Goal: Task Accomplishment & Management: Complete application form

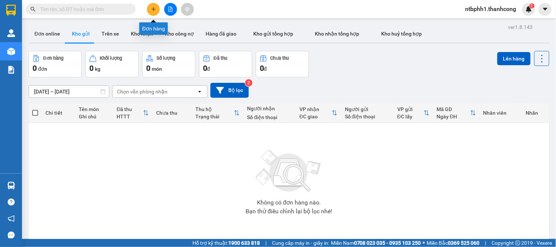
click at [153, 9] on icon "plus" at bounding box center [153, 9] width 4 height 0
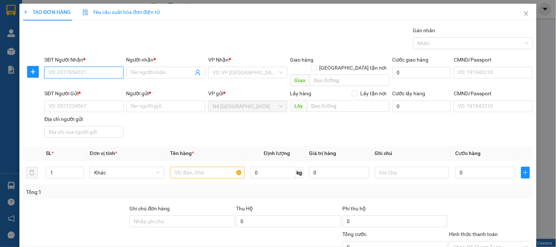
click at [70, 72] on input "SĐT Người Nhận *" at bounding box center [83, 73] width 79 height 12
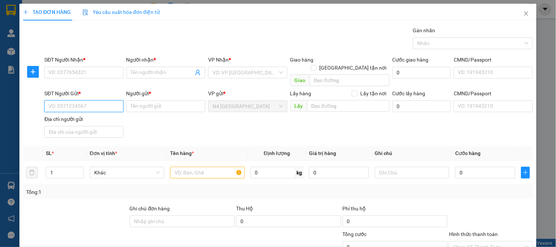
click at [115, 100] on input "SĐT Người Gửi *" at bounding box center [83, 106] width 79 height 12
paste input "0902.539.481"
type input "0902.539.481"
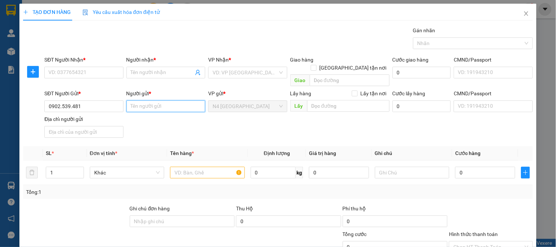
click at [137, 100] on input "Người gửi *" at bounding box center [165, 106] width 79 height 12
paste input "NGUYỄN NGỌC DUNG"
type input "NGUYỄN NGỌC DUNG"
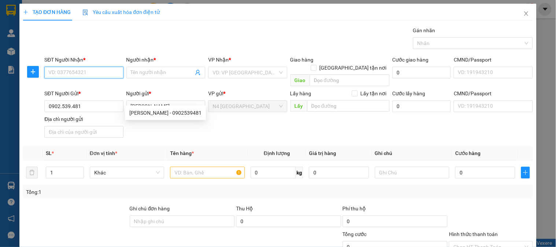
click at [100, 73] on input "SĐT Người Nhận *" at bounding box center [83, 73] width 79 height 12
paste input "0979127595"
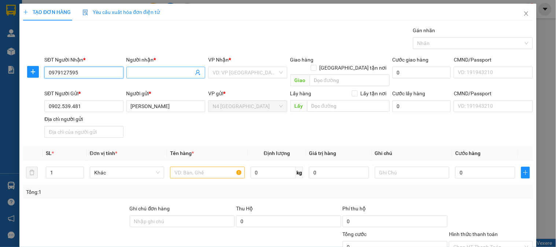
type input "0979127595"
click at [149, 76] on input "Người nhận *" at bounding box center [162, 73] width 63 height 8
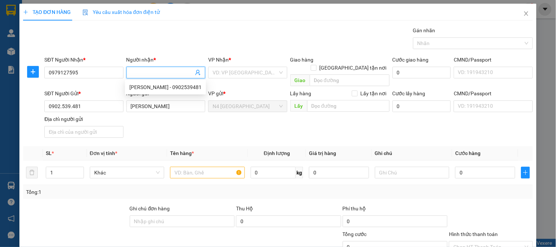
paste input "PR"
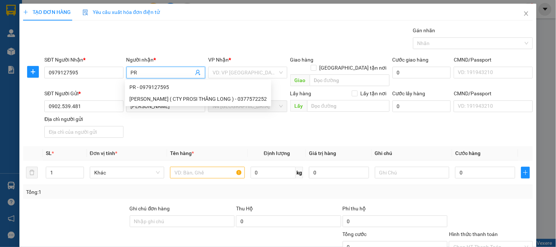
type input "PR"
click at [188, 40] on div "Gói vận chuyển * Tiêu chuẩn Gán nhãn Nhãn" at bounding box center [289, 39] width 492 height 26
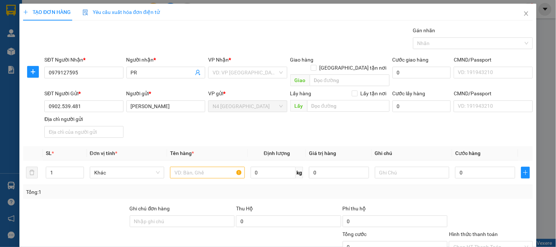
click at [188, 40] on div "Gói vận chuyển * Tiêu chuẩn Gán nhãn Nhãn" at bounding box center [289, 39] width 492 height 26
click at [233, 74] on input "search" at bounding box center [245, 72] width 65 height 11
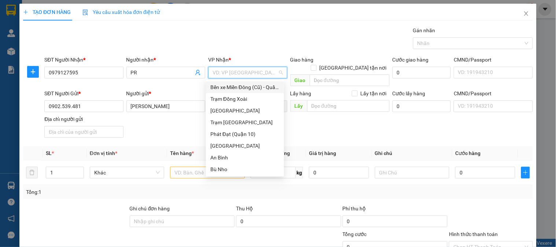
type input "R"
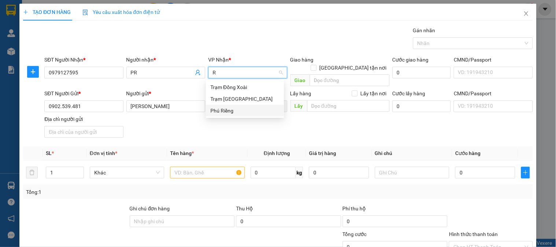
click at [240, 111] on div "Phú Riềng" at bounding box center [244, 111] width 69 height 8
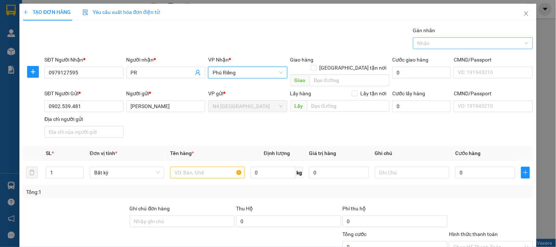
click at [429, 43] on div at bounding box center [469, 43] width 109 height 9
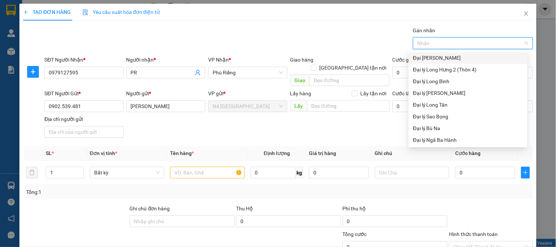
type input "D"
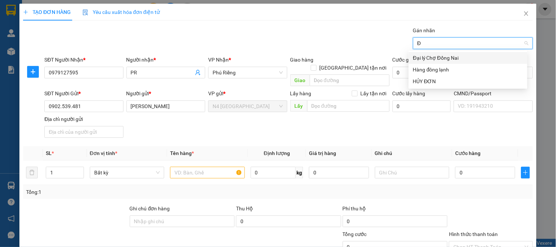
type input "ĐO"
click at [455, 72] on div "Hàng đông lạnh" at bounding box center [468, 70] width 110 height 8
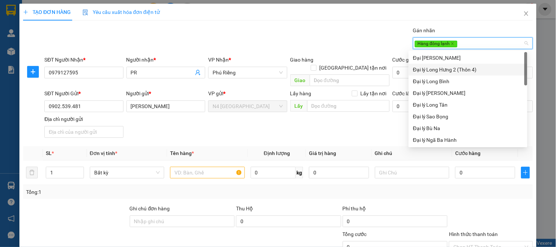
click at [376, 33] on div "Gói vận chuyển * Tiêu chuẩn Gán nhãn Hàng đông lạnh" at bounding box center [289, 39] width 492 height 26
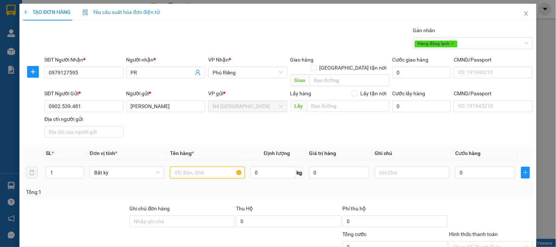
click at [198, 167] on input "text" at bounding box center [207, 173] width 74 height 12
click at [462, 45] on div "Hàng đông lạnh" at bounding box center [469, 43] width 109 height 9
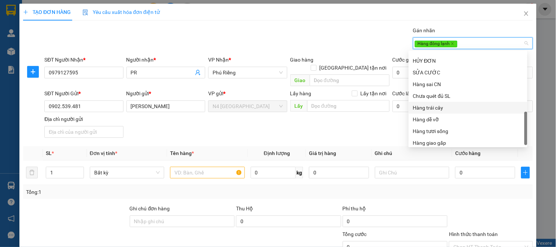
scroll to position [235, 0]
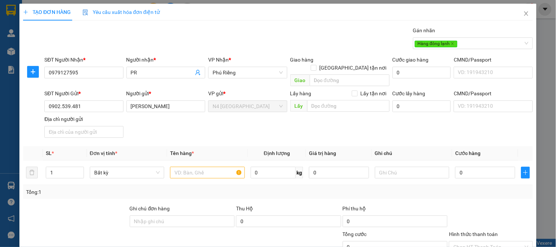
click at [362, 39] on div "Gói vận chuyển * Tiêu chuẩn Gán nhãn Hàng đông lạnh" at bounding box center [289, 39] width 492 height 26
drag, startPoint x: 362, startPoint y: 39, endPoint x: 319, endPoint y: 129, distance: 99.2
click at [319, 129] on div "SĐT Người Gửi * 0902.539.481 Người gửi * NGUYỄN NGỌC DUNG VP gửi * N4 Bình Phướ…" at bounding box center [289, 114] width 492 height 51
click at [158, 167] on span "Bất kỳ" at bounding box center [127, 172] width 66 height 11
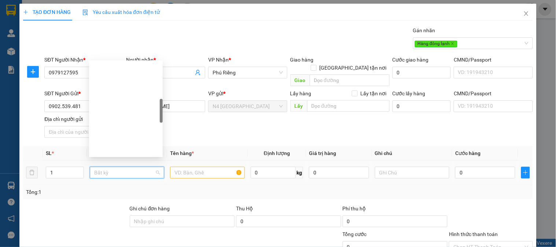
scroll to position [285, 0]
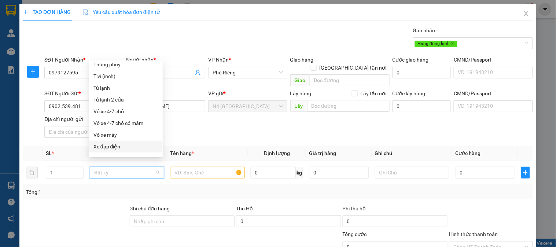
click at [109, 188] on div "Tổng: 1" at bounding box center [120, 192] width 189 height 8
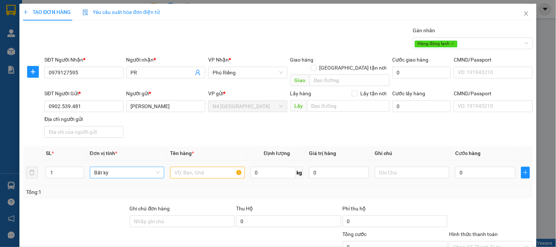
click at [157, 167] on span "Bất kỳ" at bounding box center [127, 172] width 66 height 11
click at [120, 188] on div "Tổng: 1" at bounding box center [120, 192] width 189 height 8
click at [191, 167] on input "text" at bounding box center [207, 173] width 74 height 12
click at [193, 167] on input "text" at bounding box center [207, 173] width 74 height 12
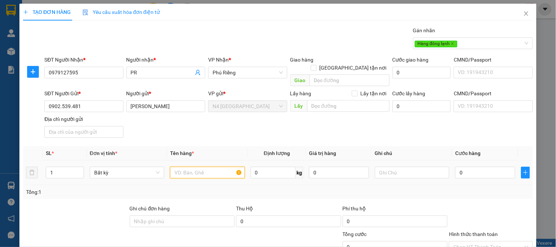
paste input "XỐP TRANG KEO VÀNG"
type input "XỐP TRANG KEO VÀNG"
click at [273, 167] on input "0" at bounding box center [273, 173] width 45 height 12
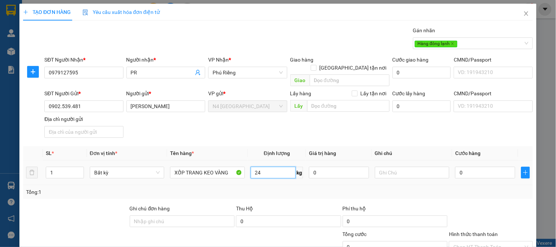
type input "24"
type input "50.000"
click at [467, 185] on div "Tổng: 1" at bounding box center [278, 192] width 510 height 14
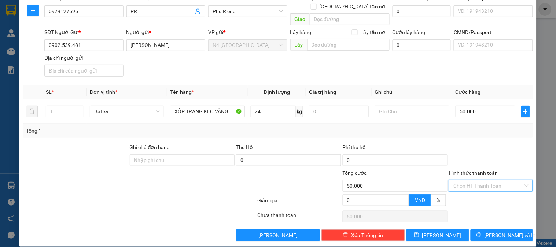
click at [473, 180] on input "Hình thức thanh toán" at bounding box center [489, 185] width 70 height 11
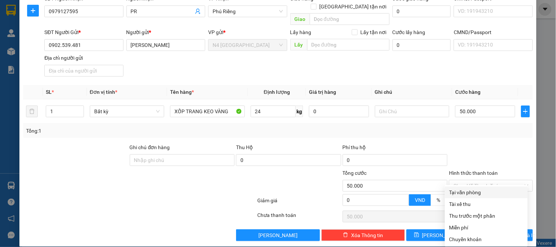
click at [468, 145] on div at bounding box center [490, 156] width 85 height 26
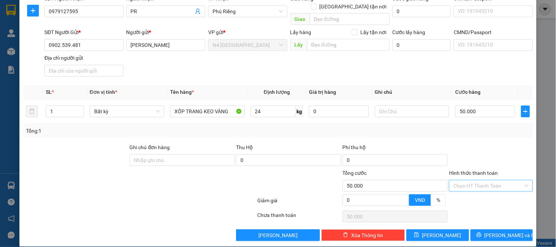
click at [501, 180] on input "Hình thức thanh toán" at bounding box center [489, 185] width 70 height 11
click at [486, 143] on div at bounding box center [490, 156] width 85 height 26
click at [468, 180] on input "Hình thức thanh toán" at bounding box center [489, 185] width 70 height 11
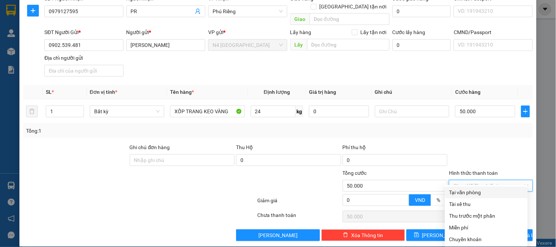
click at [469, 192] on div "Tại văn phòng" at bounding box center [486, 192] width 74 height 8
type input "0"
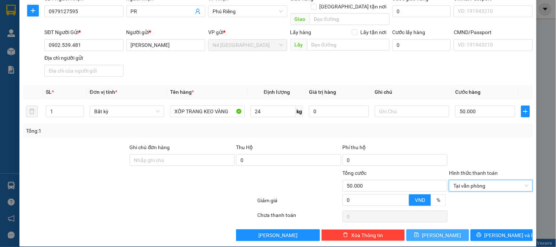
click at [437, 231] on span "[PERSON_NAME]" at bounding box center [441, 235] width 39 height 8
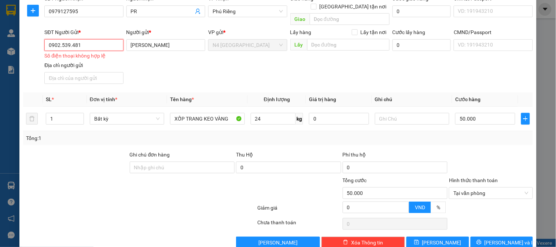
click at [70, 39] on input "0902.539.481" at bounding box center [83, 45] width 79 height 12
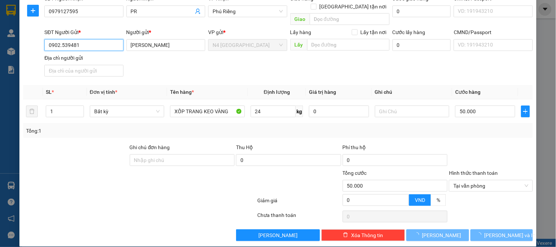
click at [62, 40] on input "0902.539481" at bounding box center [83, 45] width 79 height 12
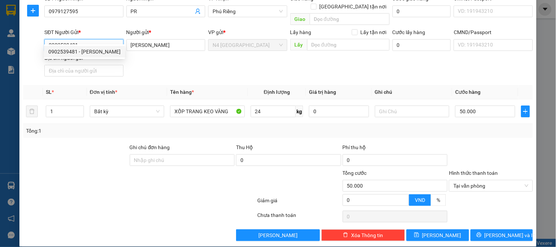
scroll to position [0, 0]
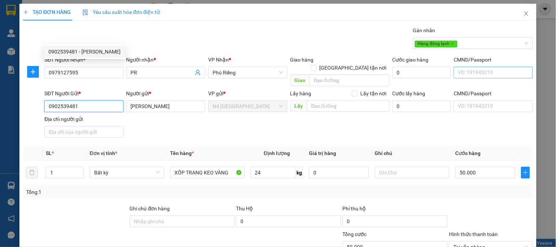
type input "0902539481"
click at [477, 73] on input "CMND/Passport" at bounding box center [493, 73] width 79 height 12
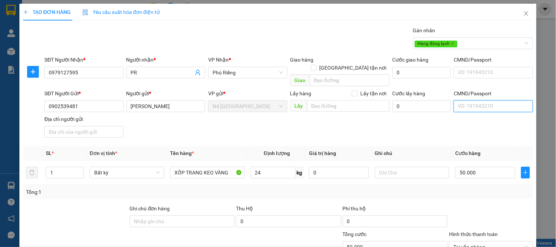
click at [471, 100] on input "CMND/Passport" at bounding box center [493, 106] width 79 height 12
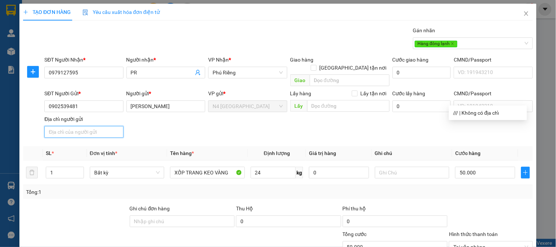
click at [98, 127] on input "Địa chỉ người gửi" at bounding box center [83, 132] width 79 height 12
click at [250, 129] on div "SĐT Người Gửi * 0902539481 Người gửi * NGUYỄN NGỌC DUNG VP gửi * N4 Bình Phước …" at bounding box center [289, 114] width 492 height 51
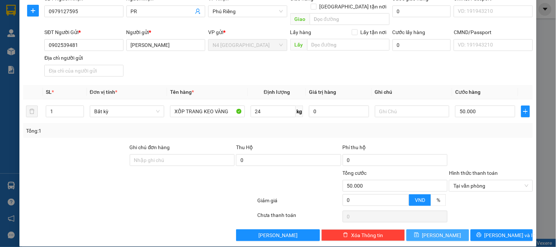
click at [442, 230] on button "Lưu" at bounding box center [438, 236] width 62 height 12
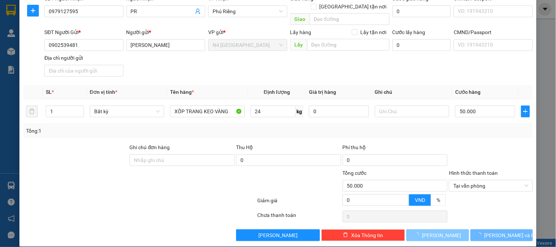
type input "0"
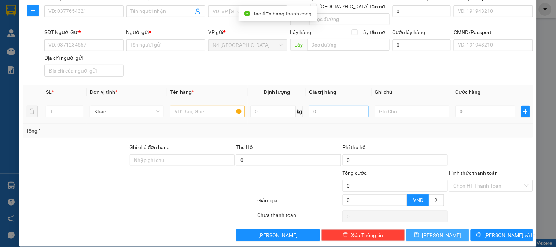
scroll to position [0, 0]
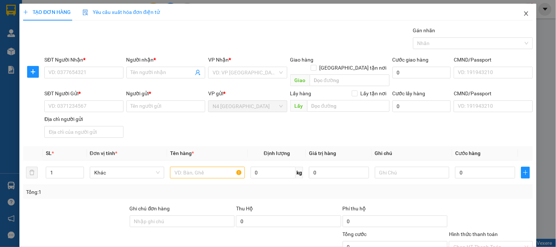
click at [524, 14] on icon "close" at bounding box center [527, 14] width 6 height 6
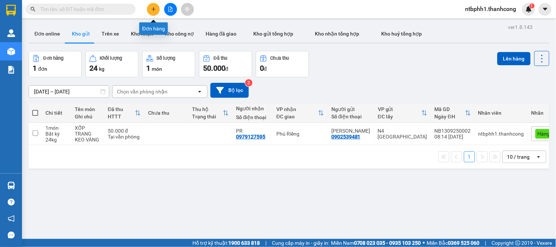
click at [153, 7] on icon "plus" at bounding box center [153, 9] width 0 height 4
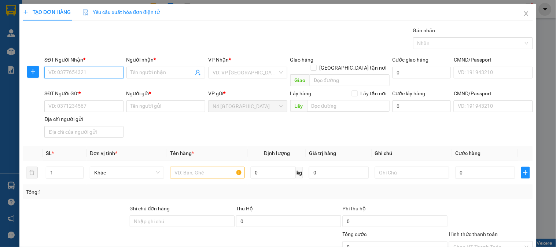
paste input "0984928992"
type input "0984928992"
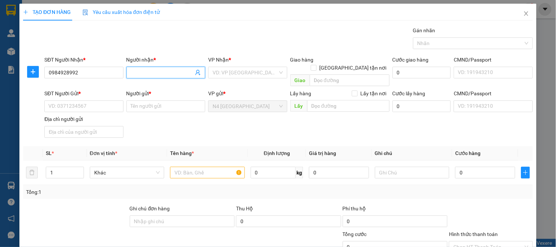
click at [140, 75] on input "Người nhận *" at bounding box center [162, 73] width 63 height 8
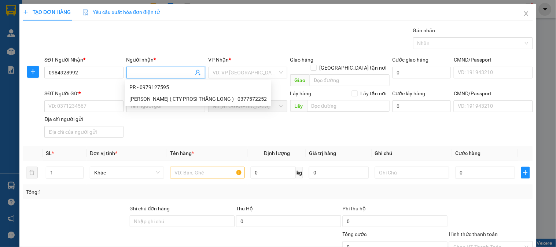
paste input "MỸ"
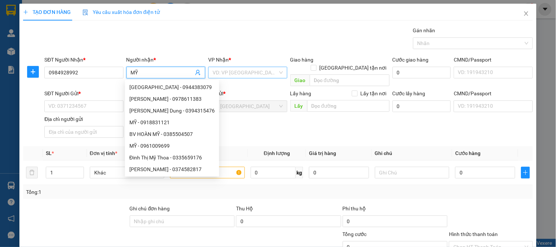
type input "MỸ"
click at [228, 73] on input "search" at bounding box center [245, 72] width 65 height 11
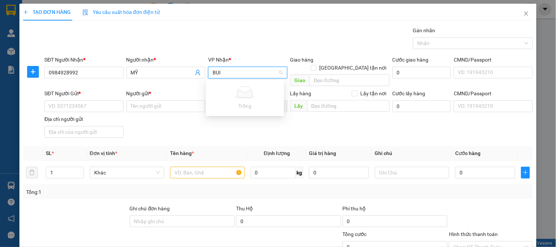
type input "BU"
click at [235, 100] on div "Bến Xe Bù Đăng" at bounding box center [244, 99] width 69 height 8
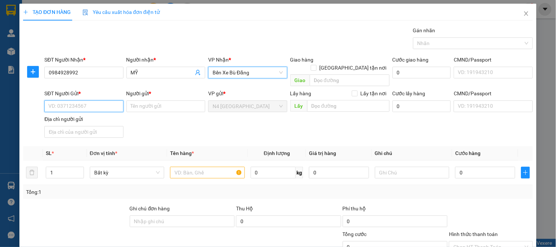
click at [52, 100] on input "SĐT Người Gửi *" at bounding box center [83, 106] width 79 height 12
paste input "TRẦN HOÀNG VINH"
type input "TRẦN HOÀNG VINH"
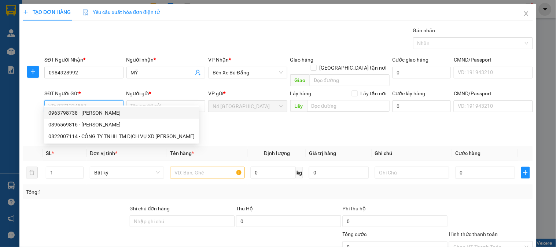
click at [87, 101] on input "SĐT Người Gửi *" at bounding box center [83, 106] width 79 height 12
paste input "0376562724"
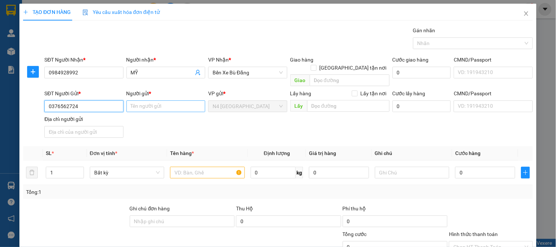
type input "0376562724"
click at [142, 100] on input "Người gửi *" at bounding box center [165, 106] width 79 height 12
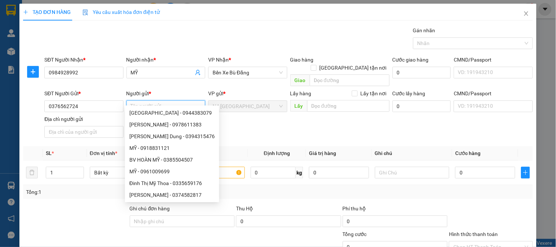
paste input "TRẦN HOÀNG VINH"
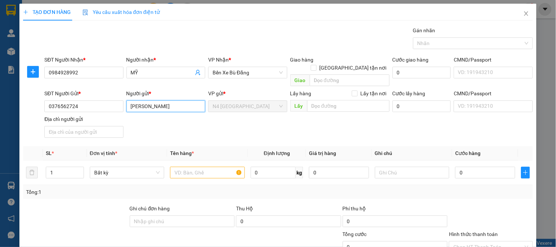
click at [272, 101] on span "N4 [GEOGRAPHIC_DATA]" at bounding box center [248, 106] width 70 height 11
type input "TRẦN HOÀNG VINH"
click at [465, 100] on input "CMND/Passport" at bounding box center [493, 106] width 79 height 12
paste input "084200009426"
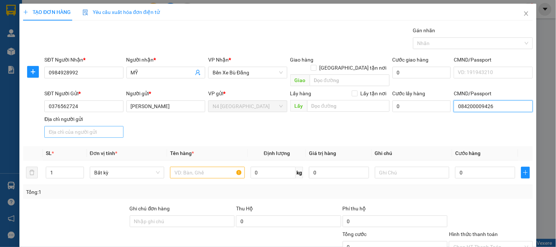
type input "084200009426"
click at [62, 126] on input "Địa chỉ người gửi" at bounding box center [83, 132] width 79 height 12
paste input "NHỊ TRƯỜNG, VĨNH LONG"
type input "NHỊ TRƯỜNG, VĨNH LONG"
click at [204, 167] on input "text" at bounding box center [207, 173] width 74 height 12
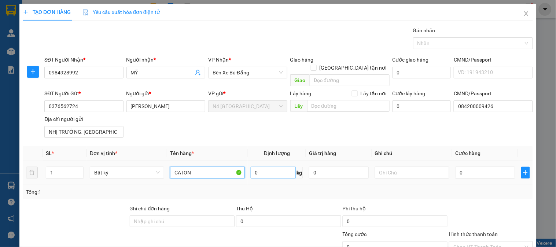
type input "CATON"
click at [274, 167] on input "0" at bounding box center [273, 173] width 45 height 12
type input "1"
type input "5"
type input "40.000"
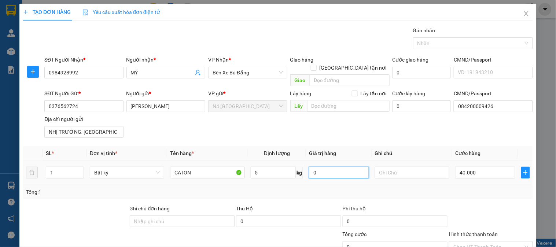
type input "40.000"
type input "3"
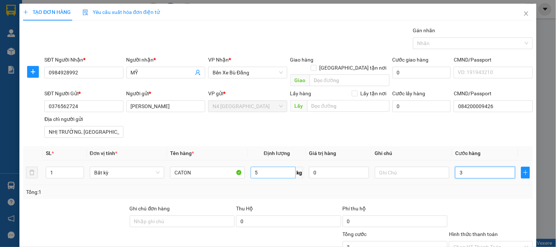
type input "30"
type input "300"
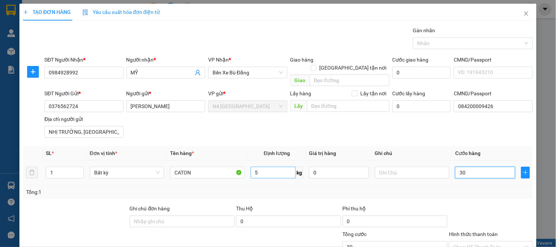
type input "300"
type input "3.000"
type input "30.000"
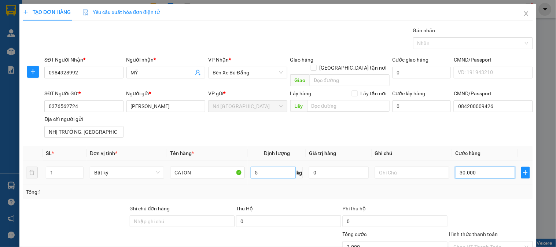
type input "30.000"
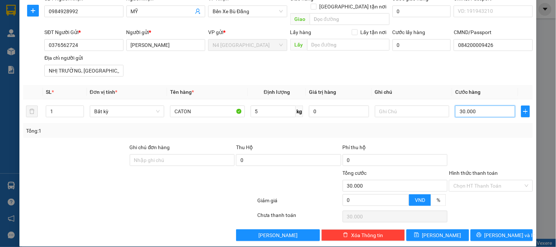
type input "30.000"
click at [474, 170] on label "Hình thức thanh toán" at bounding box center [473, 173] width 49 height 6
click at [474, 180] on input "Hình thức thanh toán" at bounding box center [489, 185] width 70 height 11
click at [474, 170] on label "Hình thức thanh toán" at bounding box center [473, 173] width 49 height 6
click at [474, 180] on input "Hình thức thanh toán" at bounding box center [489, 185] width 70 height 11
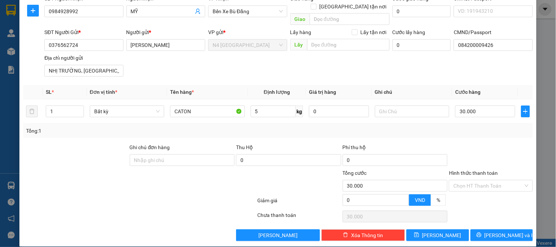
click at [78, 195] on div at bounding box center [139, 202] width 234 height 15
click at [445, 230] on button "Lưu" at bounding box center [438, 236] width 62 height 12
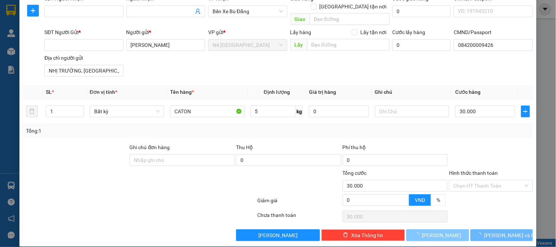
type input "0"
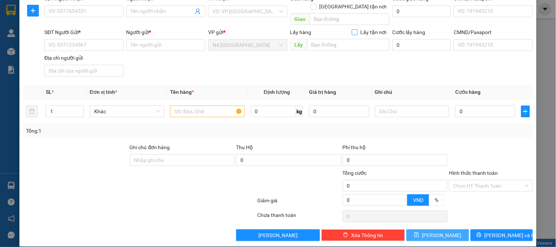
scroll to position [0, 0]
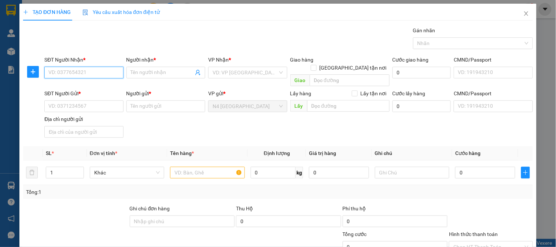
click at [92, 72] on input "SĐT Người Nhận *" at bounding box center [83, 73] width 79 height 12
paste input "0358504754"
type input "0358504754"
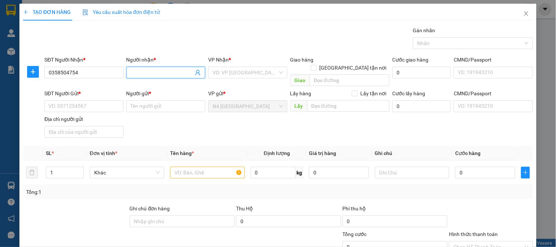
click at [146, 69] on input "Người nhận *" at bounding box center [162, 73] width 63 height 8
paste input "ÁNH"
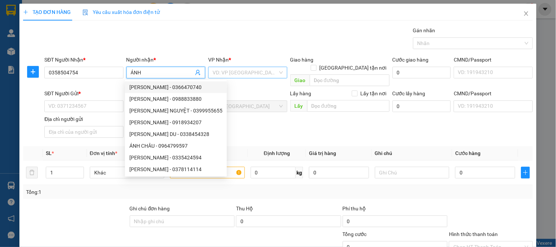
type input "ÁNH"
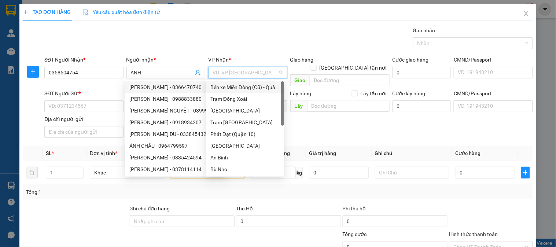
click at [213, 75] on input "search" at bounding box center [245, 72] width 65 height 11
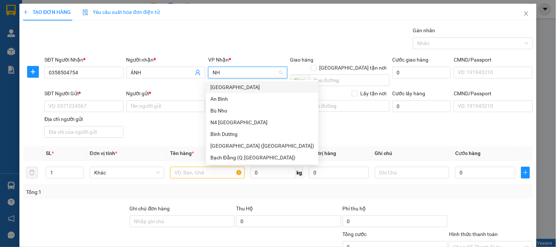
type input "NHO"
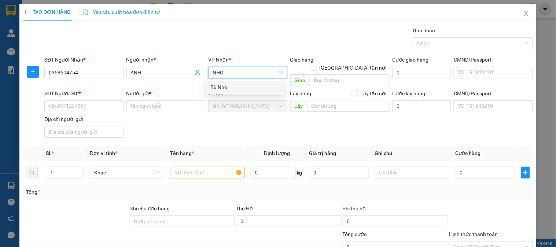
click at [221, 85] on div "Bù Nho" at bounding box center [244, 87] width 69 height 8
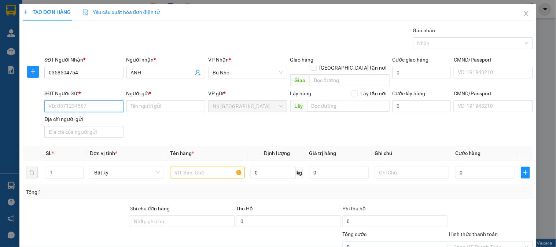
click at [77, 101] on input "SĐT Người Gửi *" at bounding box center [83, 106] width 79 height 12
paste input "0335072633"
type input "0335072633"
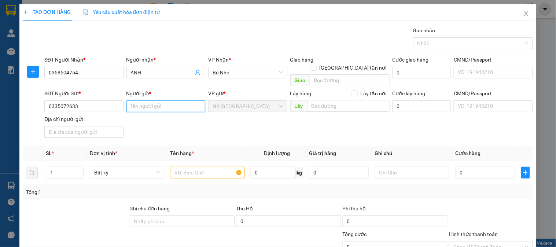
click at [143, 100] on input "Người gửi *" at bounding box center [165, 106] width 79 height 12
paste input "ĐÀO NGUYỄN MINH HOÀNG"
type input "ĐÀO NGUYỄN MINH HOÀNG"
click at [402, 100] on input "0" at bounding box center [422, 106] width 59 height 12
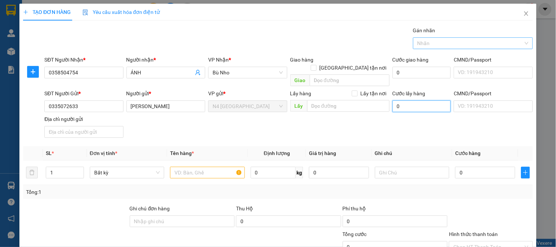
click at [437, 45] on div at bounding box center [469, 43] width 109 height 9
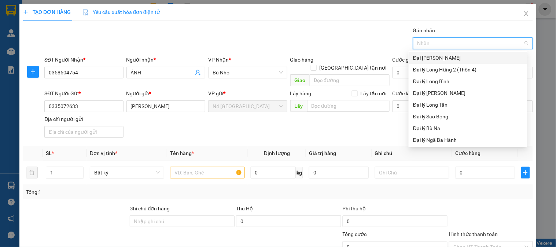
click at [415, 42] on div at bounding box center [469, 43] width 109 height 9
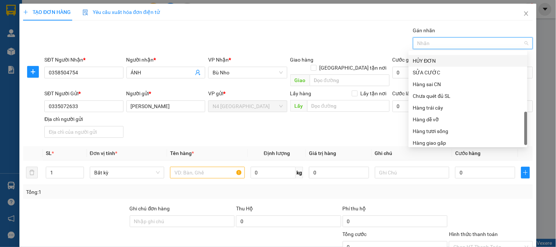
scroll to position [235, 0]
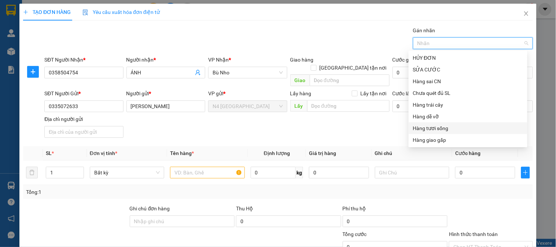
click at [429, 127] on div "Hàng tươi sống" at bounding box center [468, 128] width 110 height 8
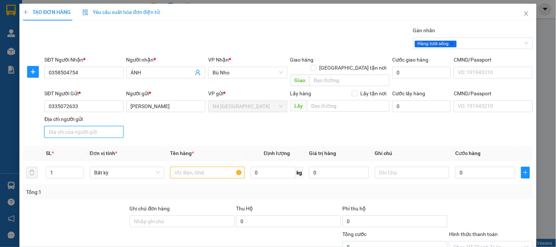
click at [82, 126] on input "Địa chỉ người gửi" at bounding box center [83, 132] width 79 height 12
paste input "BÌNH THUẬN"
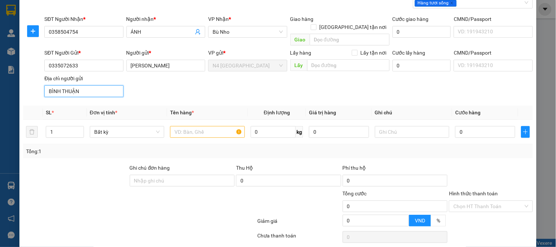
type input "BÌNH THUẬN"
click at [207, 126] on input "text" at bounding box center [207, 132] width 74 height 12
click at [231, 126] on input "text" at bounding box center [207, 132] width 74 height 12
click at [231, 127] on input "text" at bounding box center [207, 132] width 74 height 12
click at [207, 126] on input "text" at bounding box center [207, 132] width 74 height 12
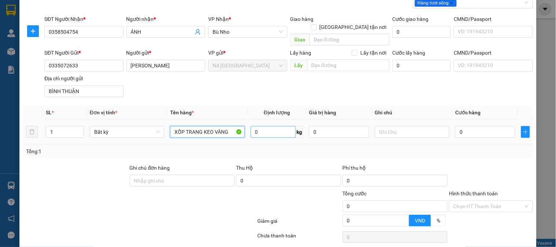
type input "XỐP TRANG KEO VÀNG"
click at [276, 126] on input "0" at bounding box center [273, 132] width 45 height 12
type input "10"
type input "40.000"
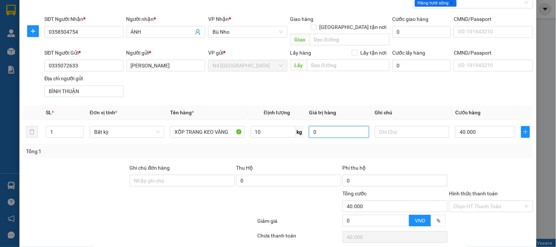
scroll to position [61, 0]
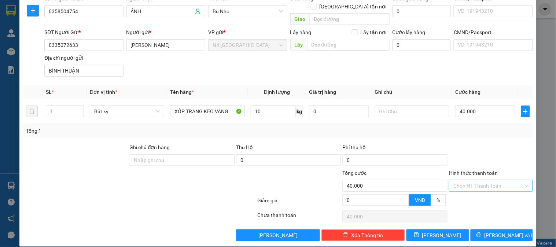
click at [485, 180] on input "Hình thức thanh toán" at bounding box center [489, 185] width 70 height 11
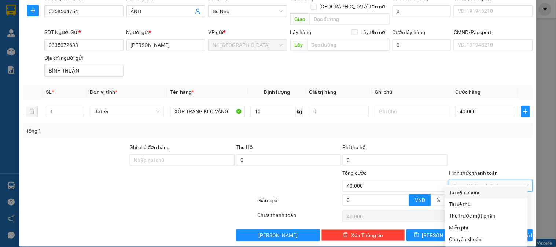
click at [483, 195] on div "Tại văn phòng" at bounding box center [486, 192] width 74 height 8
type input "0"
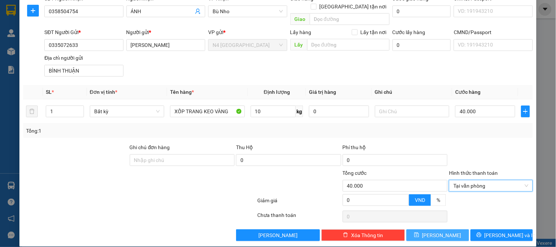
click at [438, 231] on span "Lưu" at bounding box center [441, 235] width 39 height 8
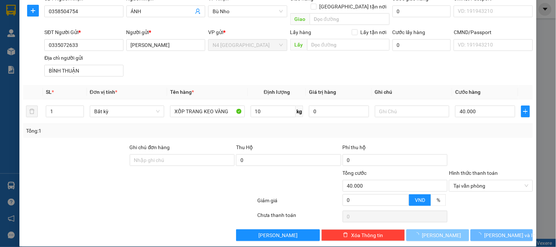
type input "0"
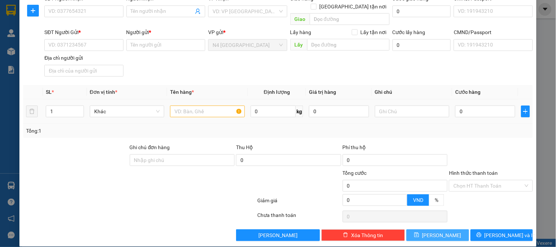
scroll to position [0, 0]
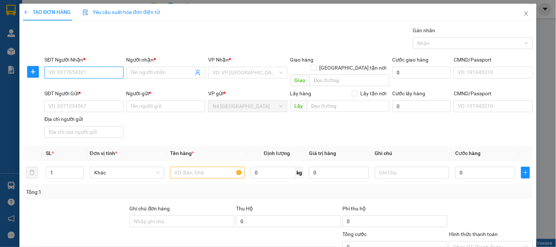
click at [69, 71] on input "SĐT Người Nhận *" at bounding box center [83, 73] width 79 height 12
paste input "NGUYỄN THẢO"
type input "N"
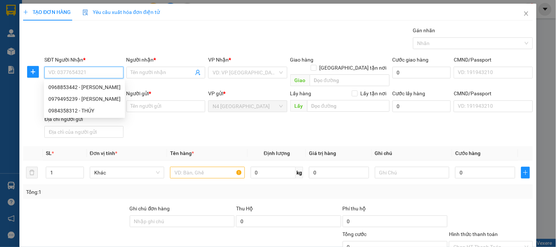
paste input "0968853442"
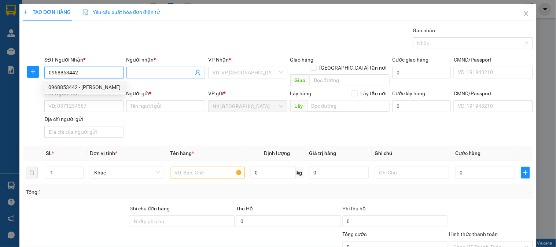
type input "0968853442"
click at [142, 74] on input "Người nhận *" at bounding box center [162, 73] width 63 height 8
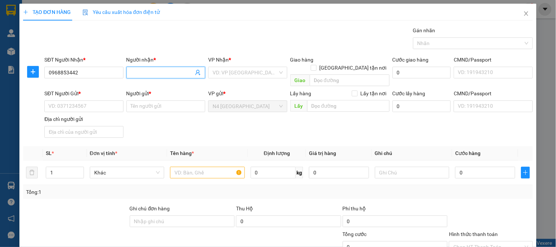
paste input "NGUYỄN THẢO"
type input "NGUYỄN THẢO"
click at [82, 100] on input "SĐT Người Gửi *" at bounding box center [83, 106] width 79 height 12
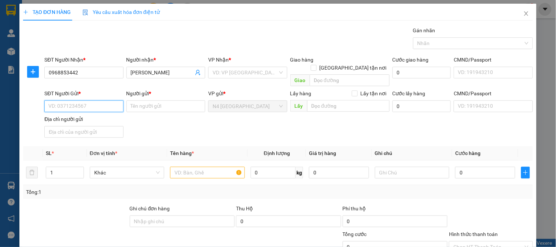
paste input "KHÁCH VÃNG LAI"
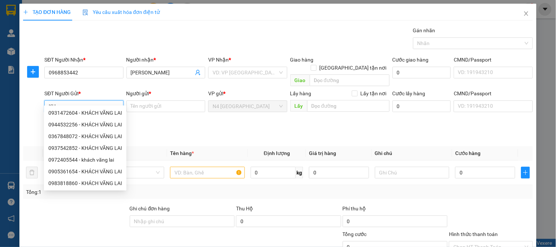
type input "K"
paste input "0931472604"
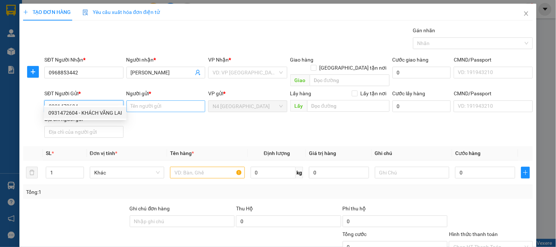
type input "0931472604"
click at [145, 100] on input "Người gửi *" at bounding box center [165, 106] width 79 height 12
paste input "KHÁCH VÃNG LAI"
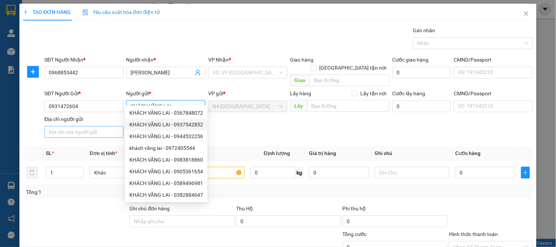
type input "KHÁCH VÃNG LAI"
click at [63, 126] on input "Địa chỉ người gửi" at bounding box center [83, 132] width 79 height 12
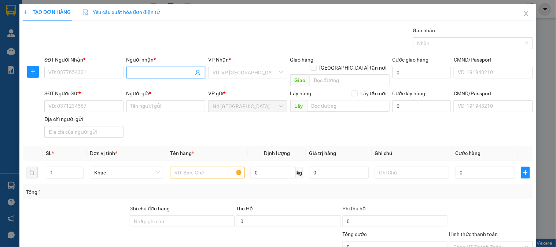
click at [137, 67] on span at bounding box center [165, 73] width 79 height 12
paste input "[PERSON_NAME]"
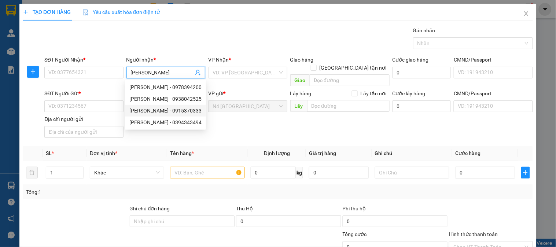
type input "[PERSON_NAME]"
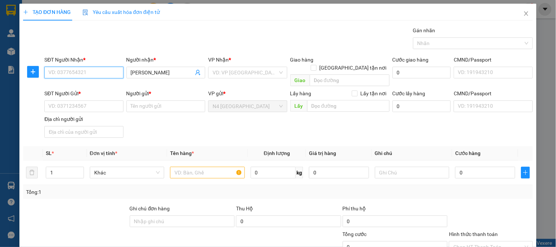
click at [90, 69] on input "SĐT Người Nhận *" at bounding box center [83, 73] width 79 height 12
paste input "0986942182"
type input "0986942182"
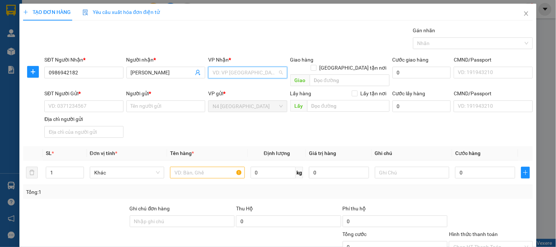
click at [247, 74] on input "search" at bounding box center [245, 72] width 65 height 11
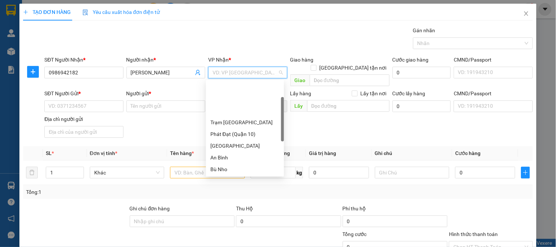
scroll to position [41, 0]
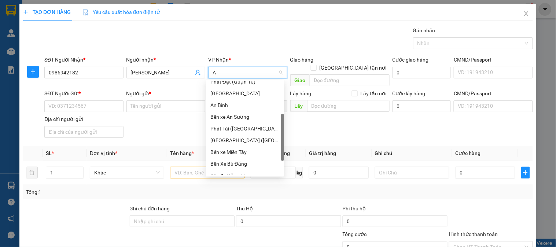
type input "AN"
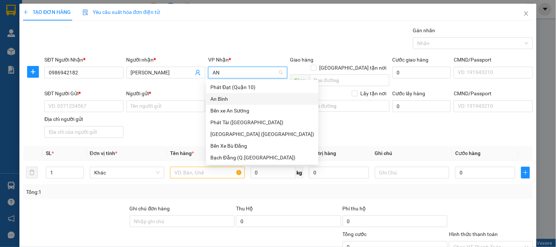
click at [231, 97] on div "An Bình" at bounding box center [262, 99] width 104 height 8
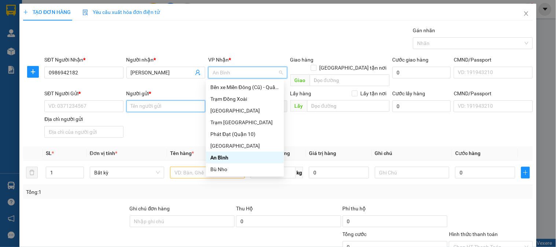
click at [142, 100] on input "Người gửi *" at bounding box center [165, 106] width 79 height 12
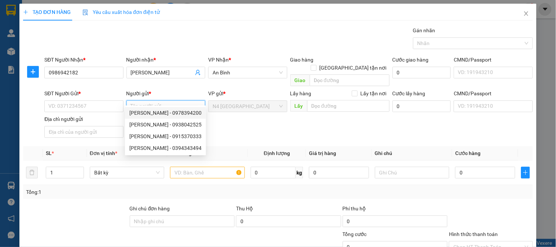
paste input "[PERSON_NAME]"
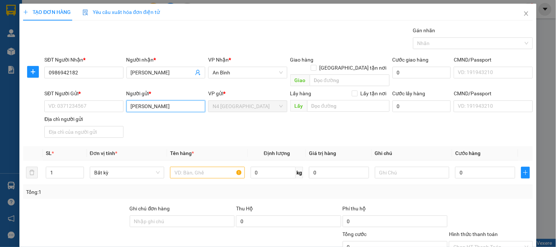
type input "[PERSON_NAME]"
click at [81, 100] on input "SĐT Người Gửi *" at bounding box center [83, 106] width 79 height 12
paste input "0383222298"
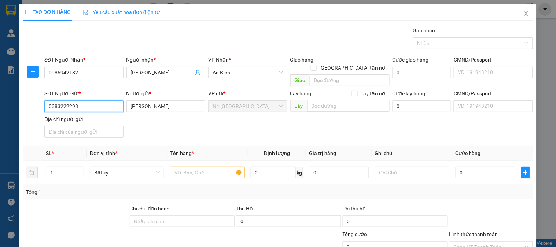
type input "0383222298"
click at [99, 126] on input "Địa chỉ người gửi" at bounding box center [83, 132] width 79 height 12
paste input "CÁT TÀI, PHÙ CÁT,BINH ĐỊNH"
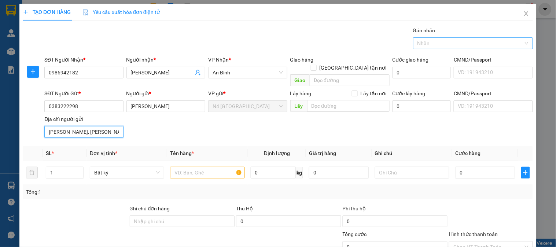
click at [438, 41] on div at bounding box center [469, 43] width 109 height 9
type input "CÁT TÀI, PHÙ CÁT,BINH ĐỊNH"
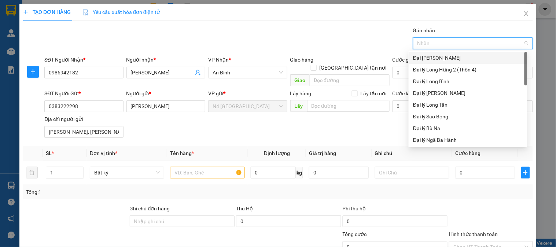
click at [369, 37] on div "Gói vận chuyển * Tiêu chuẩn Gán nhãn Nhãn" at bounding box center [289, 39] width 492 height 26
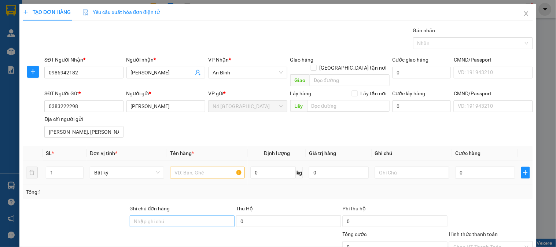
scroll to position [61, 0]
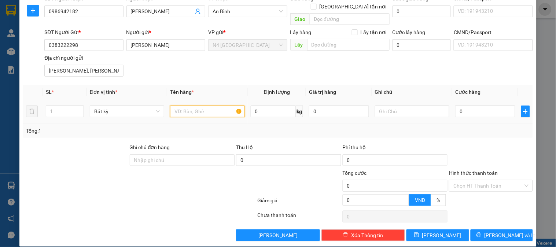
click at [231, 106] on input "text" at bounding box center [207, 112] width 74 height 12
type input "CATON NL"
click at [319, 106] on input "0" at bounding box center [339, 112] width 60 height 12
click at [269, 106] on input "0" at bounding box center [273, 112] width 45 height 12
type input "15"
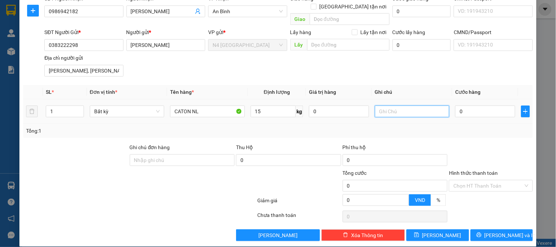
type input "40.000"
click at [319, 106] on input "0" at bounding box center [339, 112] width 60 height 12
click at [309, 106] on input "0" at bounding box center [339, 112] width 60 height 12
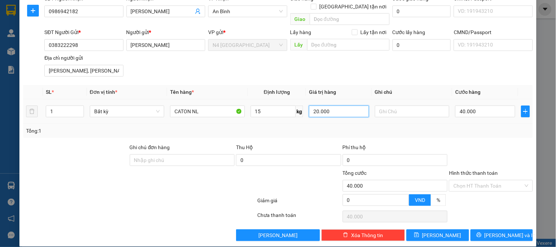
drag, startPoint x: 355, startPoint y: 109, endPoint x: 281, endPoint y: 120, distance: 74.6
click at [287, 109] on tr "1 Bất kỳ CATON NL 15 kg 20.000 40.000" at bounding box center [278, 111] width 510 height 25
type input "0"
click at [259, 106] on input "15" at bounding box center [273, 112] width 45 height 12
type input "20"
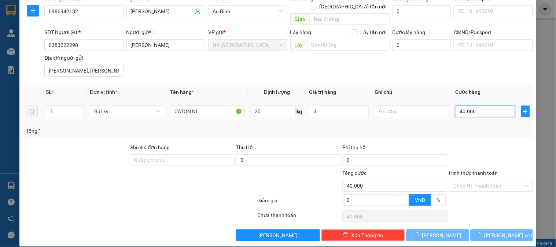
type input "50.000"
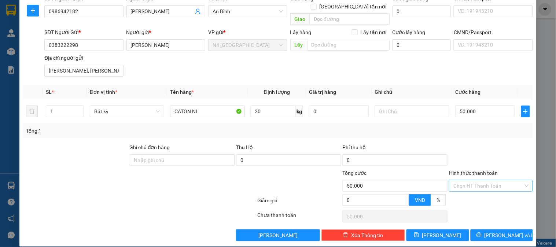
click at [461, 180] on input "Hình thức thanh toán" at bounding box center [489, 185] width 70 height 11
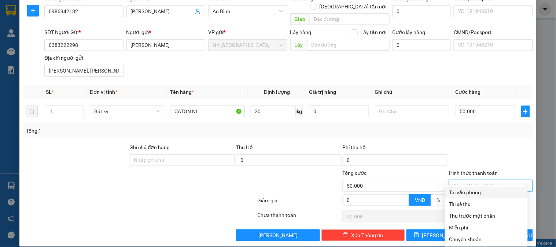
click at [492, 193] on div "Tại văn phòng" at bounding box center [486, 192] width 74 height 8
type input "0"
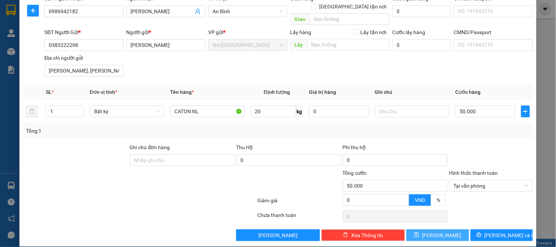
click at [432, 230] on button "[PERSON_NAME]" at bounding box center [438, 236] width 62 height 12
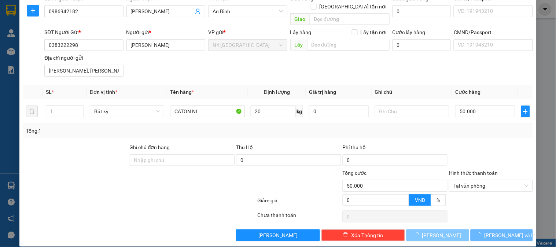
type input "0"
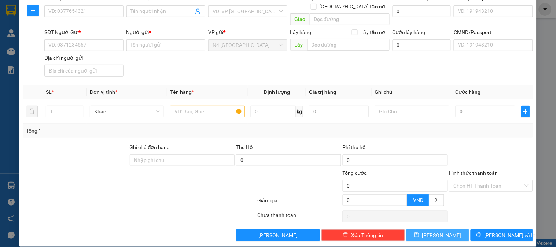
scroll to position [0, 0]
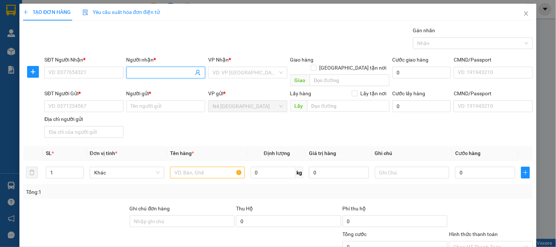
click at [150, 70] on input "Người nhận *" at bounding box center [162, 73] width 63 height 8
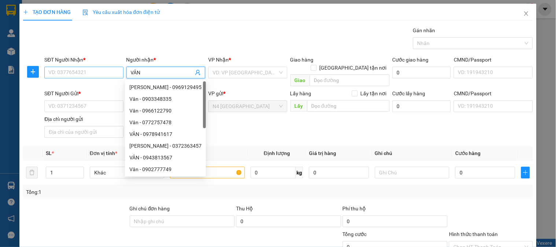
type input "VÂN"
click at [97, 70] on input "SĐT Người Nhận *" at bounding box center [83, 73] width 79 height 12
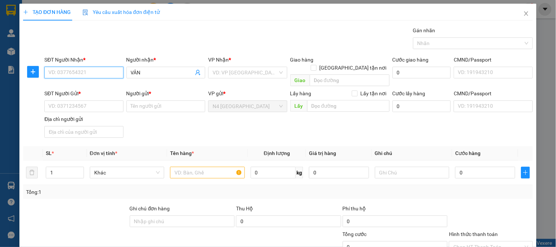
click at [87, 71] on input "SĐT Người Nhận *" at bounding box center [83, 73] width 79 height 12
paste input "0388700455"
type input "0388700455"
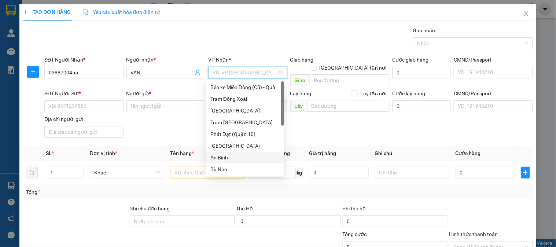
click at [253, 74] on input "search" at bounding box center [245, 72] width 65 height 11
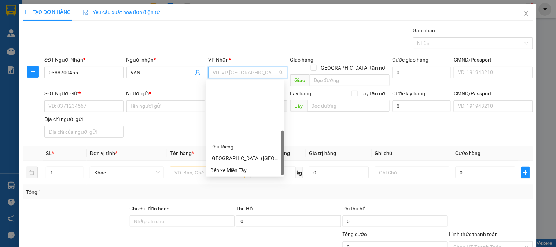
scroll to position [152, 0]
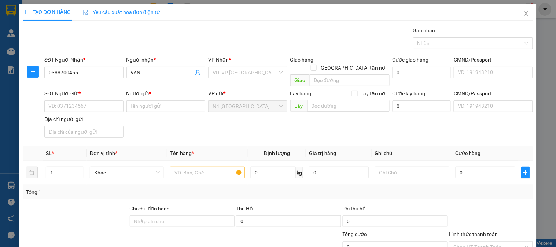
click at [262, 30] on div "Gói vận chuyển * Tiêu chuẩn Gán nhãn Nhãn" at bounding box center [289, 39] width 492 height 26
click at [156, 100] on input "Người gửi *" at bounding box center [165, 106] width 79 height 12
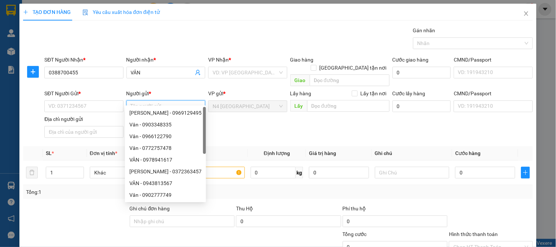
type input "V"
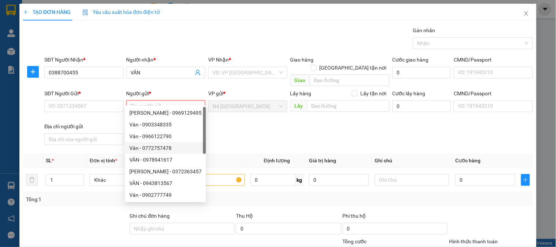
paste input "CTY THIÊN LỘ PHÁT"
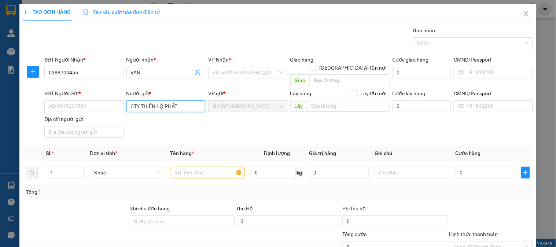
type input "CTY THIÊN LỘ PHÁT"
click at [97, 100] on input "SĐT Người Gửi *" at bounding box center [83, 106] width 79 height 12
paste input "0974643945"
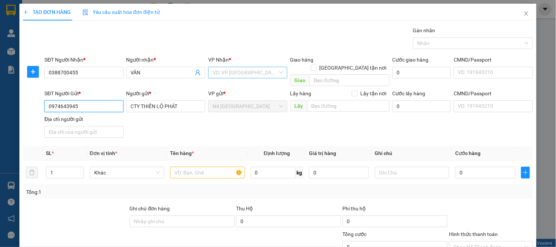
click at [280, 74] on div "VD: VP [GEOGRAPHIC_DATA]" at bounding box center [247, 73] width 79 height 12
type input "0974643945"
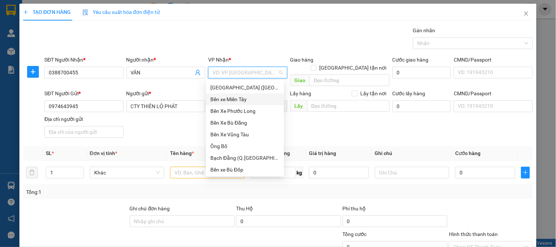
type input "D"
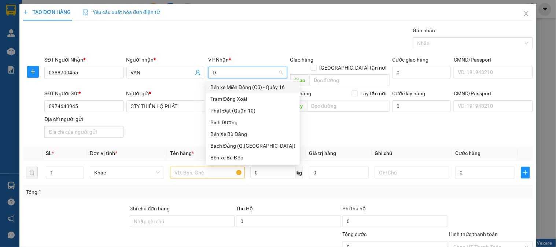
scroll to position [0, 0]
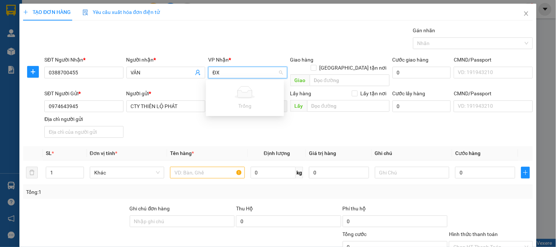
type input "ĐX"
click at [265, 41] on div "Gói vận chuyển * Tiêu chuẩn Gán nhãn Nhãn" at bounding box center [289, 39] width 492 height 26
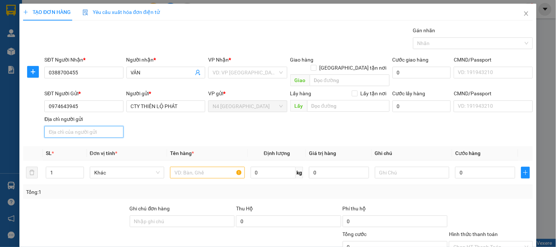
click at [81, 126] on input "Địa chỉ người gửi" at bounding box center [83, 132] width 79 height 12
paste input "Đường số 6, Lô F, Khu công nghiệp Sóng Thần 2, Phường Dĩ An, Thành phố Dĩ An, T…"
type input "Đường số 6, Lô F, Khu công nghiệp Sóng Thần 2, Phường Dĩ An, Thành phố Dĩ An, T…"
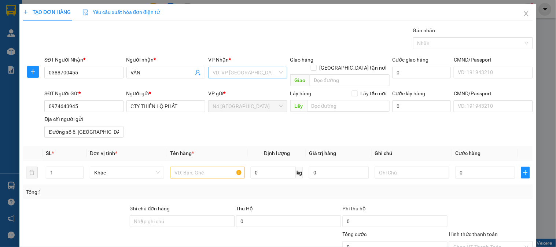
click at [245, 71] on input "search" at bounding box center [245, 72] width 65 height 11
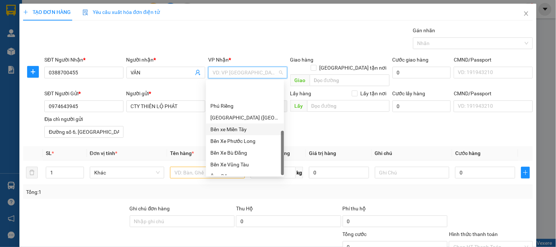
scroll to position [152, 0]
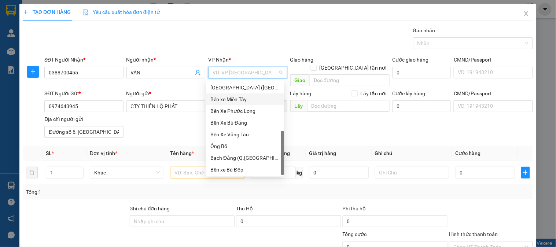
click at [231, 16] on div "TẠO ĐƠN HÀNG Yêu cầu xuất hóa đơn điện tử" at bounding box center [278, 12] width 510 height 17
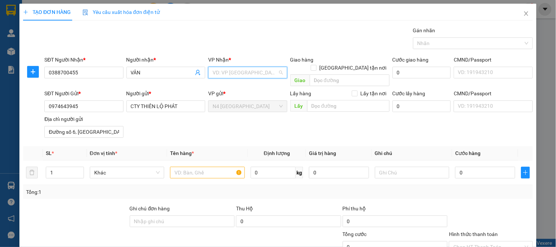
click at [241, 67] on input "search" at bounding box center [245, 72] width 65 height 11
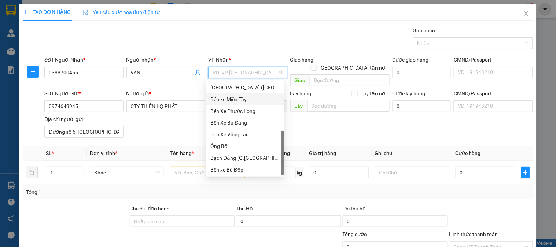
type input "X"
click at [257, 98] on div "Trạm Đồng Xoài" at bounding box center [247, 99] width 74 height 8
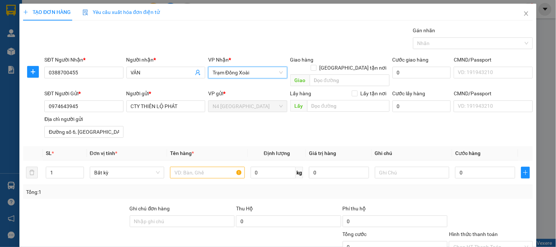
scroll to position [61, 0]
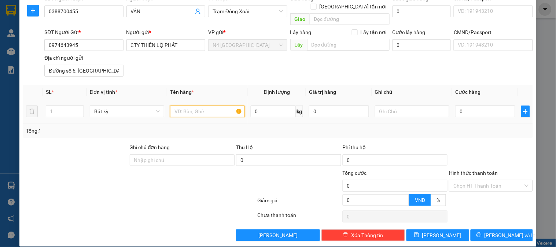
click at [204, 106] on input "text" at bounding box center [207, 112] width 74 height 12
paste input "BAO TRẮNG"
type input "BAO TRẮNG"
click at [268, 106] on input "0" at bounding box center [273, 112] width 45 height 12
type input "20"
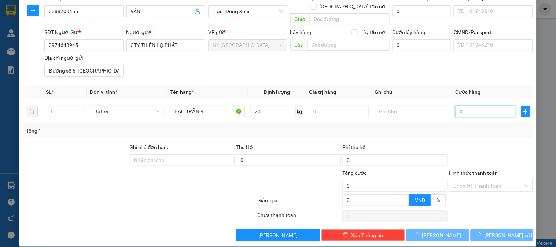
type input "50.000"
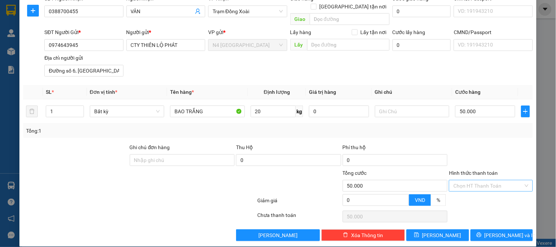
click at [500, 180] on input "Hình thức thanh toán" at bounding box center [489, 185] width 70 height 11
click at [482, 144] on div at bounding box center [490, 156] width 85 height 26
click at [434, 230] on button "[PERSON_NAME]" at bounding box center [438, 236] width 62 height 12
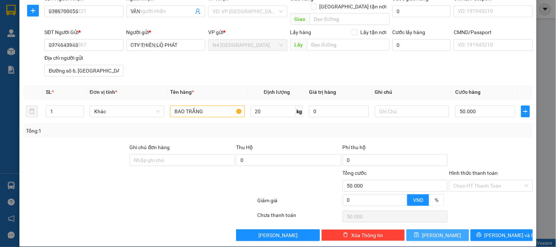
type input "0"
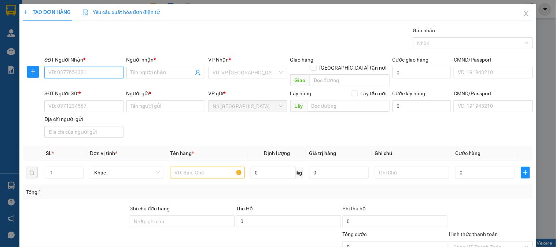
click at [95, 71] on input "SĐT Người Nhận *" at bounding box center [83, 73] width 79 height 12
paste input "NLCATON"
type input "NLCATON"
drag, startPoint x: 87, startPoint y: 74, endPoint x: 44, endPoint y: 74, distance: 42.5
click at [44, 74] on input "NLCATON" at bounding box center [83, 73] width 79 height 12
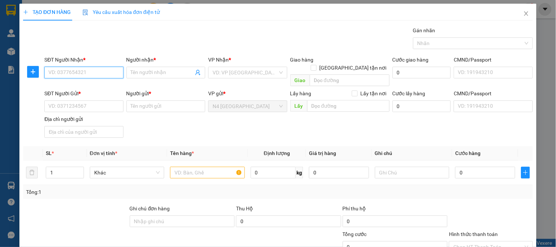
paste input "0979643352"
type input "0979643352"
click at [524, 12] on icon "close" at bounding box center [527, 14] width 6 height 6
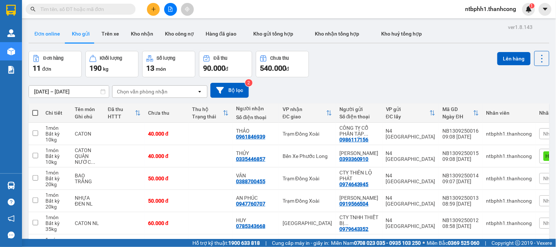
click at [52, 34] on button "Đơn online" at bounding box center [47, 34] width 37 height 18
type input "[DATE] – [DATE]"
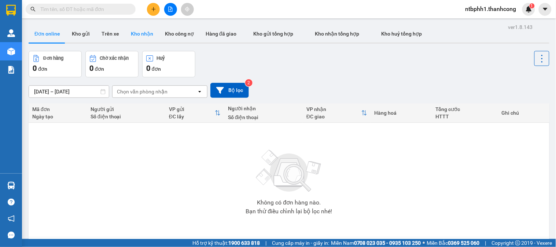
click at [148, 32] on button "Kho nhận" at bounding box center [142, 34] width 34 height 18
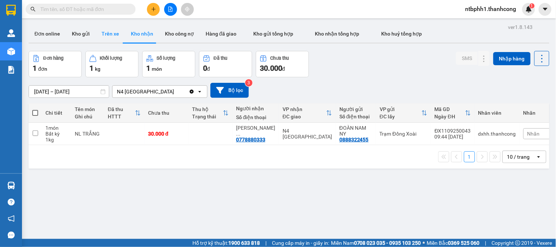
click at [106, 32] on button "Trên xe" at bounding box center [110, 34] width 29 height 18
type input "[DATE] – [DATE]"
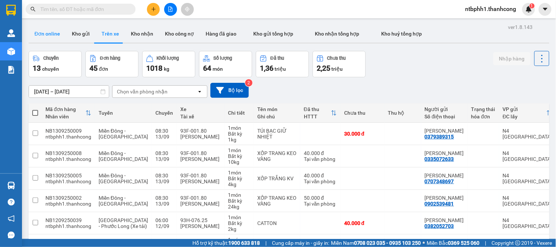
click at [59, 32] on button "Đơn online" at bounding box center [47, 34] width 37 height 18
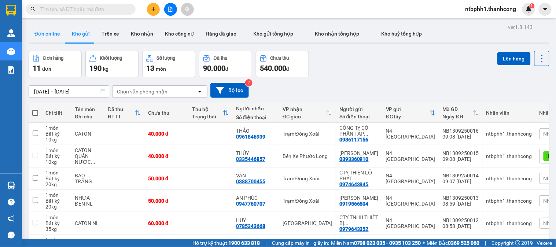
click at [42, 31] on button "Đơn online" at bounding box center [47, 34] width 37 height 18
type input "[DATE] – [DATE]"
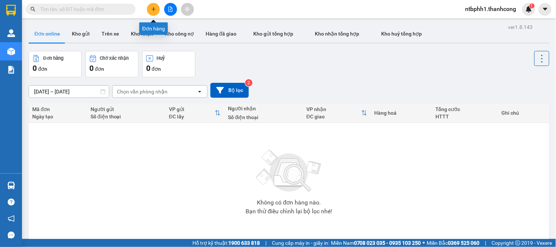
click at [152, 8] on icon "plus" at bounding box center [153, 9] width 5 height 5
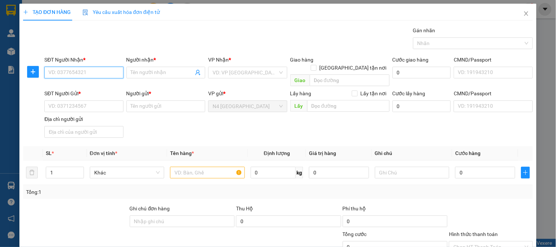
paste input "CÔ ĐỎ"
drag, startPoint x: 90, startPoint y: 73, endPoint x: 76, endPoint y: 72, distance: 14.0
click at [76, 72] on input "CÔ ĐỎ" at bounding box center [83, 73] width 79 height 12
type input "C"
paste input "0385351505"
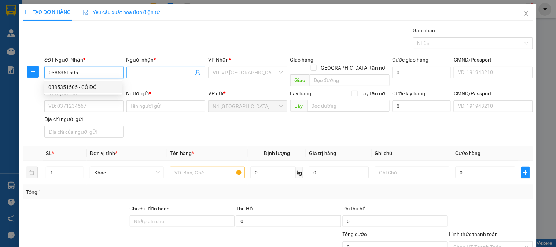
type input "0385351505"
click at [141, 74] on input "Người nhận *" at bounding box center [162, 73] width 63 height 8
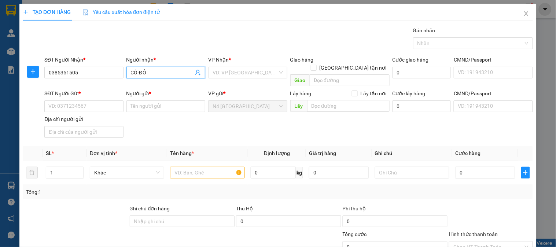
type input "CÔ ĐỎ"
click at [166, 100] on input "Người gửi *" at bounding box center [165, 106] width 79 height 12
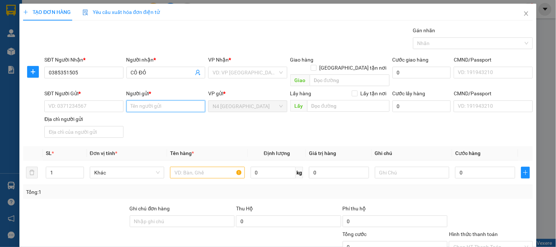
paste input "[PERSON_NAME]"
type input "[PERSON_NAME]"
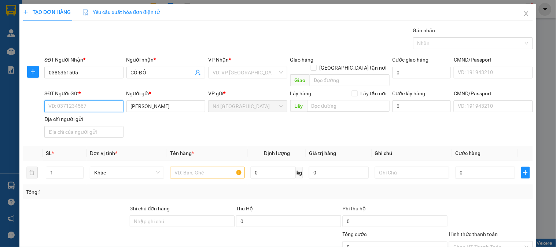
click at [103, 100] on input "SĐT Người Gửi *" at bounding box center [83, 106] width 79 height 12
paste input "0767191233"
type input "0767191233"
click at [239, 73] on input "search" at bounding box center [245, 72] width 65 height 11
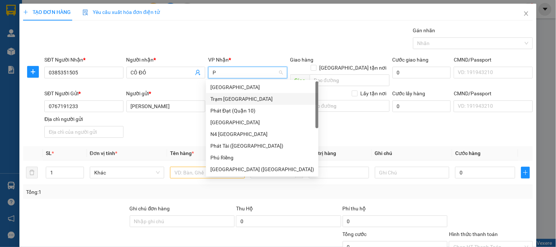
type input "PH"
click at [234, 96] on div "Trạm [GEOGRAPHIC_DATA]" at bounding box center [262, 99] width 104 height 8
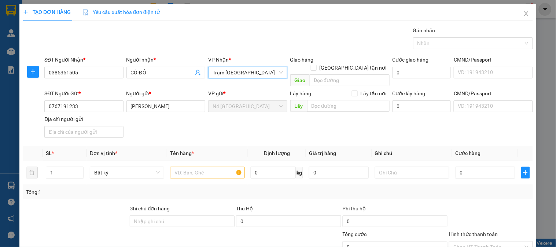
scroll to position [41, 0]
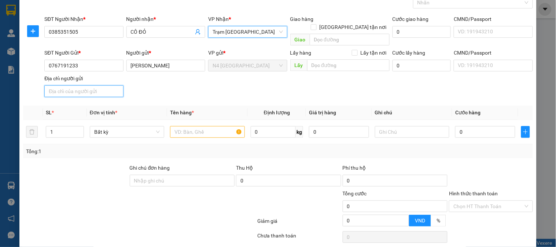
click at [102, 85] on input "Địa chỉ người gửi" at bounding box center [83, 91] width 79 height 12
click at [68, 85] on input "Địa chỉ người gửi" at bounding box center [83, 91] width 79 height 12
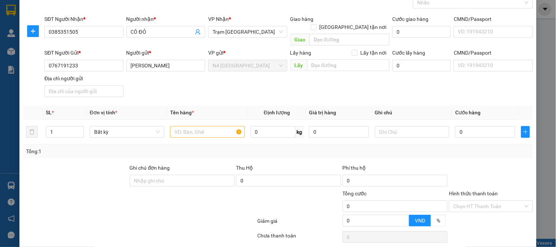
click at [210, 76] on div "SĐT Người Gửi * 0767191233 Người gửi * [PERSON_NAME] VP gửi * N4 [GEOGRAPHIC_DA…" at bounding box center [289, 74] width 492 height 51
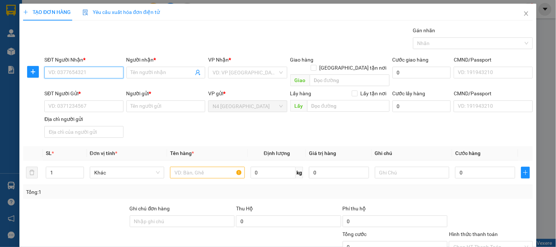
paste input "CÔNG"
type input "C"
click at [159, 71] on input "Người nhận *" at bounding box center [162, 73] width 63 height 8
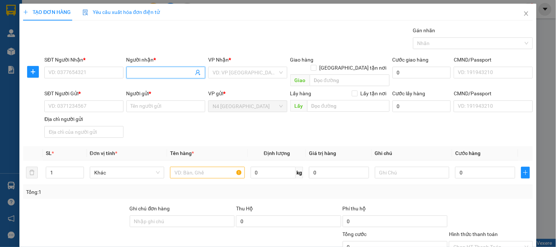
paste input "CÔNG"
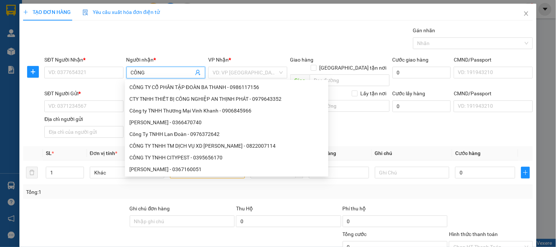
type input "CÔNG"
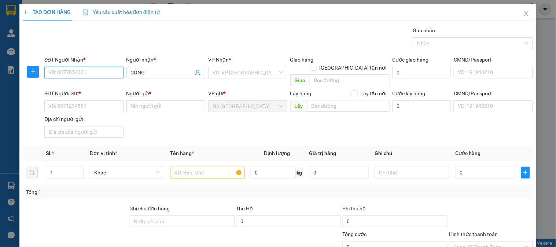
click at [88, 71] on input "SĐT Người Nhận *" at bounding box center [83, 73] width 79 height 12
paste input "0974888608"
type input "0974888608"
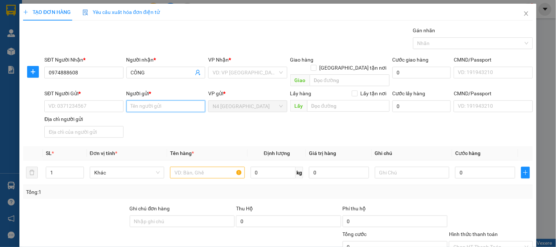
click at [147, 102] on input "Người gửi *" at bounding box center [165, 106] width 79 height 12
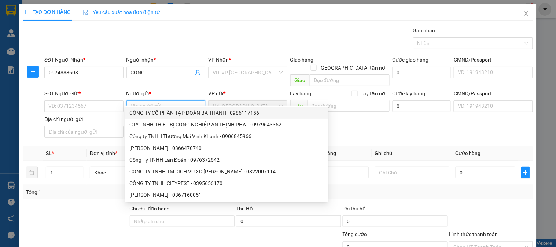
paste input "[PERSON_NAME]"
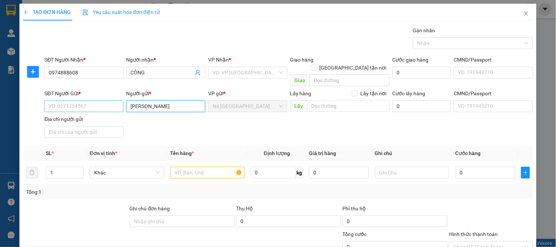
type input "[PERSON_NAME]"
click at [85, 100] on input "SĐT Người Gửi *" at bounding box center [83, 106] width 79 height 12
click at [86, 100] on input "SĐT Người Gửi *" at bounding box center [83, 106] width 79 height 12
paste input "0397099507"
type input "0397099507"
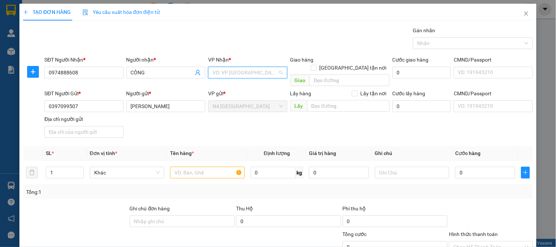
click at [273, 71] on input "search" at bounding box center [245, 72] width 65 height 11
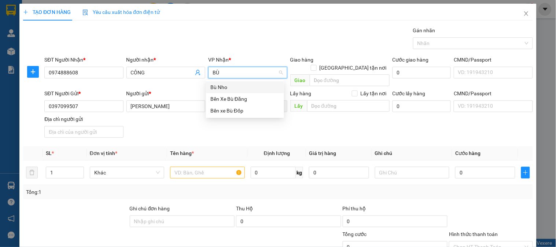
type input "BÙ"
click at [259, 100] on div "Bến Xe Bù Đăng" at bounding box center [244, 99] width 69 height 8
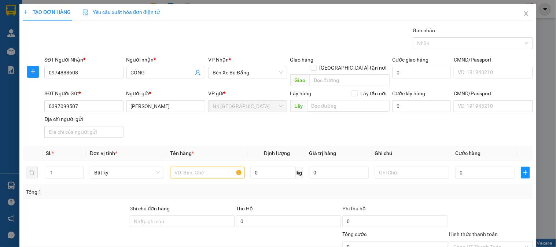
scroll to position [105, 0]
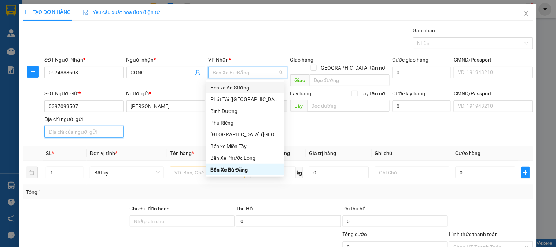
click at [84, 126] on input "Địa chỉ người gửi" at bounding box center [83, 132] width 79 height 12
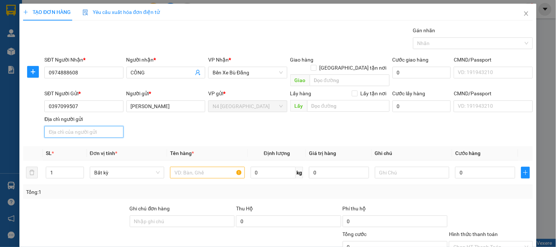
paste input "THỌ SON,BÙ DANG,BÌNH OHUOC"
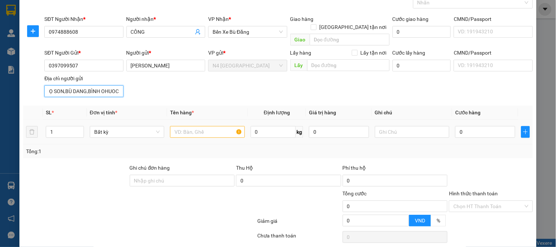
type input "THỌ SON,BÙ DANG,BÌNH OHUOC"
click at [219, 126] on input "text" at bounding box center [207, 132] width 74 height 12
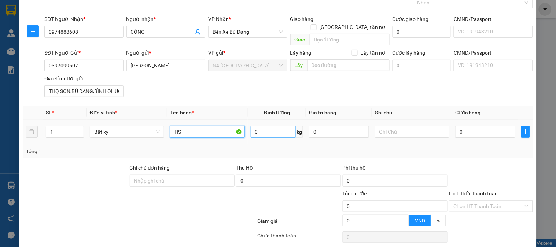
type input "HS"
click at [269, 126] on input "0" at bounding box center [273, 132] width 45 height 12
type input "10"
type input "40.000"
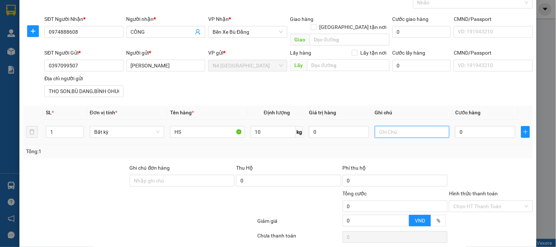
type input "40.000"
click at [268, 126] on input "10" at bounding box center [273, 132] width 45 height 12
type input "5"
type input "3"
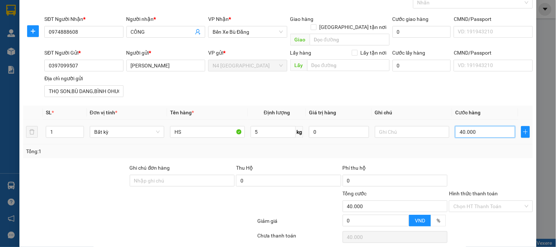
type input "3"
type input "30"
type input "30.000"
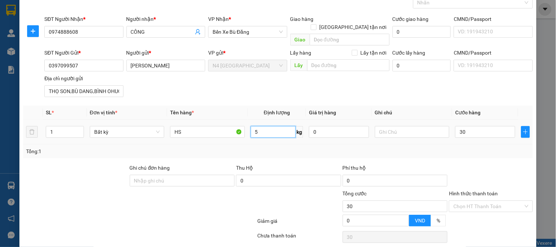
type input "30.000"
click at [268, 126] on input "5" at bounding box center [273, 132] width 45 height 12
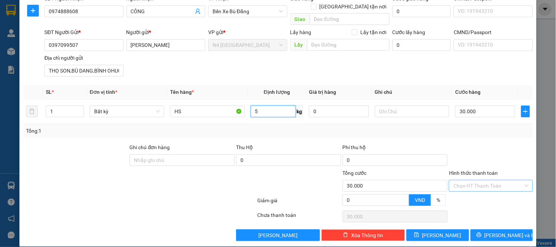
click at [524, 180] on div "Chọn HT Thanh Toán" at bounding box center [491, 186] width 84 height 12
type input "40.000"
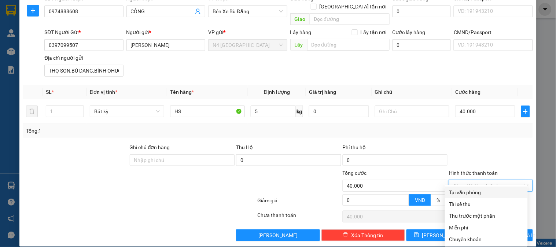
click at [500, 195] on div "Tại văn phòng" at bounding box center [486, 192] width 74 height 8
type input "0"
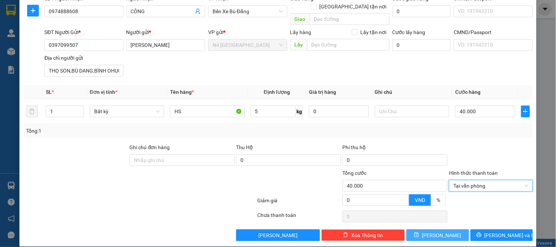
click at [436, 231] on span "[PERSON_NAME]" at bounding box center [441, 235] width 39 height 8
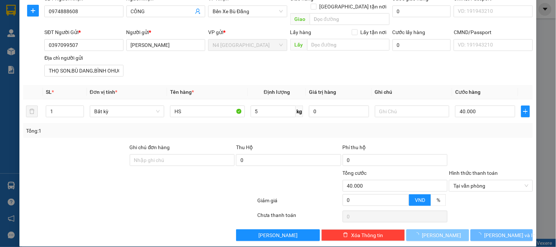
type input "0"
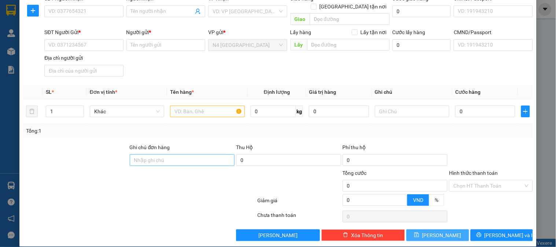
scroll to position [0, 0]
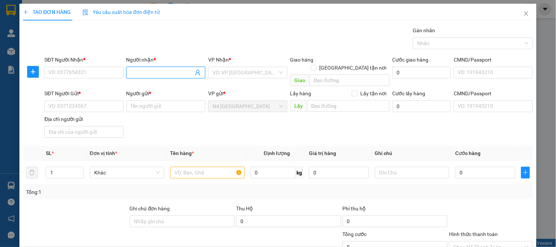
click at [142, 73] on input "Người nhận *" at bounding box center [162, 73] width 63 height 8
paste input "VIỆT"
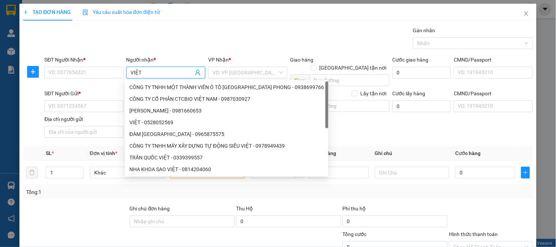
type input "VIỆT"
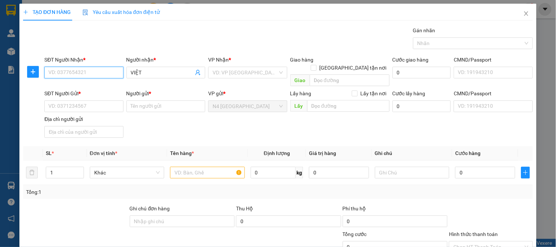
click at [87, 69] on input "SĐT Người Nhận *" at bounding box center [83, 73] width 79 height 12
paste input "0916242779"
type input "0916242779"
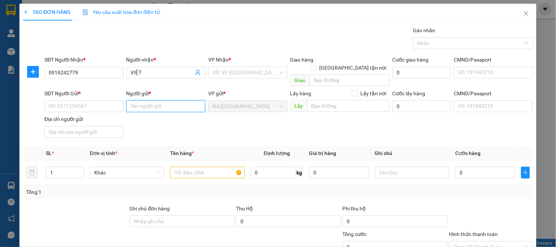
click at [146, 100] on input "Người gửi *" at bounding box center [165, 106] width 79 height 12
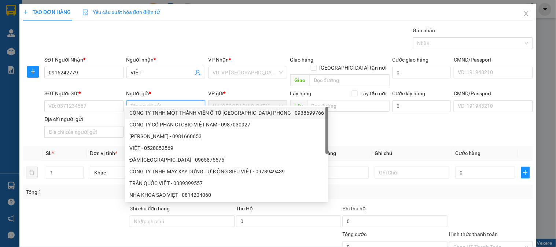
paste input "THANH PHAT"
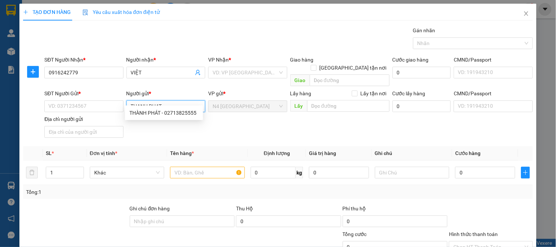
type input "THANH PHAT"
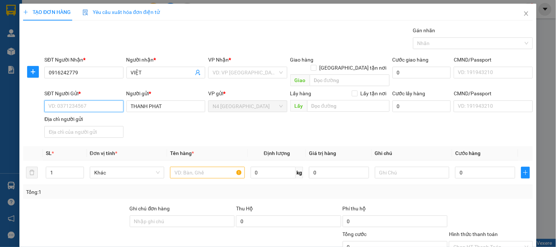
click at [87, 100] on input "SĐT Người Gửi *" at bounding box center [83, 106] width 79 height 12
paste input "0933556337"
type input "0933556337"
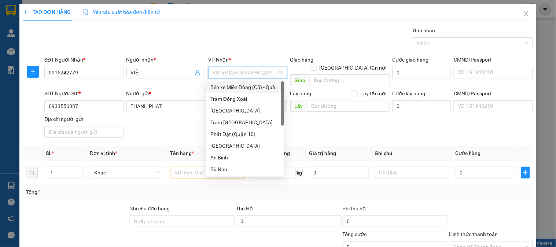
click at [270, 74] on input "search" at bounding box center [245, 72] width 65 height 11
click at [251, 98] on div "Trạm Đồng Xoài" at bounding box center [244, 99] width 69 height 8
click at [80, 126] on input "Địa chỉ người gửi" at bounding box center [83, 132] width 79 height 12
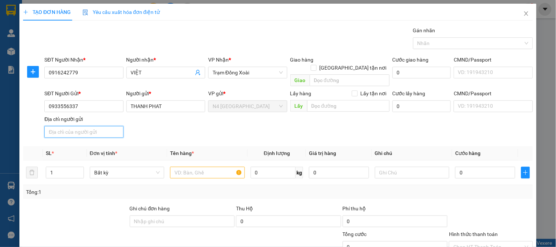
paste input "0933556337"
type input "0"
paste input "0933556337"
type input "0"
click at [102, 126] on input "Địa chỉ người gửi" at bounding box center [83, 132] width 79 height 12
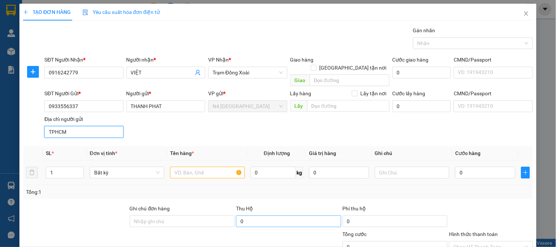
scroll to position [41, 0]
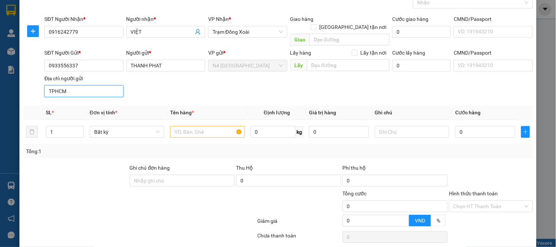
type input "TPHCM"
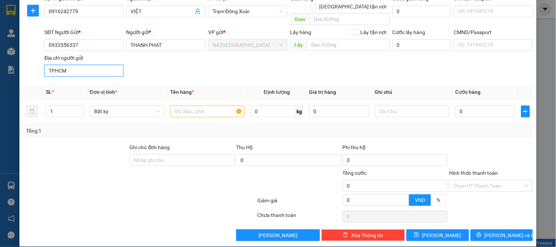
scroll to position [0, 0]
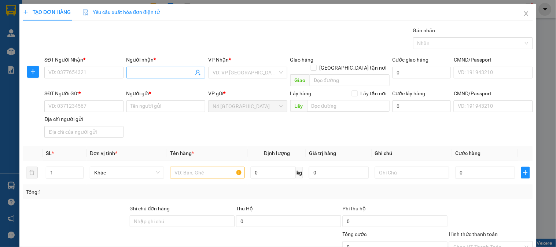
click at [164, 73] on input "Người nhận *" at bounding box center [162, 73] width 63 height 8
paste input "[PERSON_NAME]"
type input "[PERSON_NAME]"
click at [105, 71] on input "SĐT Người Nhận *" at bounding box center [83, 73] width 79 height 12
paste input "0984042636"
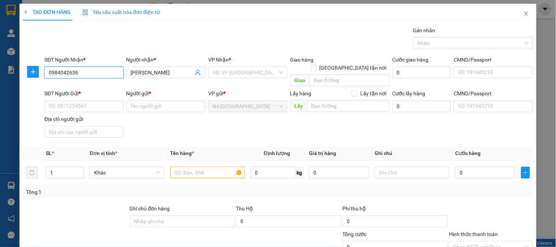
type input "0984042636"
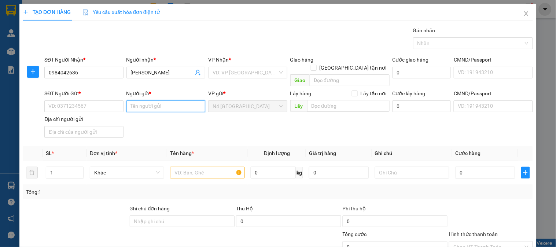
click at [139, 100] on input "Người gửi *" at bounding box center [165, 106] width 79 height 12
paste input "CÔNG TY TNHH TRƯỜNG MAI SÀI GÒN"
type input "CÔNG TY TNHH TRƯỜNG MAI SÀI GÒN"
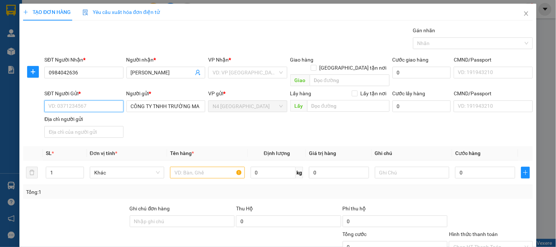
click at [96, 100] on input "SĐT Người Gửi *" at bounding box center [83, 106] width 79 height 12
paste input "0702232577"
type input "0702232577"
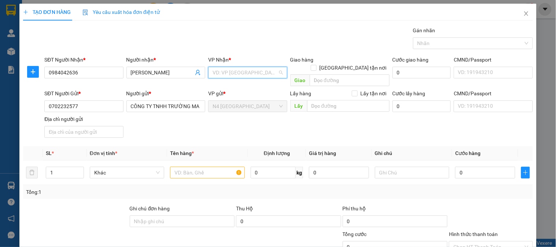
click at [269, 75] on input "search" at bounding box center [245, 72] width 65 height 11
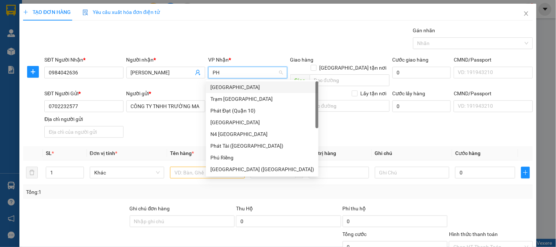
type input "PHU"
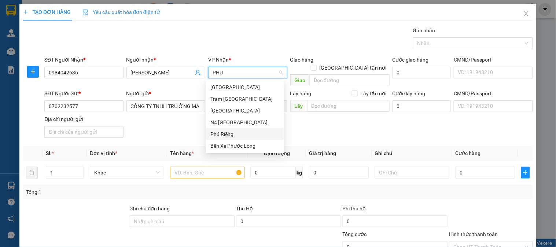
click at [239, 136] on div "Phú Riềng" at bounding box center [244, 134] width 69 height 8
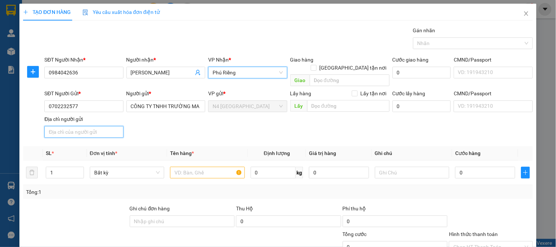
click at [98, 126] on input "Địa chỉ người gửi" at bounding box center [83, 132] width 79 height 12
click at [71, 126] on input "Địa chỉ người gửi" at bounding box center [83, 132] width 79 height 12
paste input "Số 850 Xa Lộ Hà Nội, Phường Hiệp Phú, Thành phố Thủ Đức, Thành phố Hồ Chí Minh,…"
type input "Số 850 Xa Lộ Hà Nội, Phường Hiệp Phú, Thành phố Thủ Đức, Thành phố Hồ Chí Minh,…"
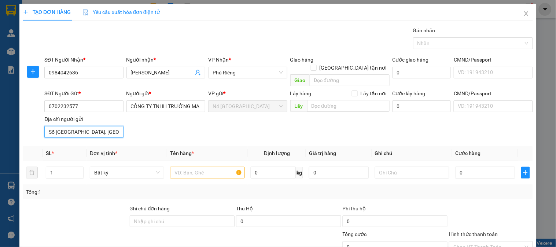
scroll to position [41, 0]
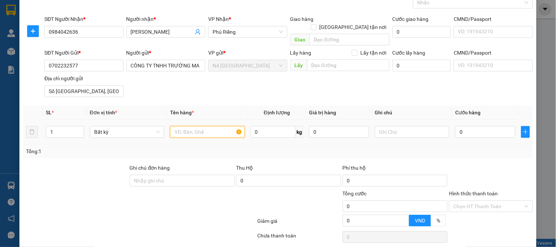
click at [206, 126] on input "text" at bounding box center [207, 132] width 74 height 12
paste input "GỖ NL, SẮT NL, CARTON NL"
type input "GỖ NL, SẮT NL, CARTON NL"
click at [284, 126] on input "0" at bounding box center [273, 132] width 45 height 12
click at [499, 126] on input "0" at bounding box center [485, 132] width 60 height 12
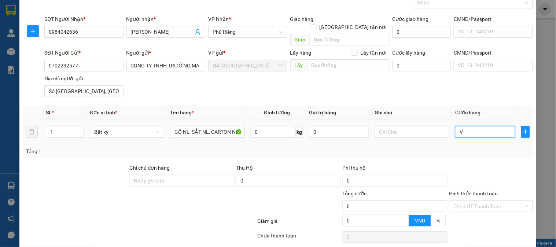
click at [475, 126] on input "V" at bounding box center [485, 132] width 60 height 12
paste input "3.60"
type input "3.600"
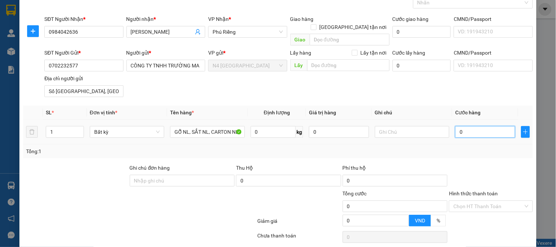
type input "3.600"
type input "3.600.000"
click at [265, 126] on input "0" at bounding box center [273, 132] width 45 height 12
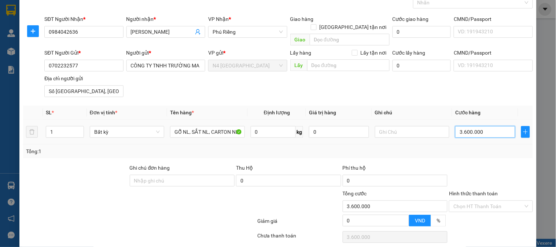
click at [489, 126] on input "3.600.000" at bounding box center [485, 132] width 60 height 12
type input "0"
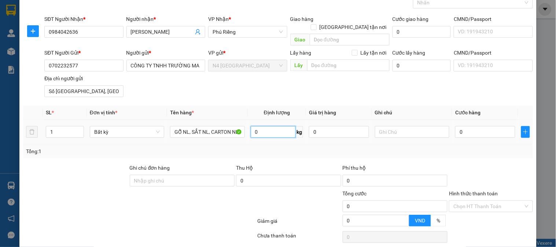
click at [267, 126] on input "0" at bounding box center [273, 132] width 45 height 12
type input "102"
type input "148.000"
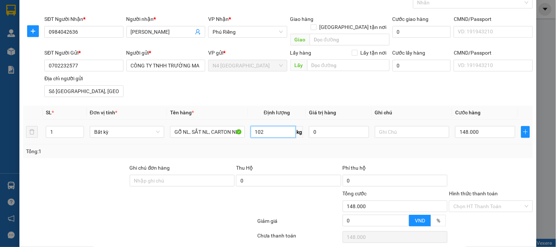
click at [267, 126] on input "102" at bounding box center [273, 132] width 45 height 12
type input "105"
type input "152.500"
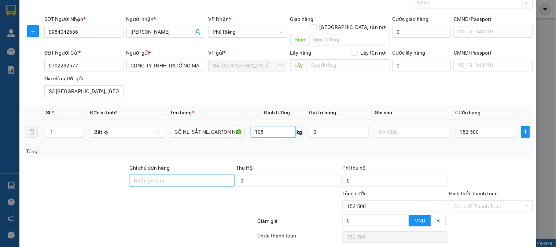
type input "153.000"
click at [266, 126] on input "105" at bounding box center [273, 132] width 45 height 12
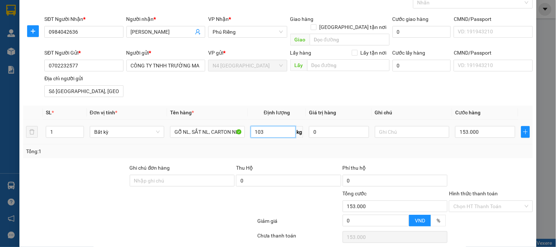
type input "103"
type input "149.500"
click at [266, 126] on input "103" at bounding box center [273, 132] width 45 height 12
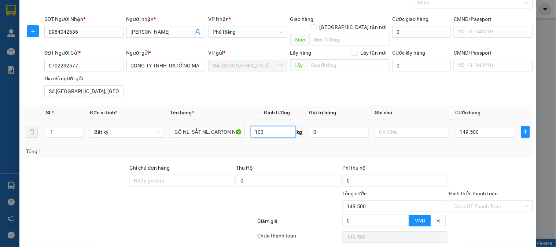
click at [265, 126] on input "103" at bounding box center [273, 132] width 45 height 12
type input "104"
type input "151.000"
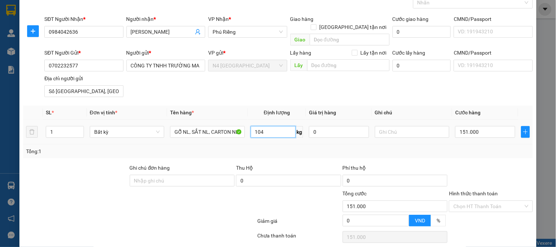
click at [265, 126] on input "104" at bounding box center [273, 132] width 45 height 12
type input "100"
type input "145.000"
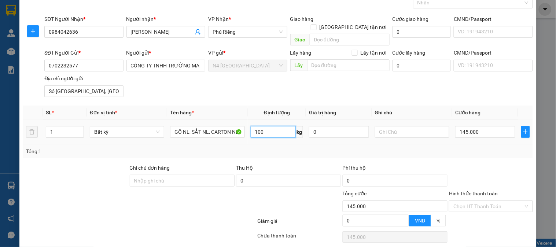
click at [281, 126] on input "100" at bounding box center [273, 132] width 45 height 12
click at [71, 126] on input "1" at bounding box center [64, 131] width 37 height 11
click at [268, 126] on input "100" at bounding box center [273, 132] width 45 height 12
type input "95"
type input "137.500"
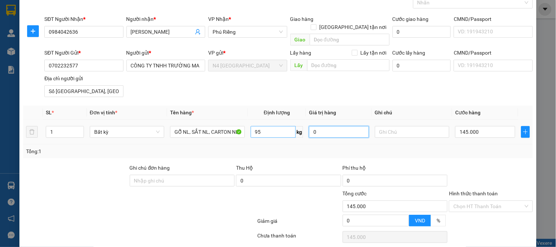
type input "137.500"
click at [268, 126] on input "95" at bounding box center [273, 132] width 45 height 12
type input "70"
type input "100.000"
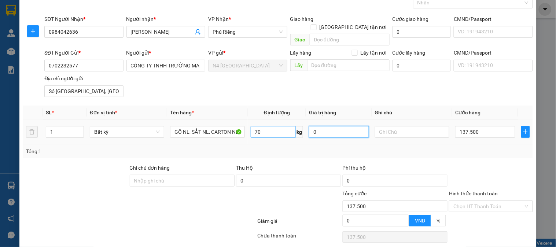
type input "100.000"
click at [80, 129] on icon "up" at bounding box center [79, 130] width 3 height 3
type input "3"
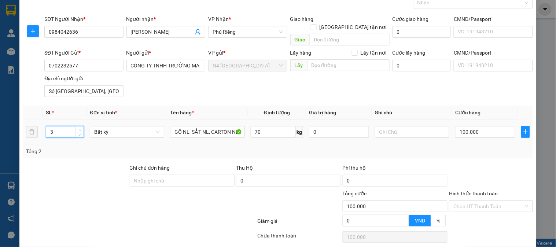
click at [80, 129] on icon "up" at bounding box center [79, 130] width 3 height 3
click at [264, 126] on input "70" at bounding box center [273, 132] width 45 height 12
type input "300.000"
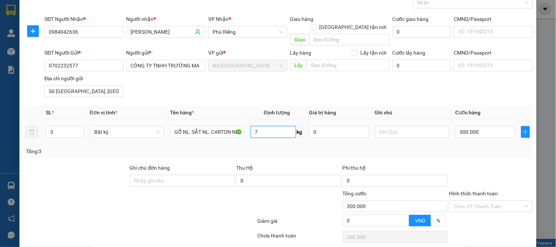
type input "70"
click at [66, 126] on input "3" at bounding box center [64, 131] width 37 height 11
type input "2"
click at [78, 133] on icon "down" at bounding box center [79, 134] width 3 height 3
click at [277, 126] on input "70" at bounding box center [273, 132] width 45 height 12
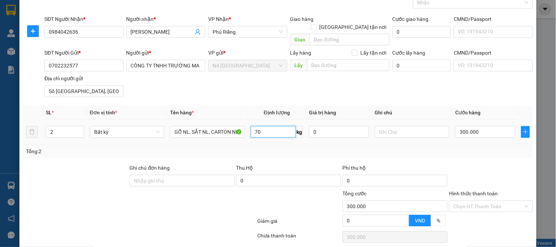
type input "200.000"
click at [277, 126] on input "70" at bounding box center [273, 132] width 45 height 12
click at [468, 153] on div "Transit Pickup Surcharge Ids Transit Deliver Surcharge Ids Transit Deliver Surc…" at bounding box center [278, 124] width 510 height 276
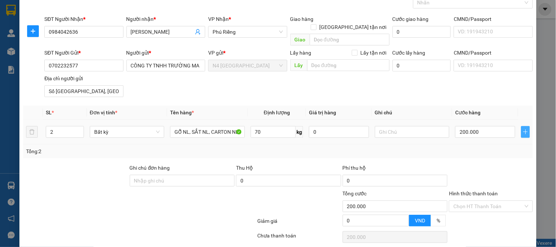
click at [523, 129] on icon "plus" at bounding box center [526, 132] width 6 height 6
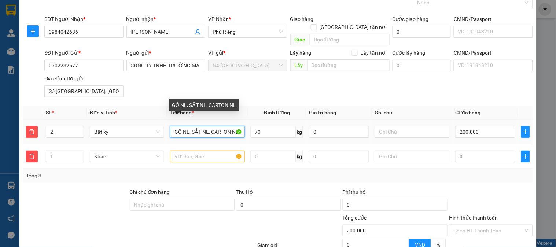
click at [214, 126] on input "GỖ NL, SẮT NL, CARTON NL" at bounding box center [207, 132] width 74 height 12
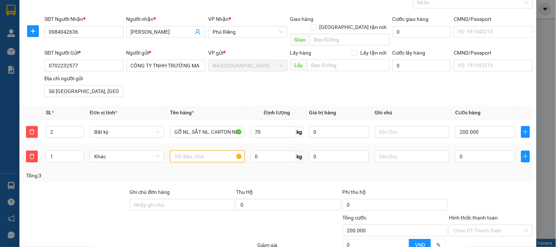
click at [208, 151] on input "text" at bounding box center [207, 157] width 74 height 12
paste input "GỖ NL, SẮT NL, CARTON NL"
type input "GỖ NL, SẮT NL, CARTON NL"
click at [268, 151] on input "0" at bounding box center [273, 157] width 45 height 12
type input "75"
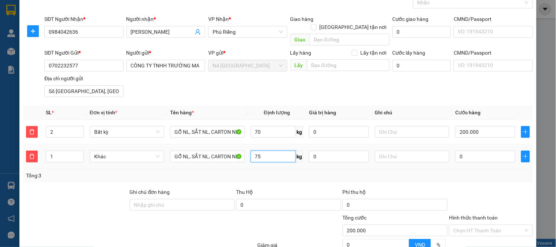
click at [265, 151] on input "75" at bounding box center [273, 157] width 45 height 12
click at [466, 151] on input "0" at bounding box center [485, 157] width 60 height 12
type input "200.001"
type input "1"
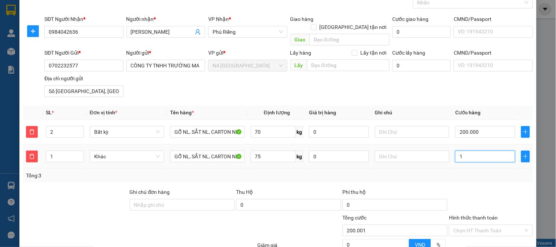
type input "200.012"
type input "12"
type input "200.120"
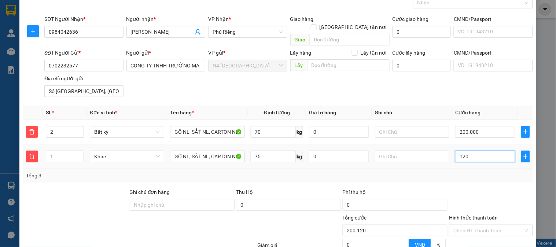
type input "1.200"
type input "201.200"
type input "212.000"
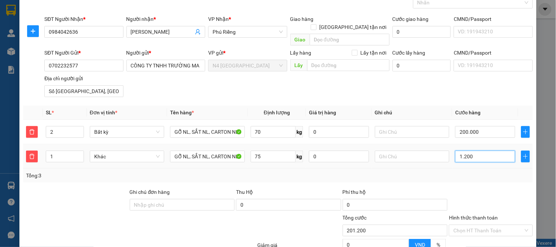
type input "12.000"
type input "320.000"
type input "120.000"
click at [523, 154] on icon "plus" at bounding box center [526, 157] width 6 height 6
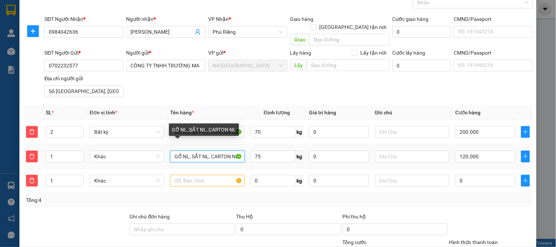
click at [192, 151] on input "GỖ NL, SẮT NL, CARTON NL" at bounding box center [207, 157] width 74 height 12
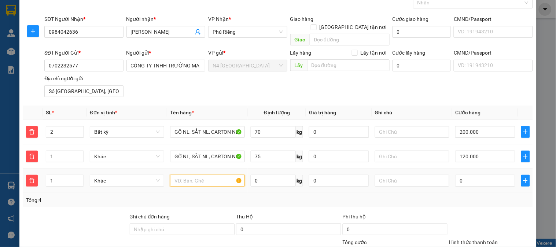
click at [190, 175] on input "text" at bounding box center [207, 181] width 74 height 12
paste input "GỖ NL, SẮT NL, CARTON NL"
type input "GỖ NL, SẮT NL, CARTON NL"
click at [259, 175] on input "0" at bounding box center [273, 181] width 45 height 12
type input "10"
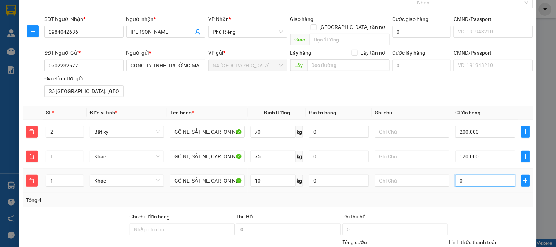
click at [465, 175] on input "0" at bounding box center [485, 181] width 60 height 12
type input "320.004"
type input "4"
type input "320.040"
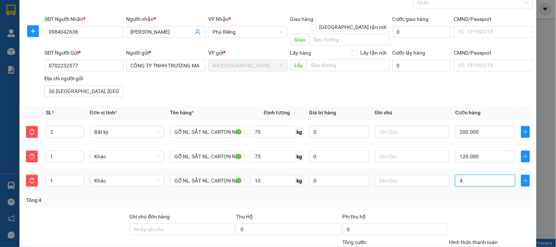
type input "320.040"
type input "40"
type input "320.400"
type input "4.000"
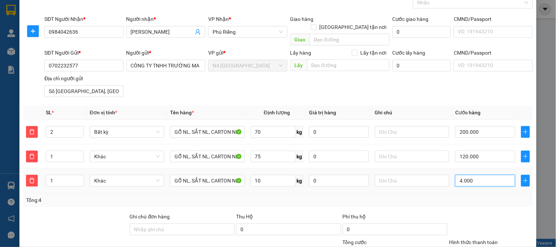
type input "324.000"
type input "360.000"
type input "40.000"
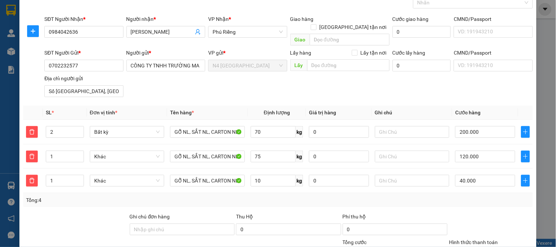
click at [456, 200] on div "Transit Pickup Surcharge Ids Transit Deliver Surcharge Ids Transit Deliver Surc…" at bounding box center [278, 148] width 510 height 325
click at [266, 151] on input "75" at bounding box center [273, 157] width 45 height 12
type input "80"
click at [445, 81] on div "SĐT Người Gửi * 0702232577 Người gửi * CÔNG TY TNHH TRƯỜNG MAI SÀI GÒN VP gửi *…" at bounding box center [289, 74] width 492 height 51
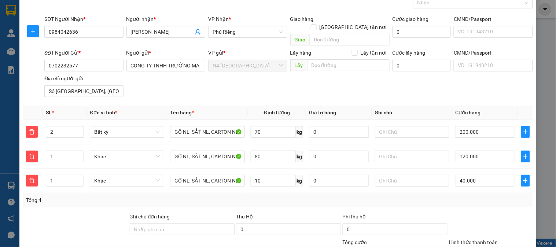
scroll to position [110, 0]
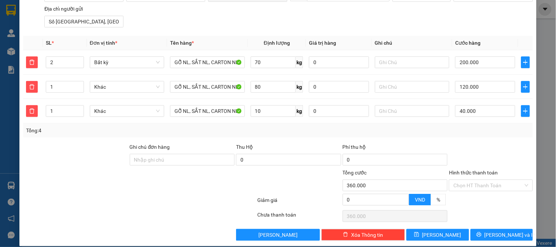
click at [455, 143] on div at bounding box center [490, 156] width 85 height 26
click at [446, 229] on button "[PERSON_NAME]" at bounding box center [438, 235] width 62 height 12
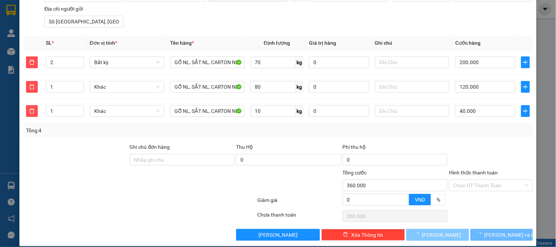
type input "1"
type input "0"
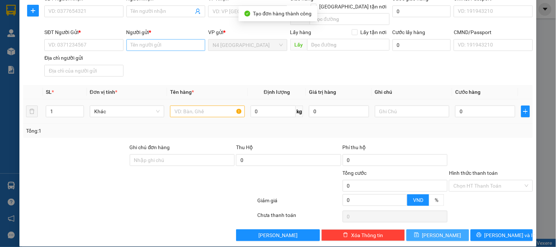
scroll to position [0, 0]
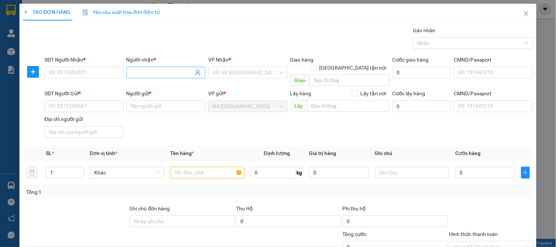
click at [138, 69] on input "Người nhận *" at bounding box center [162, 73] width 63 height 8
paste input "BÌNH"
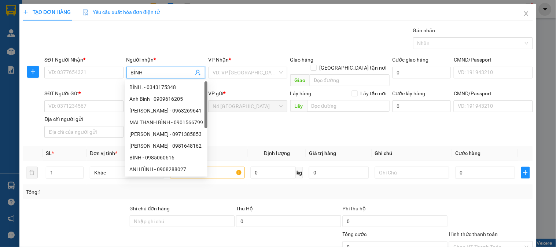
type input "BÌNH"
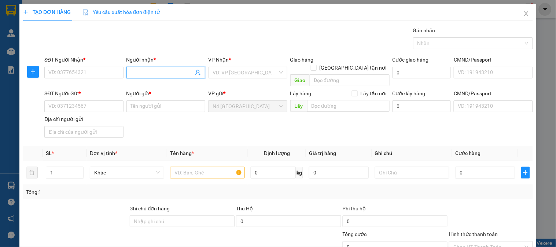
click at [150, 72] on input "Người nhận *" at bounding box center [162, 73] width 63 height 8
paste input "KT"
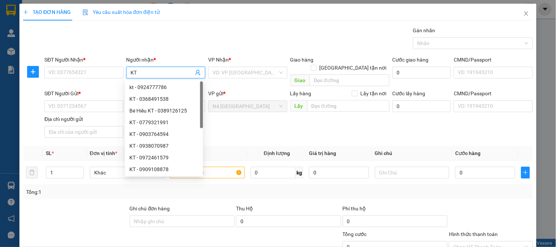
type input "KT"
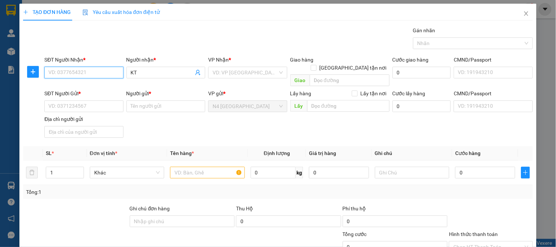
click at [88, 74] on input "SĐT Người Nhận *" at bounding box center [83, 73] width 79 height 12
paste input "0902723457"
type input "0902723457"
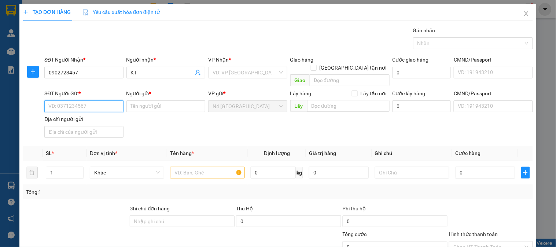
click at [78, 100] on input "SĐT Người Gửi *" at bounding box center [83, 106] width 79 height 12
paste input "0906032011"
type input "0906032011"
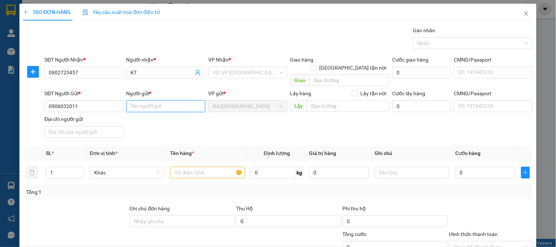
click at [155, 100] on input "Người gửi *" at bounding box center [165, 106] width 79 height 12
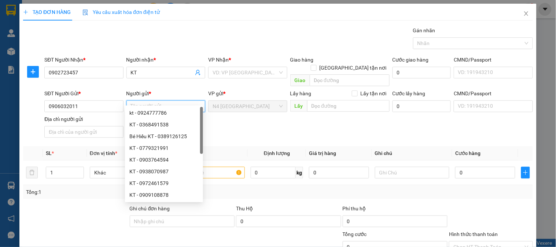
paste input "[PERSON_NAME]"
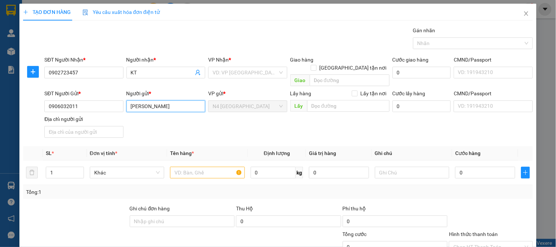
type input "[PERSON_NAME]"
click at [83, 126] on input "Địa chỉ người gửi" at bounding box center [83, 132] width 79 height 12
paste input "ẤP [GEOGRAPHIC_DATA], [GEOGRAPHIC_DATA], [GEOGRAPHIC_DATA], [GEOGRAPHIC_DATA]"
type input "ẤP [GEOGRAPHIC_DATA], [GEOGRAPHIC_DATA], [GEOGRAPHIC_DATA], [GEOGRAPHIC_DATA]"
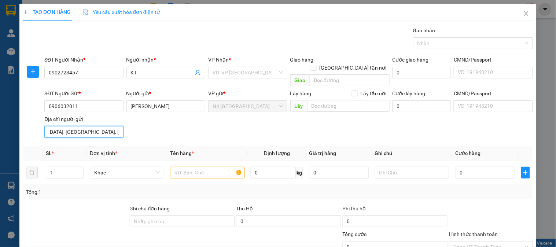
scroll to position [0, 0]
click at [275, 71] on div "VD: VP [GEOGRAPHIC_DATA]" at bounding box center [247, 73] width 79 height 12
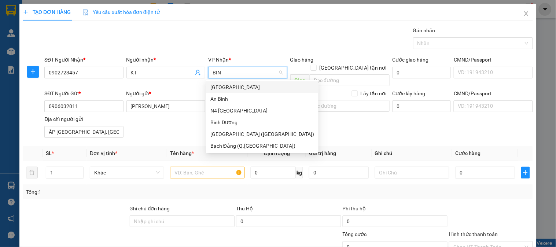
type input "BINH"
click at [229, 84] on div "[GEOGRAPHIC_DATA]" at bounding box center [262, 87] width 104 height 8
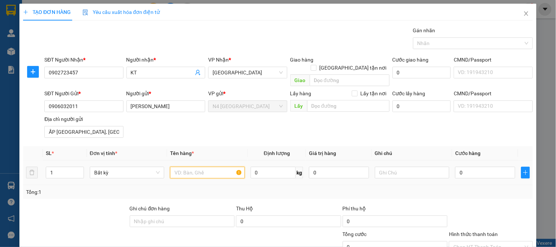
click at [209, 168] on input "text" at bounding box center [207, 173] width 74 height 12
type input "NL KEO TRANG"
click at [263, 167] on input "0" at bounding box center [273, 173] width 45 height 12
type input "10"
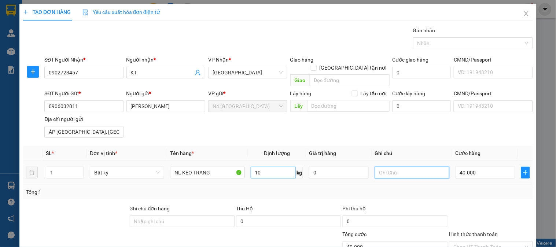
type input "40.000"
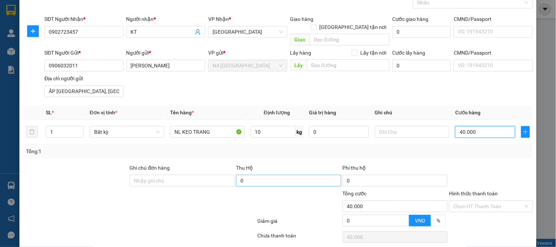
scroll to position [61, 0]
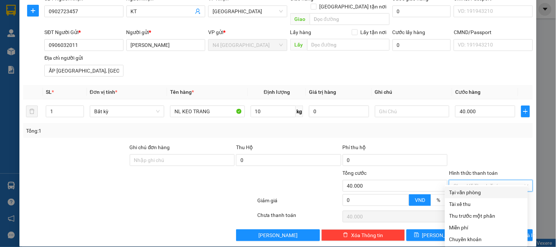
click at [492, 180] on input "Hình thức thanh toán" at bounding box center [489, 185] width 70 height 11
click at [500, 192] on div "Tại văn phòng" at bounding box center [486, 192] width 74 height 8
type input "0"
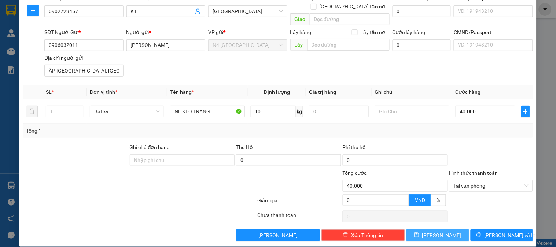
click at [419, 232] on icon "save" at bounding box center [416, 234] width 5 height 5
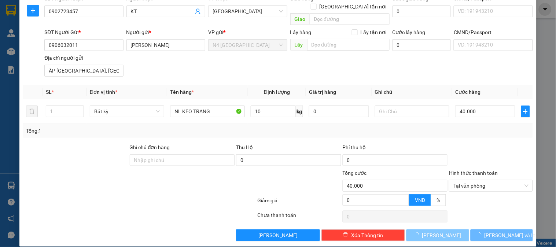
type input "0"
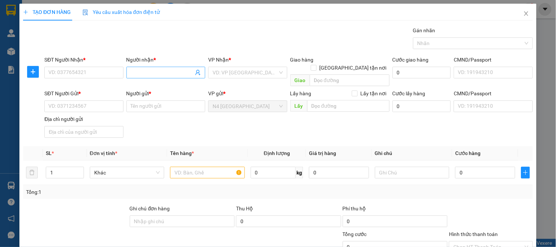
click at [148, 67] on span at bounding box center [165, 73] width 79 height 12
paste input "ANH ĐAT"
type input "ANH ĐAT"
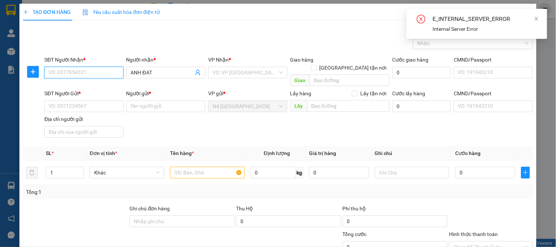
click at [89, 74] on input "SĐT Người Nhận *" at bounding box center [83, 73] width 79 height 12
paste input "0966618608"
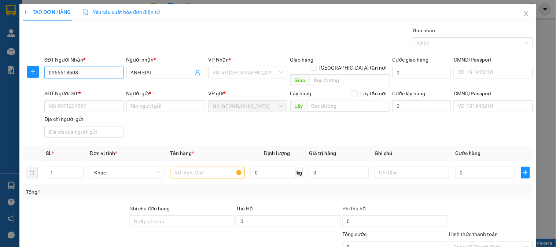
type input "0966618608"
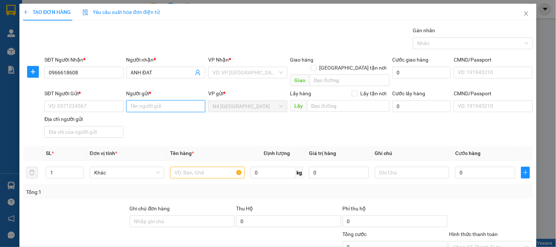
click at [145, 100] on input "Người gửi *" at bounding box center [165, 106] width 79 height 12
paste input "KHÁCH VÃNG LAI"
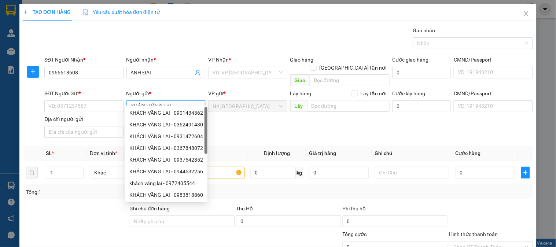
type input "KHÁCH VÃNG LAI"
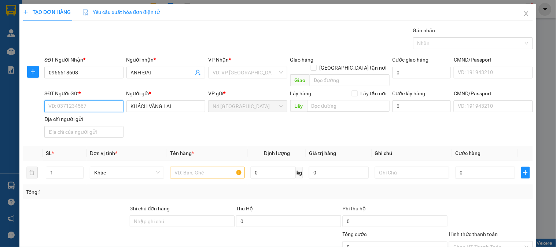
click at [102, 101] on input "SĐT Người Gửi *" at bounding box center [83, 106] width 79 height 12
paste input "0869394199"
type input "0869394199"
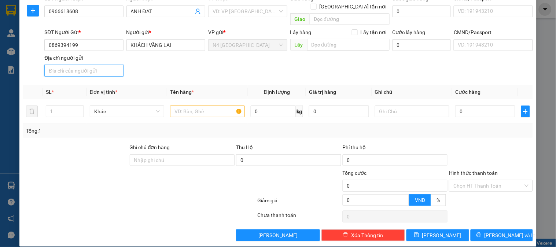
click at [97, 65] on input "Địa chỉ người gửi" at bounding box center [83, 71] width 79 height 12
paste input "TỔ 2, ẤP [GEOGRAPHIC_DATA], XÃ [GEOGRAPHIC_DATA], TỈNH [GEOGRAPHIC_DATA]"
type input "TỔ 2, ẤP [GEOGRAPHIC_DATA], XÃ [GEOGRAPHIC_DATA], TỈNH [GEOGRAPHIC_DATA]"
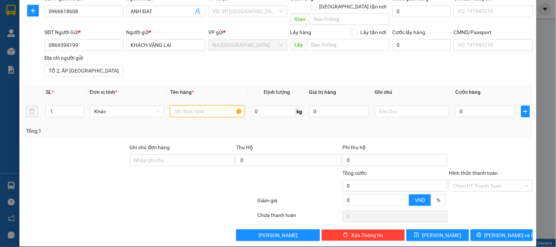
click at [184, 106] on input "text" at bounding box center [207, 112] width 74 height 12
paste input "XỐP TRANG BANG KEO VÀNG TO"
type input "XỐP TRANG BANG KEO VÀNG TO"
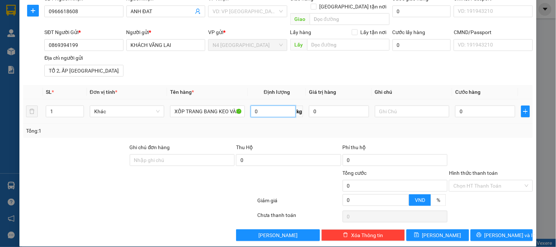
click at [276, 106] on input "0" at bounding box center [273, 112] width 45 height 12
click at [266, 106] on input "0" at bounding box center [273, 112] width 45 height 12
type input "0"
type input "50"
click at [338, 106] on input "0" at bounding box center [339, 112] width 60 height 12
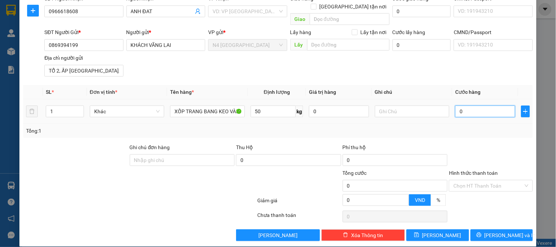
click at [455, 106] on input "0" at bounding box center [485, 112] width 60 height 12
click at [265, 106] on input "50" at bounding box center [273, 112] width 45 height 12
click at [264, 106] on input "50" at bounding box center [273, 112] width 45 height 12
type input "50"
type input "7"
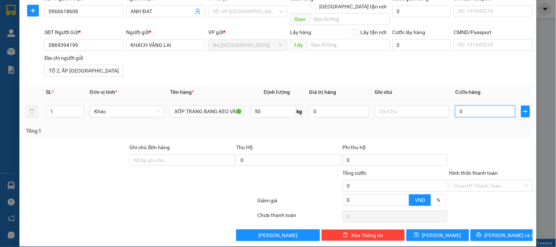
type input "7"
type input "70"
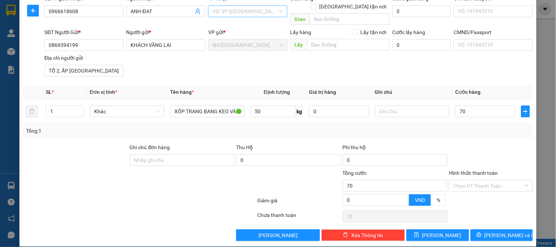
type input "70.000"
click at [443, 230] on button "[PERSON_NAME]" at bounding box center [438, 236] width 62 height 12
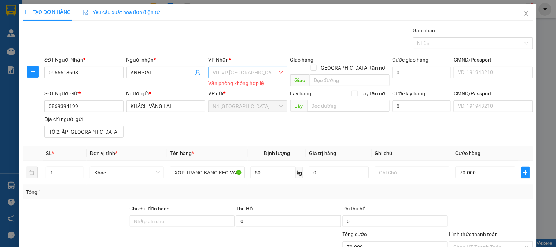
click at [263, 72] on input "search" at bounding box center [245, 72] width 65 height 11
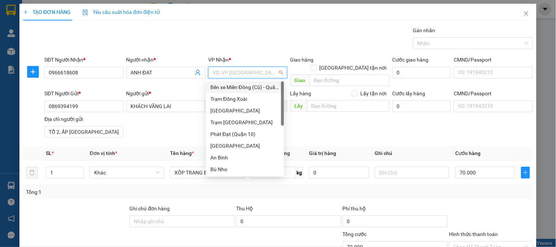
click at [256, 71] on input "search" at bounding box center [245, 72] width 65 height 11
type input "D"
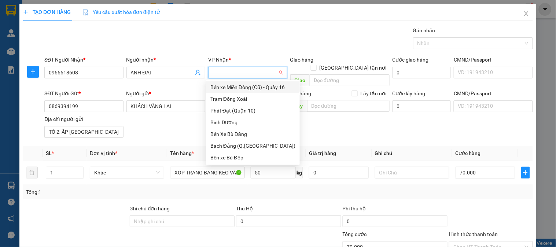
type input "Đ"
click at [269, 103] on div "Trạm Đồng Xoài" at bounding box center [253, 99] width 94 height 12
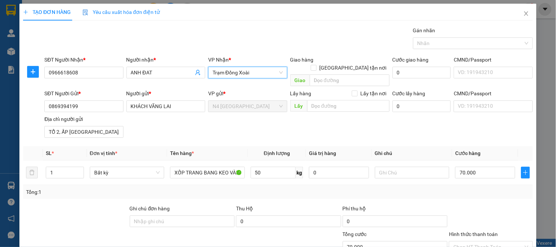
scroll to position [61, 0]
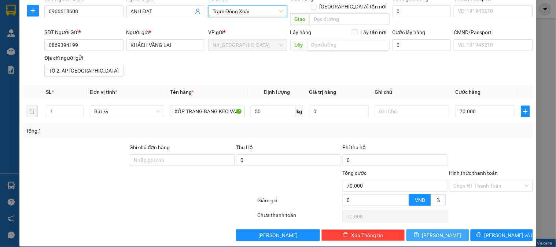
click at [442, 230] on button "[PERSON_NAME]" at bounding box center [438, 236] width 62 height 12
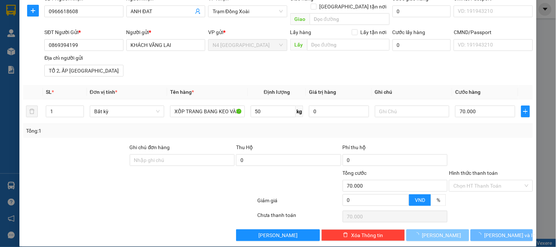
type input "0"
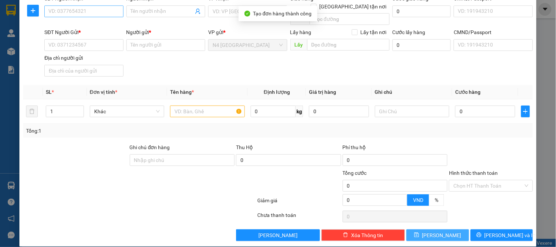
scroll to position [0, 0]
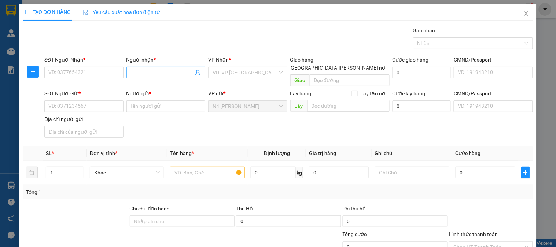
click at [133, 75] on input "Người nhận *" at bounding box center [162, 73] width 63 height 8
paste input "HOAN"
type input "HOAN"
click at [93, 73] on input "SĐT Người Nhận *" at bounding box center [83, 73] width 79 height 12
paste input "0972965088"
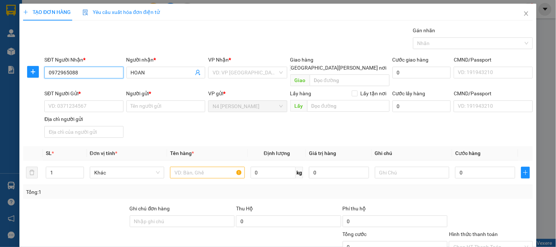
type input "0972965088"
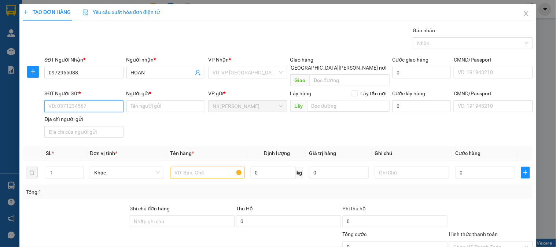
click at [89, 100] on input "SĐT Người Gửi *" at bounding box center [83, 106] width 79 height 12
paste input "0393769207"
type input "0393769207"
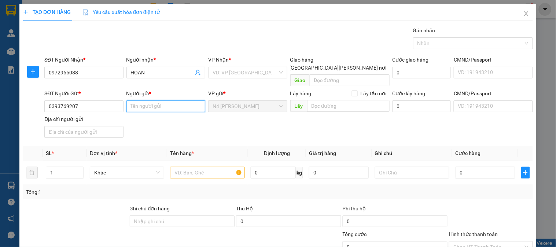
click at [148, 100] on input "Người gửi *" at bounding box center [165, 106] width 79 height 12
paste input "[PERSON_NAME]"
type input "[PERSON_NAME]"
click at [71, 126] on input "Địa chỉ người gửi" at bounding box center [83, 132] width 79 height 12
paste input "[PERSON_NAME][GEOGRAPHIC_DATA] ,[PERSON_NAME][GEOGRAPHIC_DATA]"
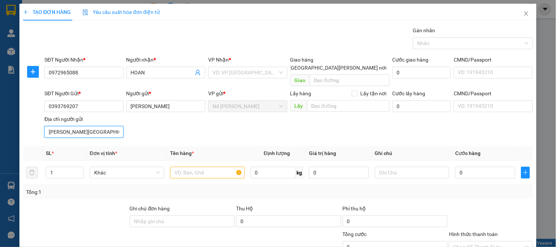
scroll to position [0, 7]
type input "[PERSON_NAME][GEOGRAPHIC_DATA] ,[PERSON_NAME][GEOGRAPHIC_DATA]"
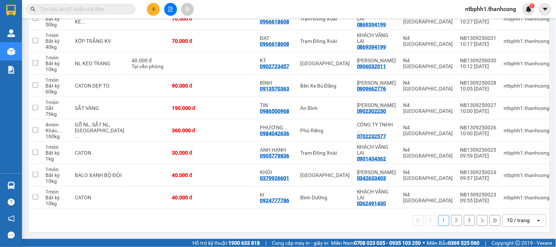
scroll to position [100, 0]
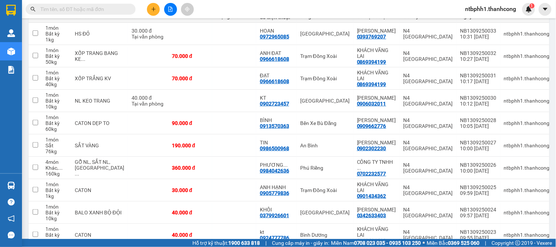
click at [150, 11] on button at bounding box center [153, 9] width 13 height 13
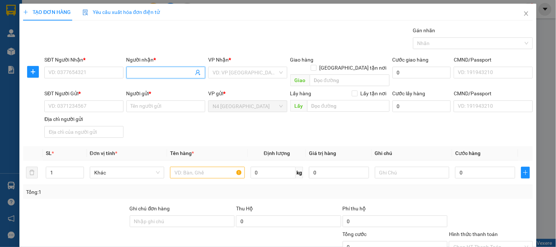
click at [137, 72] on input "Người nhận *" at bounding box center [162, 73] width 63 height 8
paste input "THOẠI"
type input "THOẠI"
click at [81, 71] on input "SĐT Người Nhận *" at bounding box center [83, 73] width 79 height 12
paste input "0961441946"
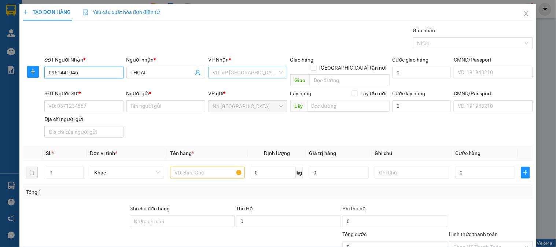
type input "0961441946"
click at [259, 71] on input "search" at bounding box center [245, 72] width 65 height 11
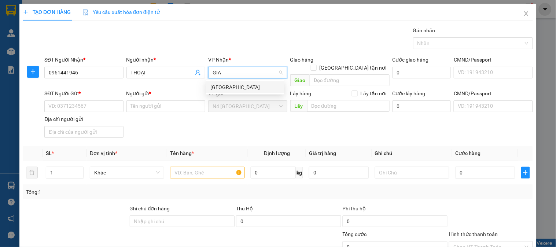
type input "GIAO"
click at [259, 87] on div "[GEOGRAPHIC_DATA]" at bounding box center [244, 87] width 69 height 8
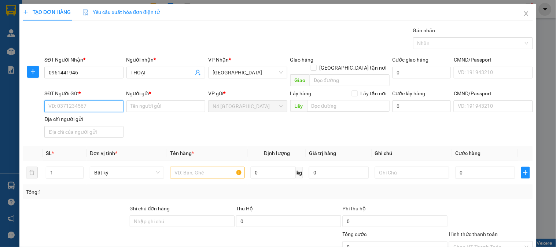
click at [89, 100] on input "SĐT Người Gửi *" at bounding box center [83, 106] width 79 height 12
paste input "0349572771"
type input "0349572771"
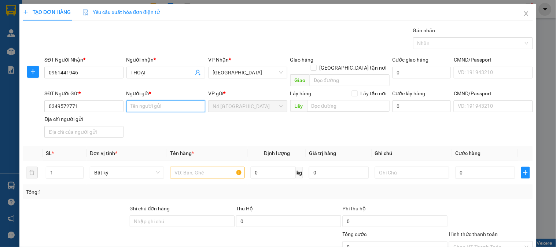
click at [152, 100] on input "Người gửi *" at bounding box center [165, 106] width 79 height 12
paste input "KHÁCH VÃNG LAI"
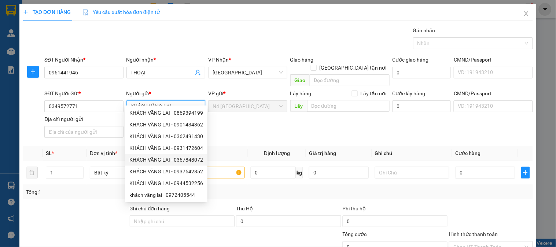
type input "KHÁCH VÃNG LAI"
click at [33, 125] on div at bounding box center [32, 114] width 21 height 51
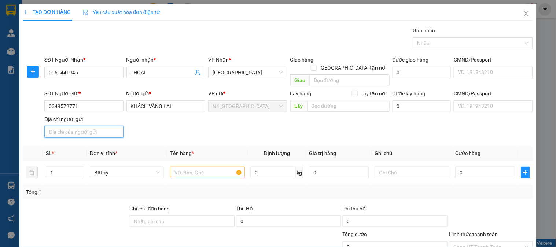
click at [78, 126] on input "Địa chỉ người gửi" at bounding box center [83, 132] width 79 height 12
click at [80, 126] on input "Địa chỉ người gửi" at bounding box center [83, 132] width 79 height 12
paste input "TỔ 2, ẤP THANH SƠN, XÃ THIỆN HƯNG, TỈNH ĐỒNG NAI"
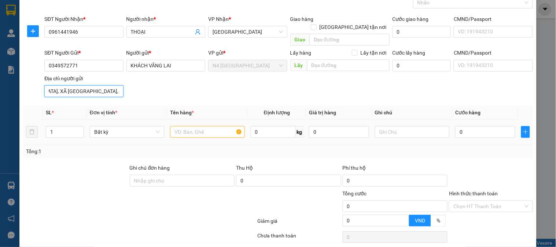
type input "TỔ 2, ẤP THANH SƠN, XÃ THIỆN HƯNG, TỈNH ĐỒNG NAI"
click at [204, 127] on input "text" at bounding box center [207, 132] width 74 height 12
paste input "CỤC SAT VÀNG"
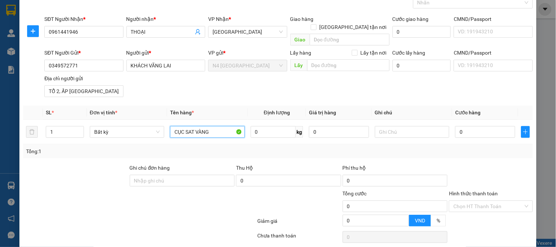
type input "CỤC SAT VÀNG"
click at [284, 126] on input "0" at bounding box center [273, 132] width 45 height 12
type input "10"
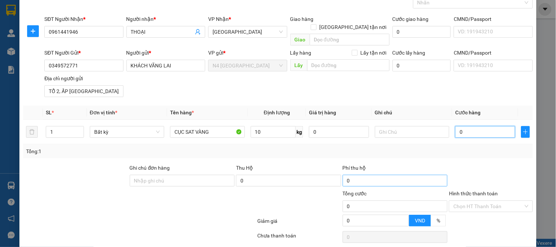
type input "40.000"
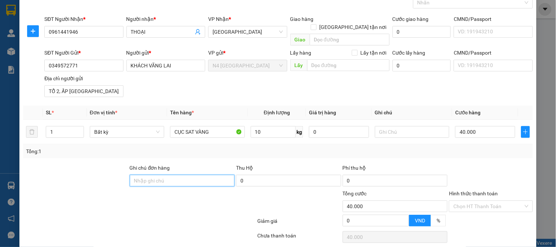
scroll to position [61, 0]
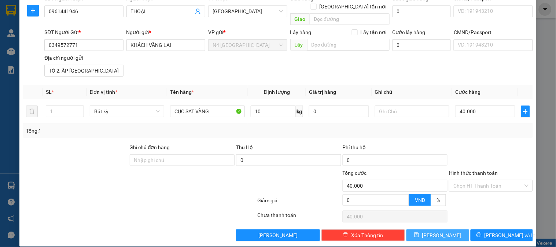
click at [438, 231] on span "[PERSON_NAME]" at bounding box center [441, 235] width 39 height 8
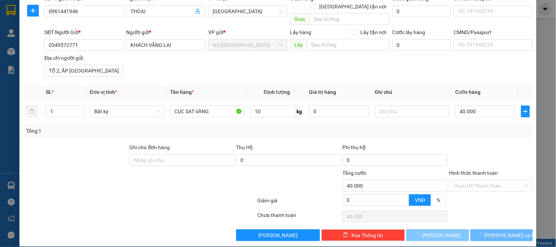
type input "0"
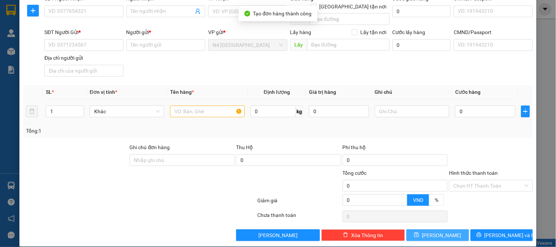
scroll to position [0, 0]
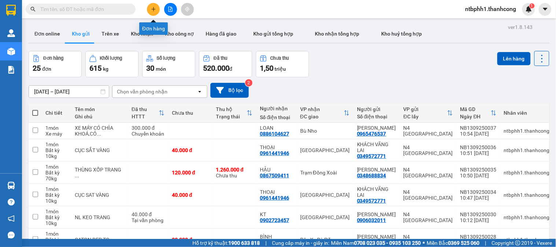
click at [155, 7] on icon "plus" at bounding box center [153, 9] width 5 height 5
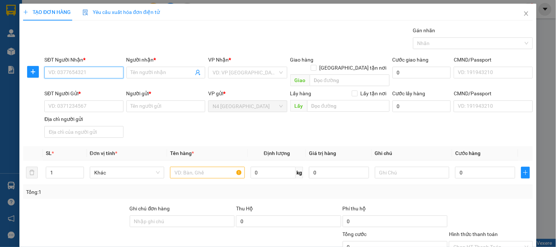
paste input "0886104627"
type input "0886104627"
click at [98, 75] on input "0886104627" at bounding box center [83, 73] width 79 height 12
paste input "0886104627"
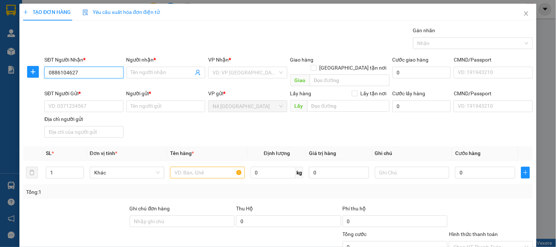
type input "0886104627"
click at [170, 70] on input "Người nhận *" at bounding box center [162, 73] width 63 height 8
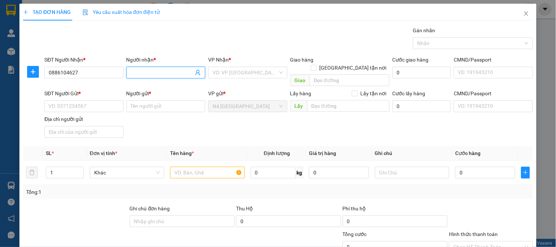
paste input "LOÀN"
type input "LOÀN"
click at [139, 100] on input "Người gửi *" at bounding box center [165, 106] width 79 height 12
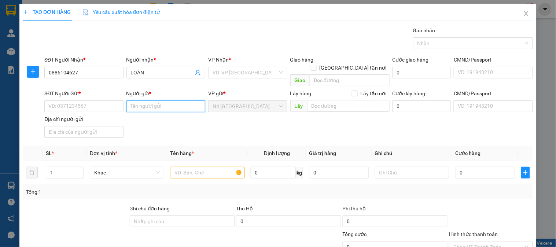
paste input "0965476537"
type input "0965476537"
click at [165, 100] on input "0965476537" at bounding box center [165, 106] width 79 height 12
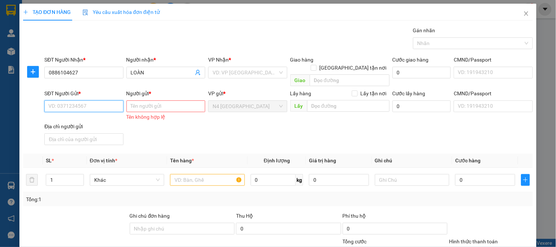
click at [97, 100] on input "SĐT Người Gửi *" at bounding box center [83, 106] width 79 height 12
click at [137, 100] on input "Người gửi *" at bounding box center [165, 106] width 79 height 12
paste input "[PERSON_NAME]"
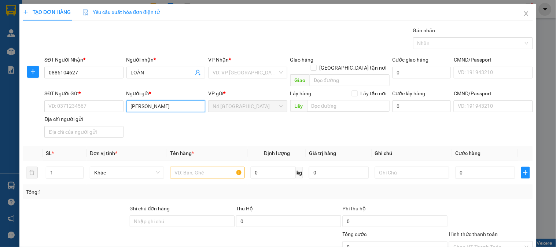
type input "[PERSON_NAME]"
click at [86, 100] on input "SĐT Người Gửi *" at bounding box center [83, 106] width 79 height 12
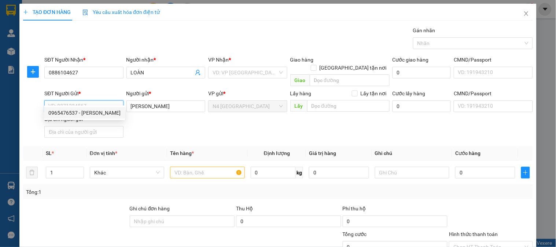
paste input "0965476537"
type input "0965476537"
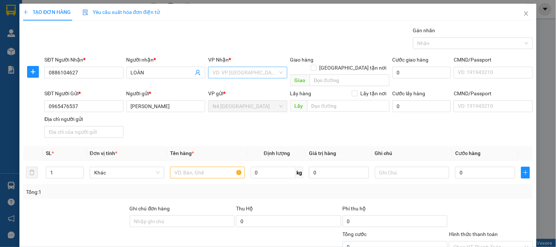
click at [246, 71] on input "search" at bounding box center [245, 72] width 65 height 11
click at [257, 45] on div "Gói vận chuyển * Tiêu chuẩn Gán nhãn Nhãn" at bounding box center [289, 39] width 492 height 26
click at [235, 73] on input "search" at bounding box center [245, 72] width 65 height 11
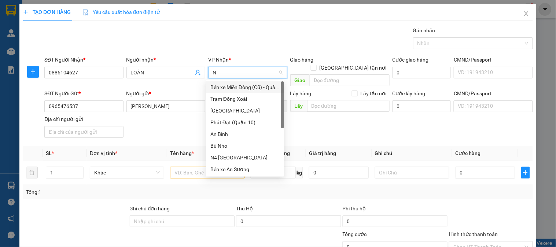
type input "NH"
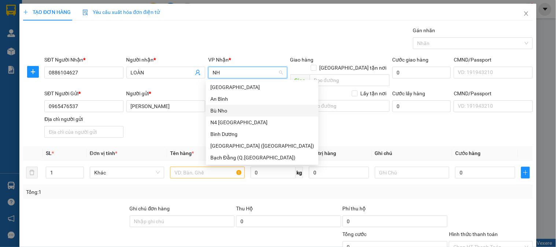
click at [235, 108] on div "Bù Nho" at bounding box center [262, 111] width 104 height 8
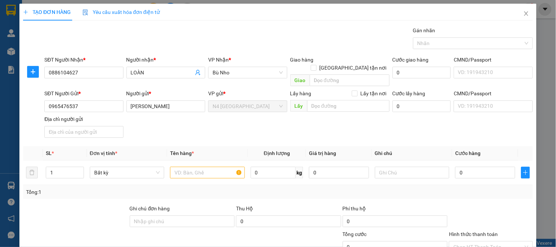
click at [192, 130] on div "SĐT Người Gửi * 0965476537 Người gửi * NGUYỄN CHÍ CÔNG VP gửi * N4 Bình Phước L…" at bounding box center [289, 114] width 492 height 51
click at [219, 167] on input "text" at bounding box center [207, 173] width 74 height 12
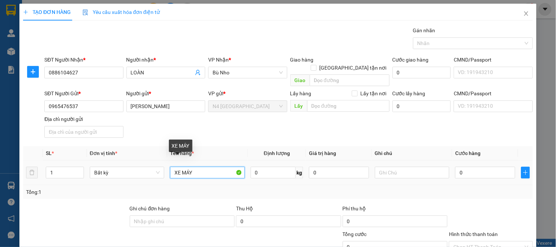
paste input "CÓ CHÌA KHOÁ,CÓ BAO BỌC, NHẸ TAY MIỄN TRỪ TRÁCH NHIỆM TRẦY XƯỚC HƯ HỎNG (CK)"
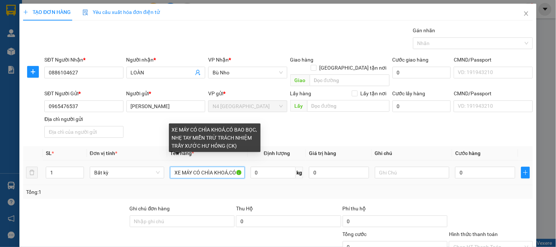
scroll to position [0, 168]
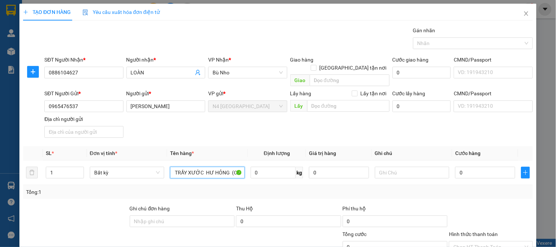
type input "XE MÁY CÓ CHÌA KHOÁ,CÓ BAO BỌC, NHẸ TAY MIỄN TRỪ TRÁCH NHIỆM TRẦY XƯỚC HƯ HỎNG …"
click at [329, 188] on div "Tổng: 1" at bounding box center [278, 192] width 504 height 8
click at [268, 167] on input "0" at bounding box center [273, 173] width 45 height 12
click at [158, 167] on span "Bất kỳ" at bounding box center [127, 172] width 66 height 11
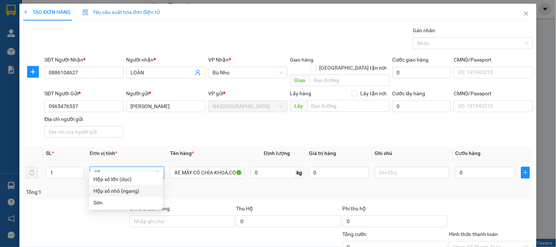
type input "S"
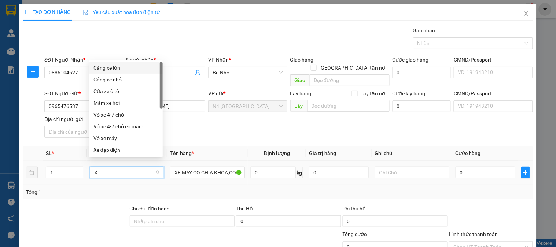
type input "XE"
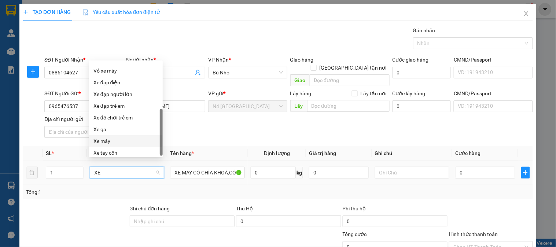
scroll to position [70, 0]
click at [118, 139] on div "Xe máy" at bounding box center [125, 138] width 65 height 8
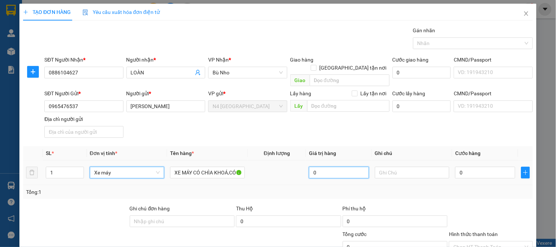
click at [320, 167] on input "0" at bounding box center [339, 173] width 60 height 12
type input "300.000"
click at [305, 188] on div "Tổng: 1" at bounding box center [278, 192] width 504 height 8
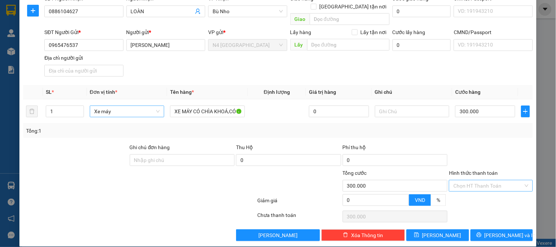
click at [462, 180] on input "Hình thức thanh toán" at bounding box center [489, 185] width 70 height 11
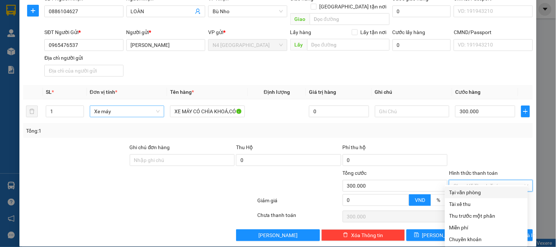
click at [466, 193] on div "Tại văn phòng" at bounding box center [486, 192] width 74 height 8
type input "0"
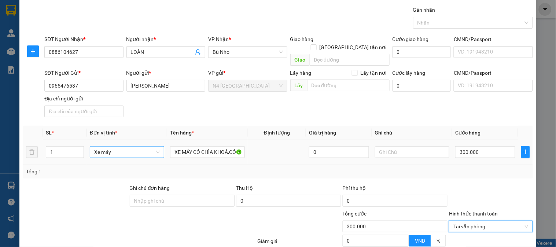
scroll to position [0, 0]
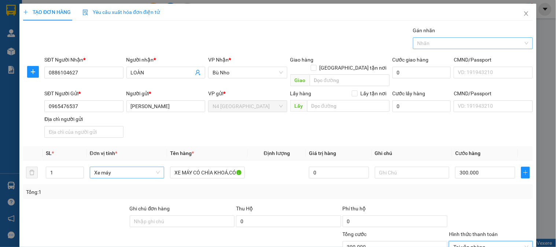
click at [429, 43] on div at bounding box center [469, 43] width 109 height 9
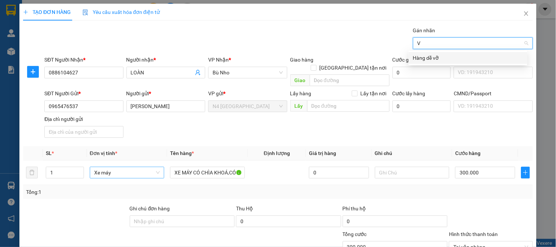
type input "VO"
click at [435, 56] on div "Hàng dễ vỡ" at bounding box center [468, 58] width 110 height 8
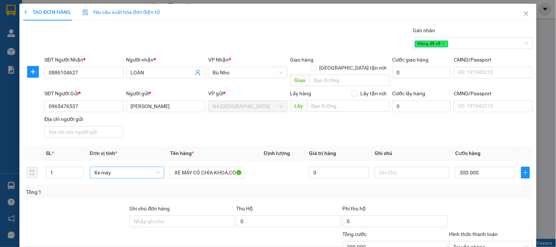
click at [362, 43] on div "Gói vận chuyển * Tiêu chuẩn Gán nhãn Hàng dễ vỡ" at bounding box center [289, 39] width 492 height 26
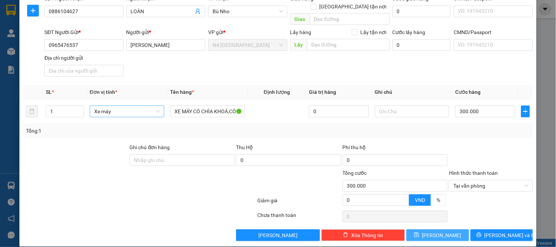
click at [437, 231] on span "Lưu" at bounding box center [441, 235] width 39 height 8
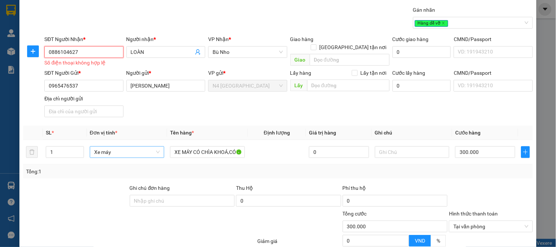
click at [49, 51] on input "0886104627" at bounding box center [83, 52] width 79 height 12
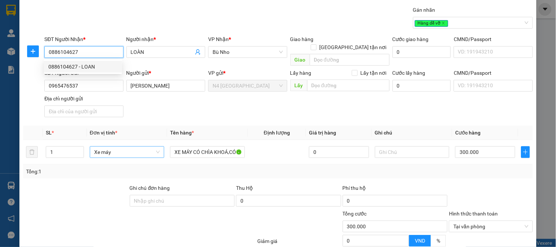
type input "0886104627"
click at [287, 103] on div "SĐT Người Gửi * 0965476537 Người gửi * NGUYỄN CHÍ CÔNG VP gửi * N4 Bình Phước L…" at bounding box center [289, 94] width 492 height 51
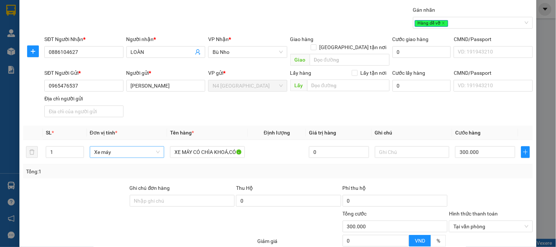
scroll to position [61, 0]
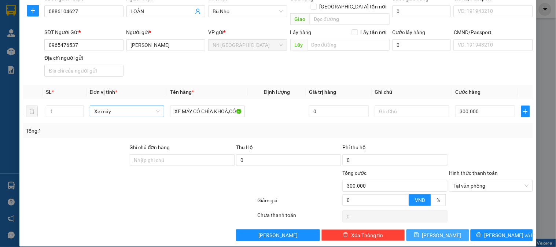
click at [438, 231] on span "Lưu" at bounding box center [441, 235] width 39 height 8
type input "0"
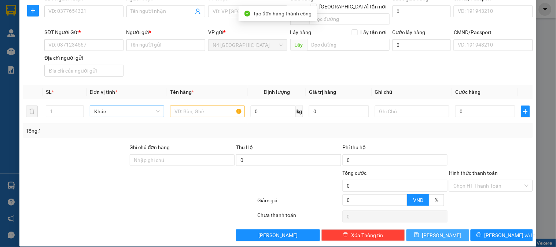
scroll to position [0, 0]
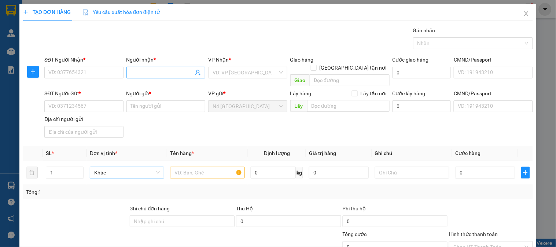
click at [141, 75] on input "Người nhận *" at bounding box center [162, 73] width 63 height 8
paste input "NHI"
type input "NHI"
click at [98, 76] on input "SĐT Người Nhận *" at bounding box center [83, 73] width 79 height 12
paste input "0326091779"
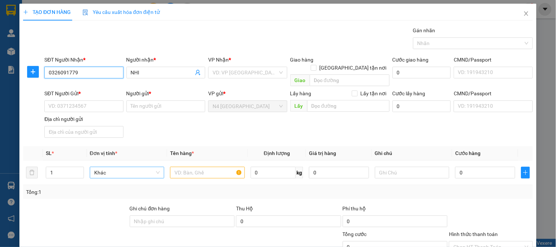
type input "0326091779"
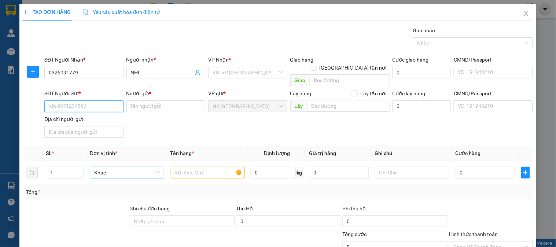
click at [106, 100] on input "SĐT Người Gửi *" at bounding box center [83, 106] width 79 height 12
paste input "0933210466"
type input "0933210466"
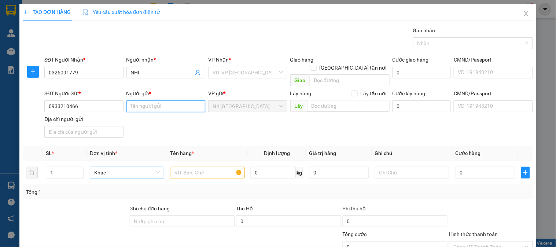
click at [160, 100] on input "Người gửi *" at bounding box center [165, 106] width 79 height 12
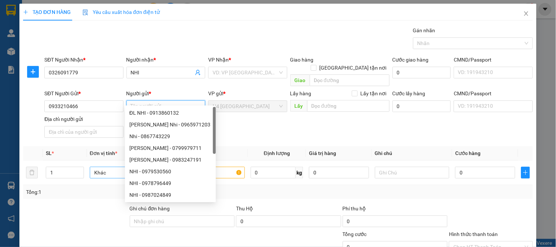
paste input "KHÁCH VÃNG LAI"
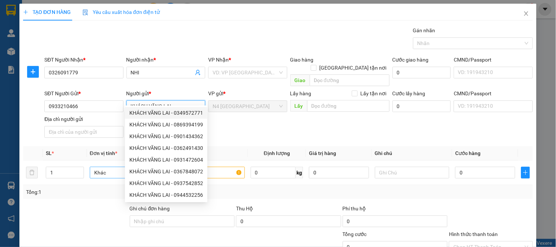
type input "KHÁCH VÃNG LAI"
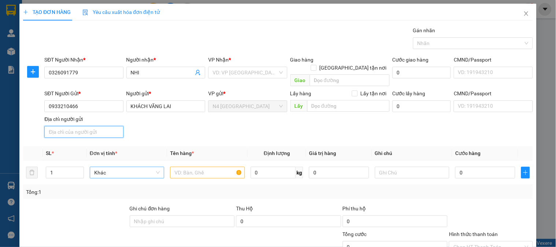
click at [92, 126] on input "Địa chỉ người gửi" at bounding box center [83, 132] width 79 height 12
paste input "TỔ 2, ẤP THANH SƠN, XÃ THIỆN HƯNG, TỈNH ĐỒNG NAI"
type input "TỔ 2, ẤP THANH SƠN, XÃ THIỆN HƯNG, TỈNH ĐỒNG NAI"
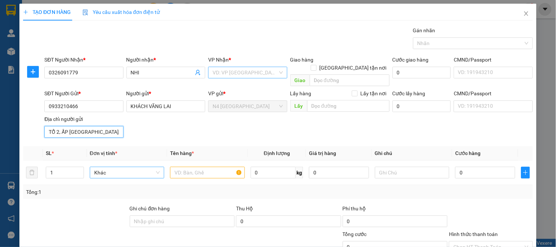
click at [275, 73] on div "VD: VP [GEOGRAPHIC_DATA]" at bounding box center [247, 73] width 79 height 12
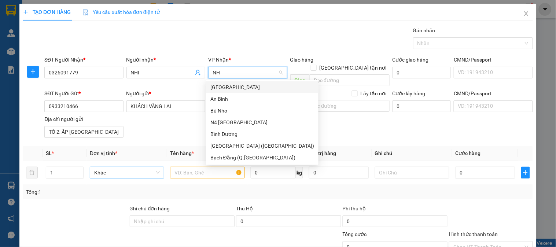
type input "NHO"
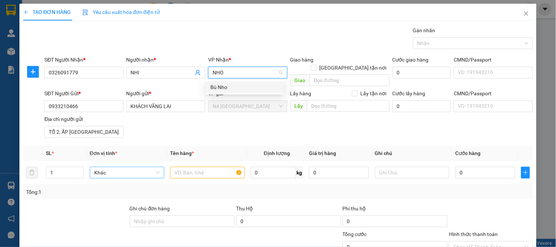
click at [230, 87] on div "Bù Nho" at bounding box center [244, 87] width 69 height 8
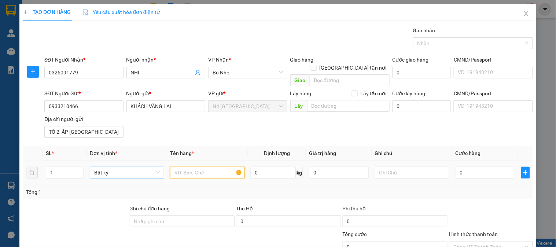
click at [175, 167] on input "text" at bounding box center [207, 173] width 74 height 12
paste input "CARTON NL"
type input "CARTON NL"
click at [281, 167] on input "0" at bounding box center [273, 173] width 45 height 12
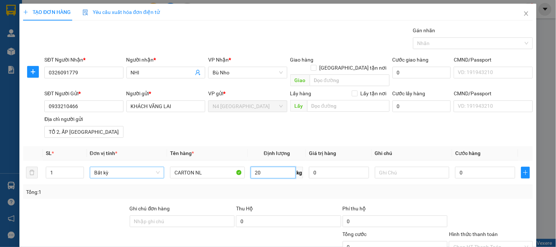
type input "20"
type input "50.000"
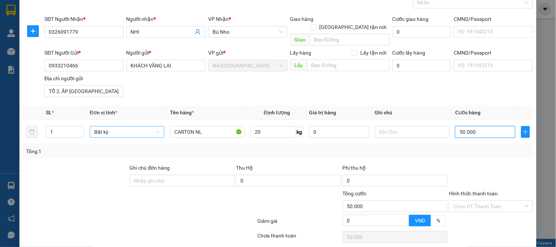
scroll to position [61, 0]
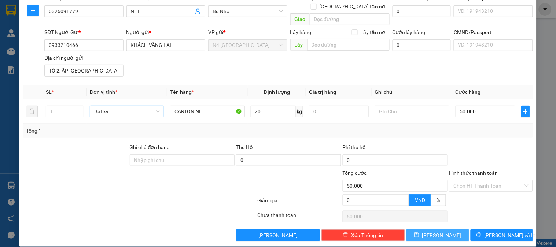
click at [429, 230] on button "Lưu" at bounding box center [438, 236] width 62 height 12
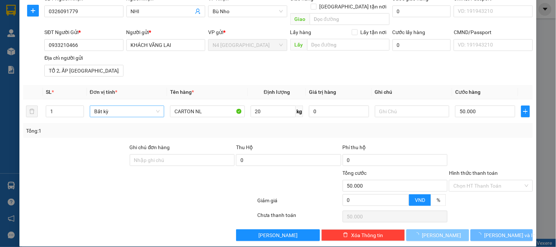
type input "0"
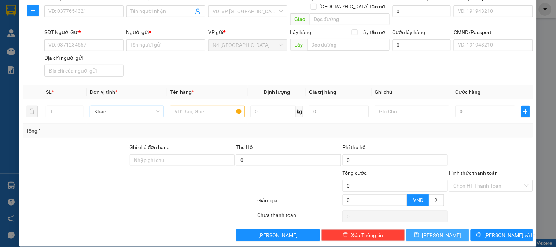
scroll to position [0, 0]
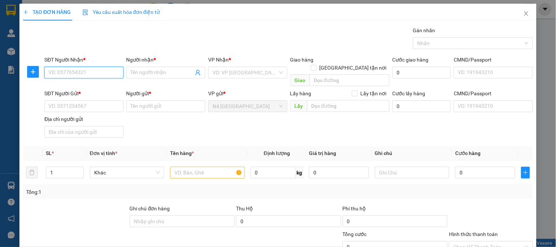
paste input "0869955739"
type input "0869955739"
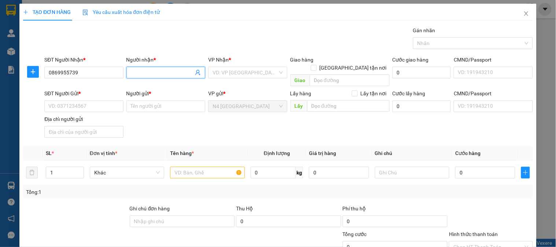
click at [181, 73] on input "Người nhận *" at bounding box center [162, 73] width 63 height 8
paste input "[PERSON_NAME]"
type input "[PERSON_NAME]"
click at [140, 100] on input "Người gửi *" at bounding box center [165, 106] width 79 height 12
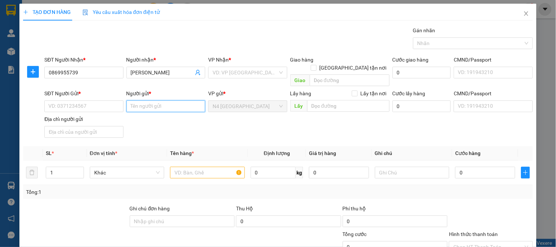
paste input "[PERSON_NAME]"
type input "[PERSON_NAME]"
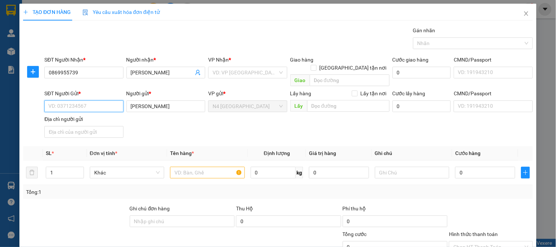
click at [105, 100] on input "SĐT Người Gửi *" at bounding box center [83, 106] width 79 height 12
paste input "0832714753"
type input "0832714753"
click at [115, 126] on input "Địa chỉ người gửi" at bounding box center [83, 132] width 79 height 12
paste input "LONG THẠNH, VĨNH LOI, BẠC LIÊU"
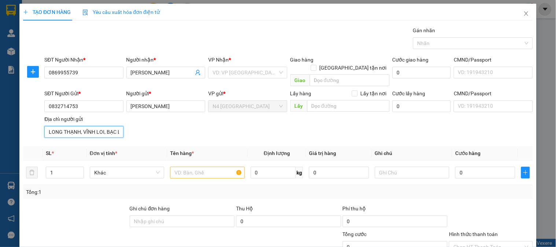
scroll to position [0, 9]
type input "LONG THẠNH, VĨNH LOI, BẠC LIÊU"
click at [265, 71] on input "search" at bounding box center [245, 72] width 65 height 11
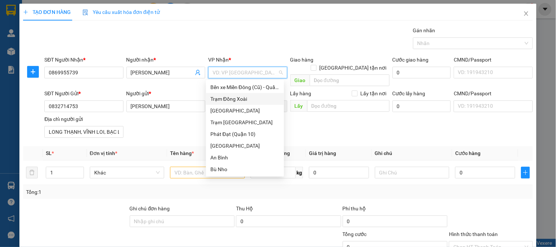
click at [246, 101] on div "Trạm Đồng Xoài" at bounding box center [244, 99] width 69 height 8
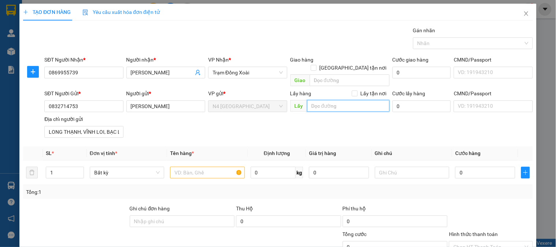
click at [334, 100] on input "search" at bounding box center [348, 106] width 82 height 12
click at [350, 74] on input "search" at bounding box center [350, 80] width 80 height 12
paste input "BV HOÀN MỸ CR"
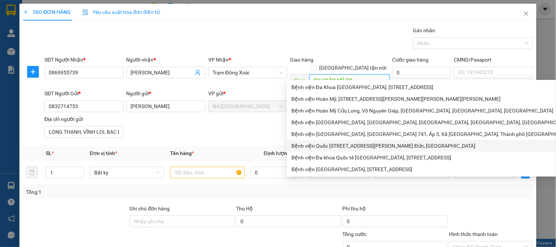
type input "BV HOÀN MỸ CR"
click at [159, 127] on div "SĐT Người Gửi * 0832714753 Người gửi * NGUYỄN THỊ PHUONG KIỀU VP gửi * N4 Bình …" at bounding box center [289, 114] width 492 height 51
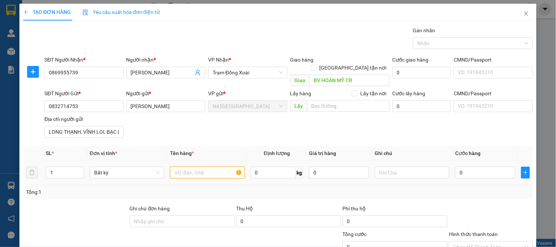
click at [211, 167] on input "text" at bounding box center [207, 173] width 74 height 12
paste input "ÚI NL TRANG,NHẸ TAY MIỄN TRỪ TRÁCH NHIỆM HƯ HỎNG"
type input "ÚI NL TRANG,NHẸ TAY MIỄN TRỪ TRÁCH NHIỆM HƯ HỎNG"
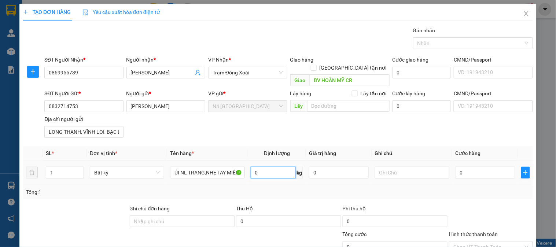
click at [277, 167] on input "0" at bounding box center [273, 173] width 45 height 12
type input "0"
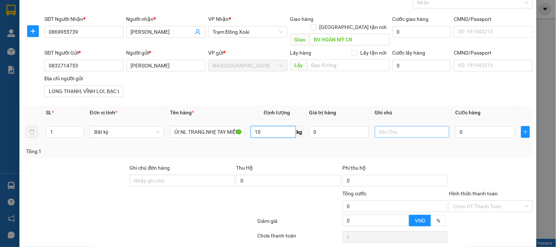
type input "10"
type input "40.000"
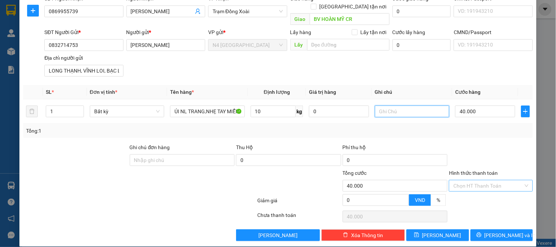
click at [519, 180] on div "Chọn HT Thanh Toán" at bounding box center [491, 186] width 84 height 12
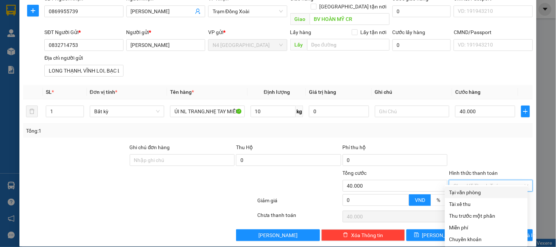
click at [496, 190] on div "Tại văn phòng" at bounding box center [486, 192] width 74 height 8
type input "0"
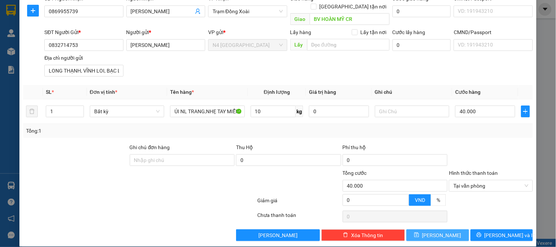
click at [437, 231] on span "Lưu" at bounding box center [441, 235] width 39 height 8
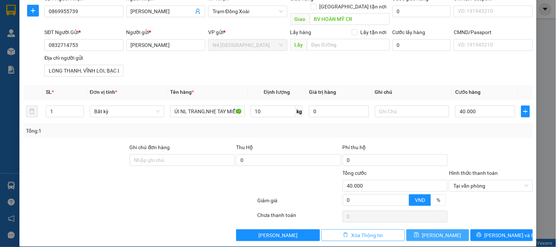
type input "0"
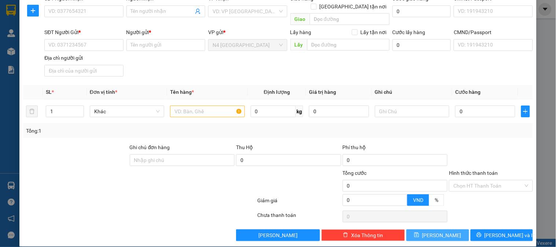
scroll to position [0, 0]
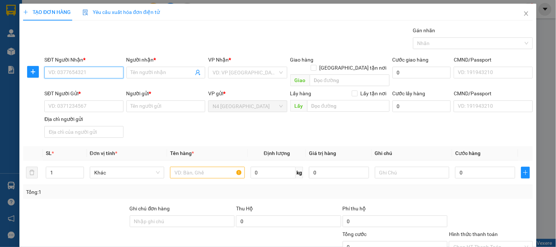
click at [83, 67] on input "SĐT Người Nhận *" at bounding box center [83, 73] width 79 height 12
paste input "0967871111"
type input "0967871111"
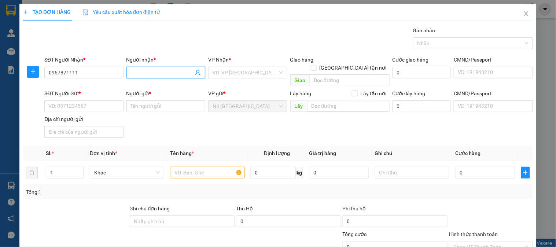
click at [145, 73] on input "Người nhận *" at bounding box center [162, 73] width 63 height 8
paste input "ANH HÀO"
type input "ANH HÀO"
click at [133, 100] on input "Người gửi *" at bounding box center [165, 106] width 79 height 12
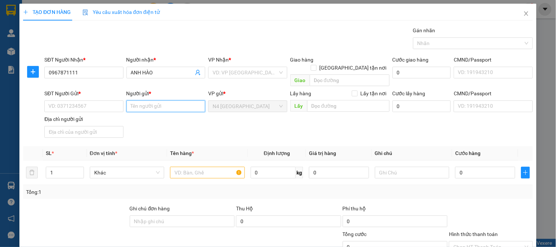
paste input "KHÁCH VÃNG LAI"
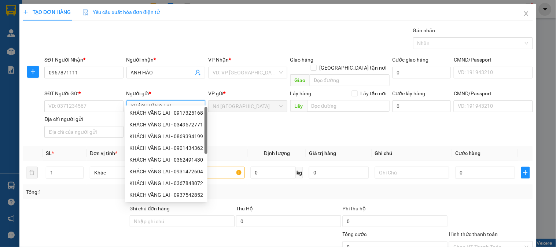
type input "KHÁCH VÃNG LAI"
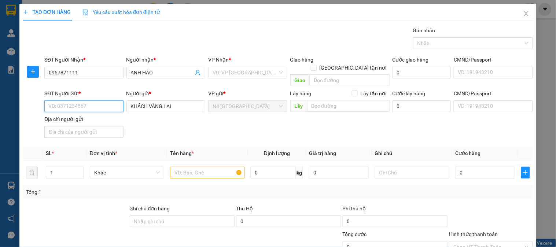
click at [95, 100] on input "SĐT Người Gửi *" at bounding box center [83, 106] width 79 height 12
click at [97, 100] on input "SĐT Người Gửi *" at bounding box center [83, 106] width 79 height 12
paste input "0971884048"
type input "0971884048"
click at [277, 74] on div "VD: VP [GEOGRAPHIC_DATA]" at bounding box center [247, 73] width 79 height 12
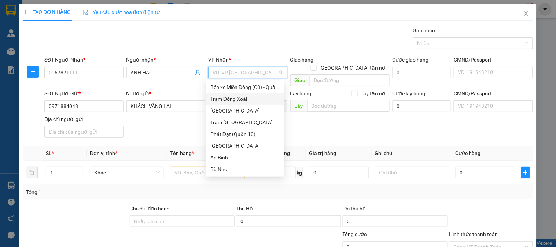
click at [228, 99] on div "Trạm Đồng Xoài" at bounding box center [244, 99] width 69 height 8
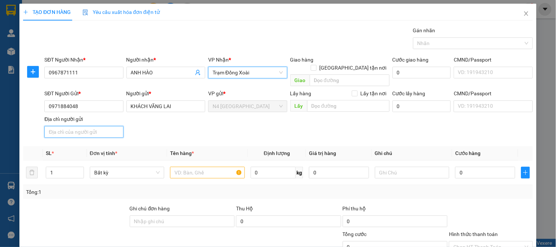
drag, startPoint x: 108, startPoint y: 124, endPoint x: 122, endPoint y: 95, distance: 31.8
click at [108, 126] on input "Địa chỉ người gửi" at bounding box center [83, 132] width 79 height 12
click at [96, 126] on input "Địa chỉ người gửi" at bounding box center [83, 132] width 79 height 12
paste input "PHƯỜNG 14, GÒ VẤP, TPHCM"
type input "PHƯỜNG 14, GÒ VẤP, TPHCM"
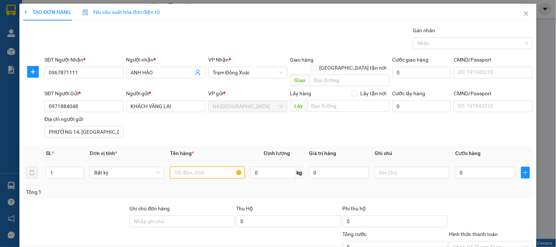
click at [195, 168] on input "text" at bounding box center [207, 173] width 74 height 12
paste input "HỘP ĐEN NHỎ"
type input "HỘP ĐEN NHỎ"
click at [279, 167] on input "0" at bounding box center [273, 173] width 45 height 12
type input "7"
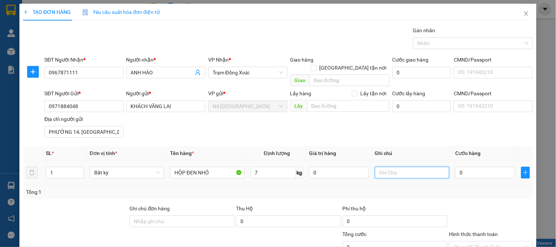
type input "40.000"
click at [270, 167] on input "7" at bounding box center [273, 173] width 45 height 12
type input "5"
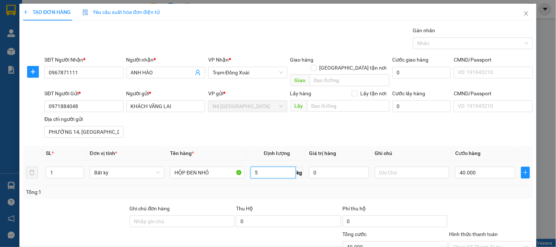
click at [263, 167] on input "5" at bounding box center [273, 173] width 45 height 12
type input "0"
click at [455, 167] on input "0" at bounding box center [485, 173] width 60 height 12
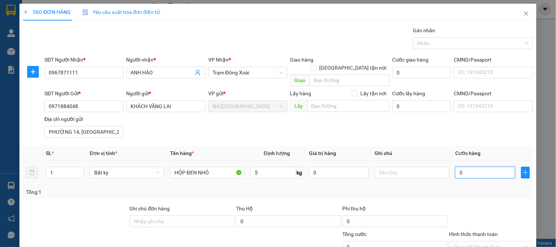
type input "30"
type input "300"
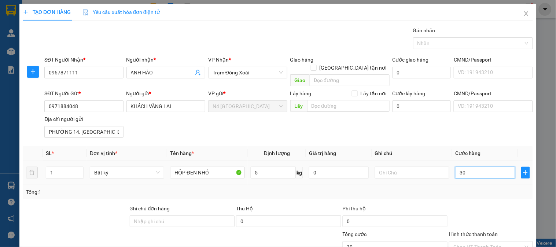
type input "300"
type input "30"
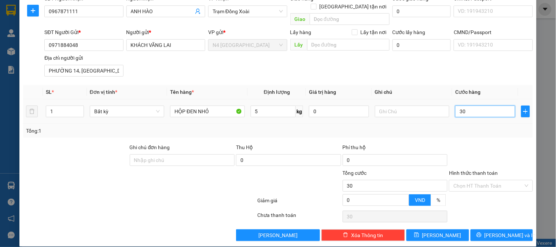
type input "300"
click at [483, 106] on input "300" at bounding box center [485, 112] width 60 height 12
type input "3.000"
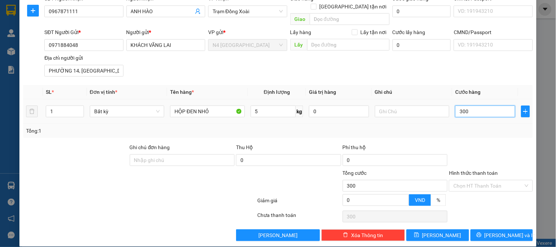
type input "3.000"
type input "30.000"
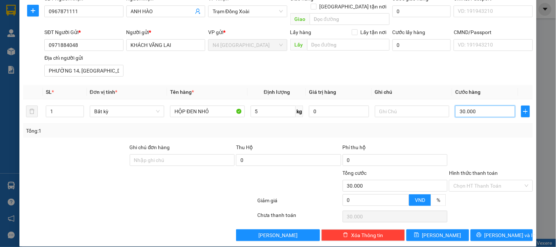
type input "30.000"
click at [424, 230] on button "Lưu" at bounding box center [438, 236] width 62 height 12
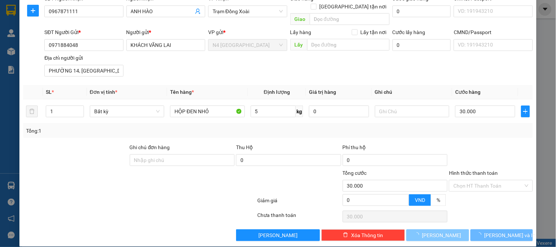
type input "0"
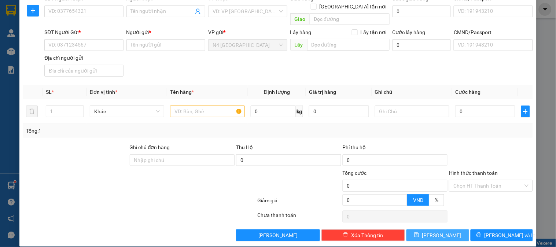
scroll to position [0, 0]
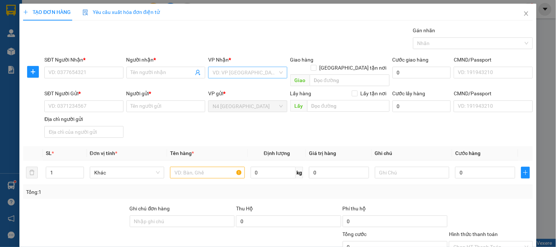
click at [238, 68] on input "search" at bounding box center [245, 72] width 65 height 11
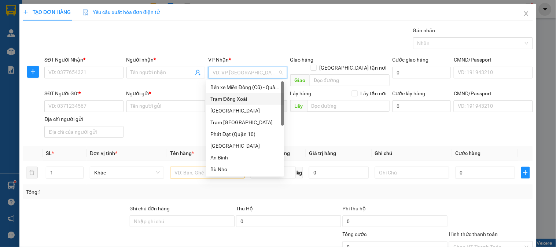
click at [239, 97] on div "Trạm Đồng Xoài" at bounding box center [244, 99] width 69 height 8
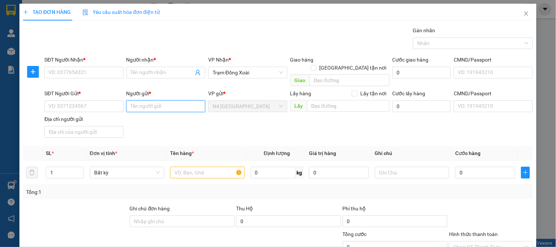
click at [138, 103] on input "Người gửi *" at bounding box center [165, 106] width 79 height 12
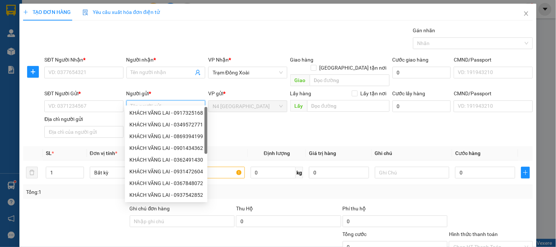
paste input "[PERSON_NAME]"
type input "[PERSON_NAME]"
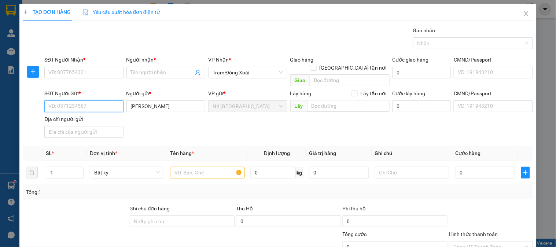
click at [98, 100] on input "SĐT Người Gửi *" at bounding box center [83, 106] width 79 height 12
paste input "0978.824.379"
type input "0978.824.379"
click at [142, 70] on input "Người nhận *" at bounding box center [162, 73] width 63 height 8
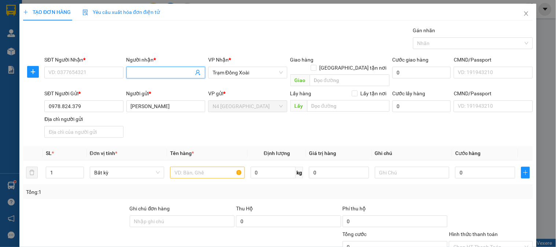
paste input "0987123327"
type input "0987123327"
click at [133, 76] on input "0987123327" at bounding box center [162, 73] width 63 height 8
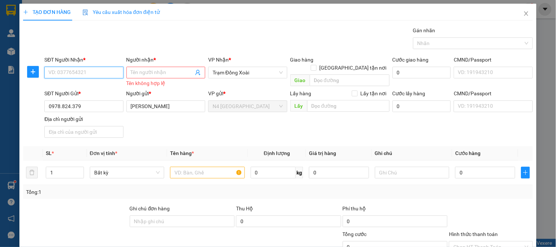
click at [96, 72] on input "SĐT Người Nhận *" at bounding box center [83, 73] width 79 height 12
paste input "0987123327"
type input "0987123327"
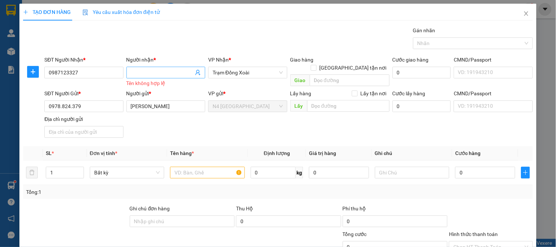
click at [153, 72] on input "Người nhận *" at bounding box center [162, 73] width 63 height 8
paste input "TRINH"
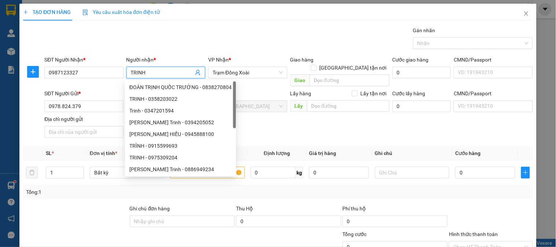
type input "TRINH"
click at [309, 117] on div "SĐT Người Gửi * 0978.824.379 Người gửi * LÊ MINH TUẤN VP gửi * N4 Bình Phước Lấ…" at bounding box center [289, 114] width 492 height 51
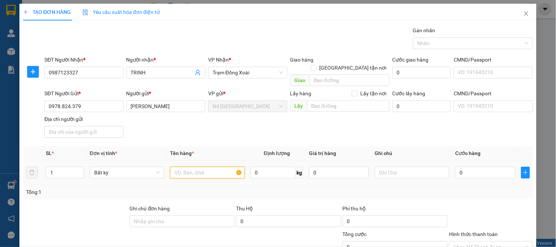
click at [195, 167] on input "text" at bounding box center [207, 173] width 74 height 12
paste input "BAO TRẮNG"
type input "BAO TRẮNG"
click at [260, 167] on input "0" at bounding box center [273, 173] width 45 height 12
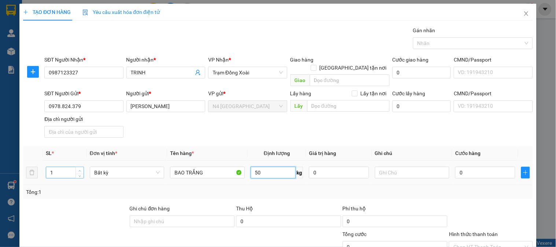
type input "50"
click at [79, 170] on icon "up" at bounding box center [79, 171] width 3 height 3
type input "70.000"
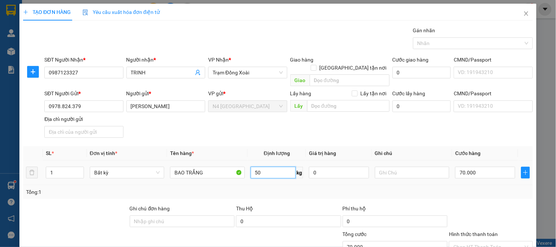
click at [271, 167] on input "50" at bounding box center [273, 173] width 45 height 12
type input "50"
click at [61, 168] on input "1" at bounding box center [64, 172] width 37 height 11
type input "1"
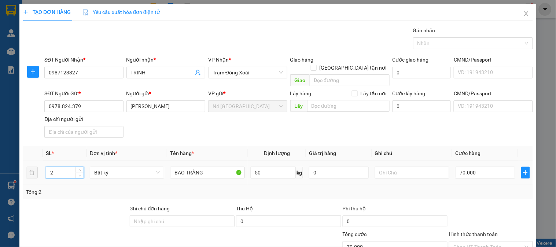
type input "2"
type input "140.000"
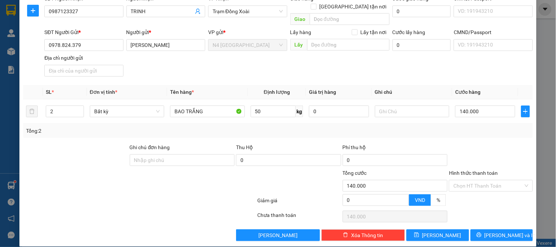
click at [474, 147] on div at bounding box center [490, 156] width 85 height 26
click at [435, 231] on span "Lưu" at bounding box center [441, 235] width 39 height 8
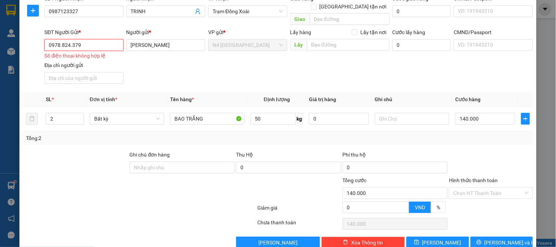
click at [71, 39] on input "0978.824.379" at bounding box center [83, 45] width 79 height 12
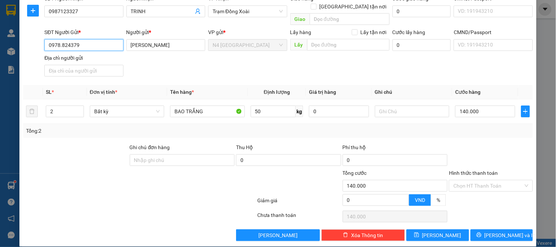
click at [61, 39] on input "0978.824379" at bounding box center [83, 45] width 79 height 12
type input "0978824379"
click at [437, 231] on span "Lưu" at bounding box center [441, 235] width 39 height 8
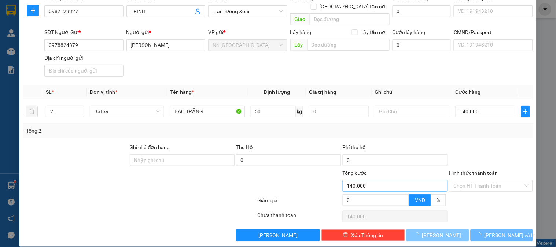
type input "1"
type input "0"
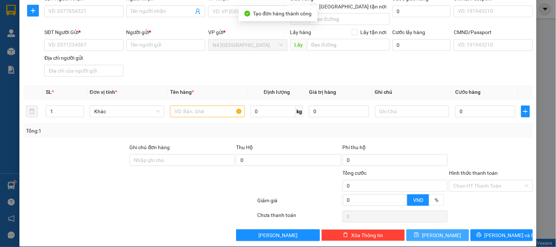
scroll to position [0, 0]
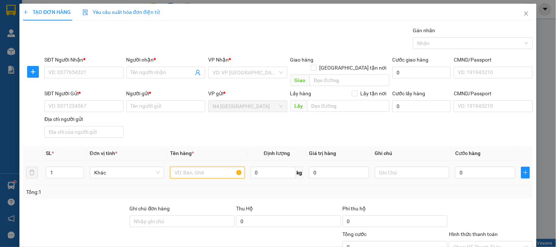
click at [210, 169] on input "text" at bounding box center [207, 173] width 74 height 12
paste input "NL ĐEN"
type input "NL ĐEN"
click at [262, 168] on input "0" at bounding box center [273, 173] width 45 height 12
type input "20"
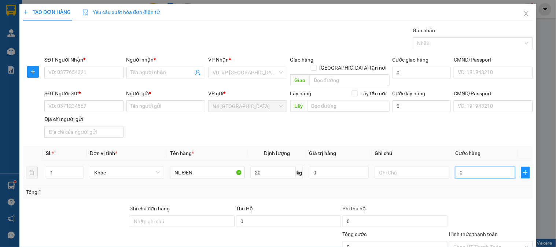
click at [468, 167] on input "0" at bounding box center [485, 173] width 60 height 12
type input "5"
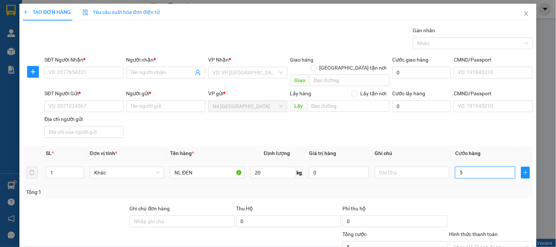
type input "50"
type input "500"
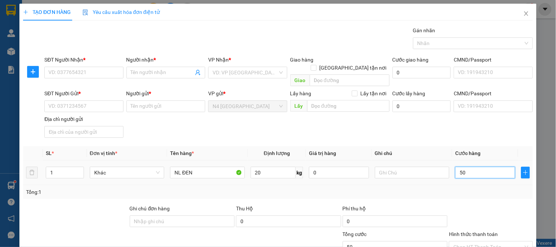
type input "500"
type input "5.000"
type input "50.000"
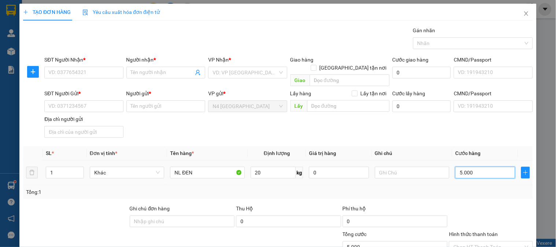
type input "50.000"
click at [403, 127] on div "SĐT Người Gửi * VD: 0371234567 Người gửi * Tên người gửi VP gửi * N4 Bình Phước…" at bounding box center [289, 114] width 492 height 51
click at [430, 45] on div at bounding box center [469, 43] width 109 height 9
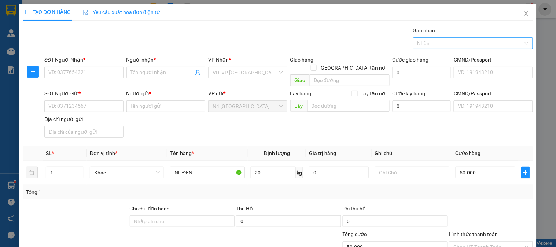
type input "D"
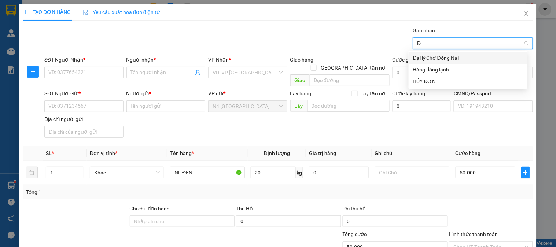
type input "ĐÔ"
click at [430, 70] on div "Hàng đông lạnh" at bounding box center [468, 70] width 110 height 8
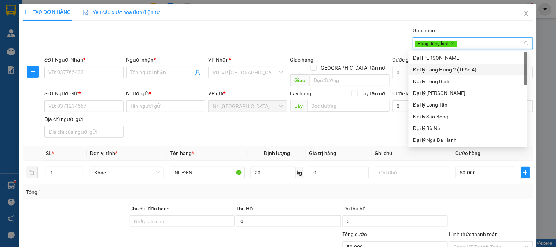
click at [170, 118] on div "SĐT Người Gửi * VD: 0371234567 Người gửi * Tên người gửi VP gửi * N4 Bình Phước…" at bounding box center [289, 114] width 492 height 51
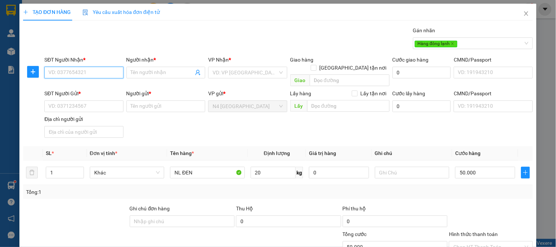
click at [78, 74] on input "SĐT Người Nhận *" at bounding box center [83, 73] width 79 height 12
paste input "0964.611.035"
click at [69, 74] on input "0964.611.035" at bounding box center [83, 73] width 79 height 12
click at [62, 74] on input "0964.611035" at bounding box center [83, 73] width 79 height 12
type input "0964611035"
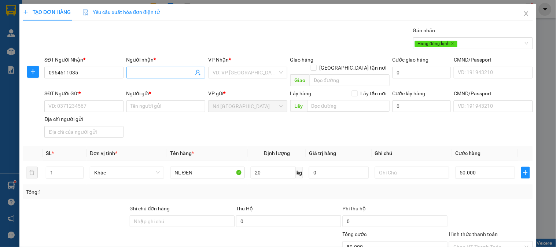
click at [153, 71] on input "Người nhận *" at bounding box center [162, 73] width 63 height 8
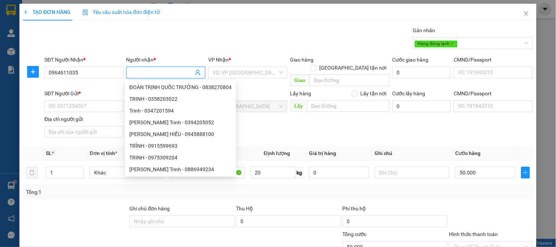
paste input "[PERSON_NAME]"
type input "[PERSON_NAME]"
click at [96, 100] on input "SĐT Người Gửi *" at bounding box center [83, 106] width 79 height 12
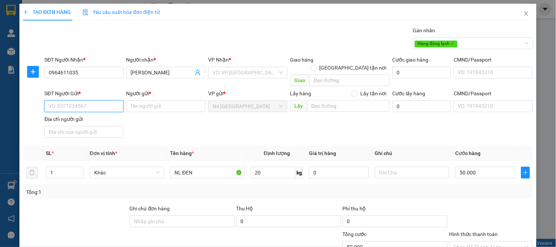
paste input "0902754110"
type input "0902754110"
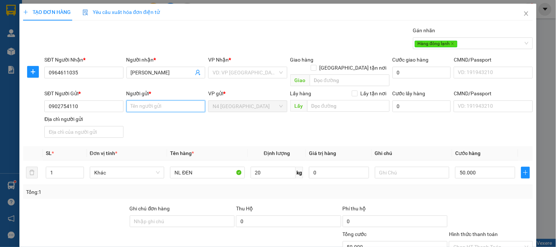
click at [131, 100] on input "Người gửi *" at bounding box center [165, 106] width 79 height 12
paste input "LE THI HOA"
type input "LE THI HOA"
type input "0977300744"
type input "[PERSON_NAME]"
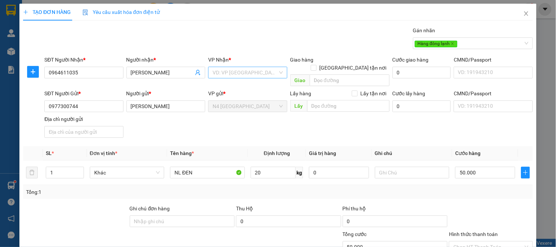
click at [248, 70] on input "search" at bounding box center [245, 72] width 65 height 11
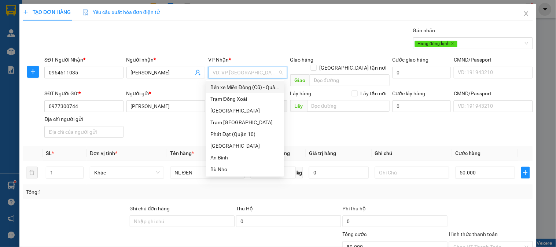
click at [204, 25] on div "TẠO ĐƠN HÀNG Yêu cầu xuất hóa đơn điện tử Transit Pickup Surcharge Ids Transit …" at bounding box center [278, 153] width 510 height 299
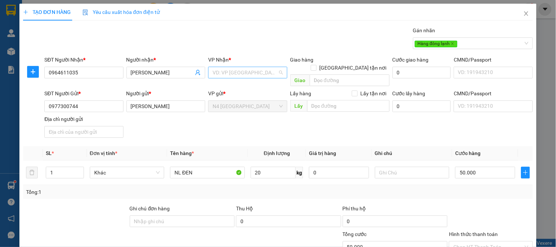
click at [239, 72] on input "search" at bounding box center [245, 72] width 65 height 11
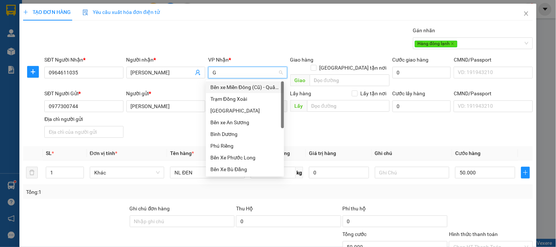
type input "GI"
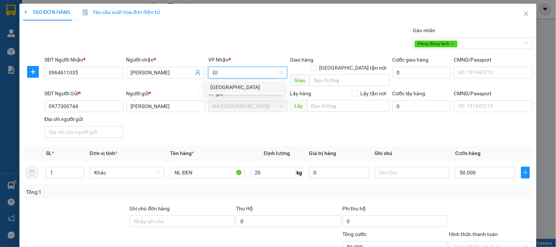
click at [228, 87] on div "[GEOGRAPHIC_DATA]" at bounding box center [244, 87] width 69 height 8
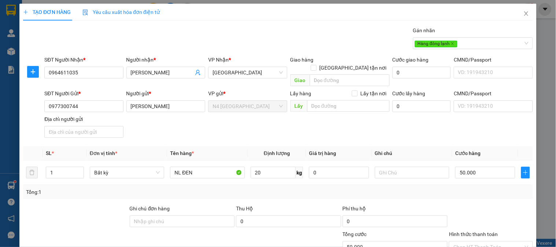
click at [235, 121] on div "SĐT Người Gửi * 0977300744 Người gửi * LÊ THỊ HÒA VP gửi * N4 Bình Phước Lấy hà…" at bounding box center [289, 114] width 492 height 51
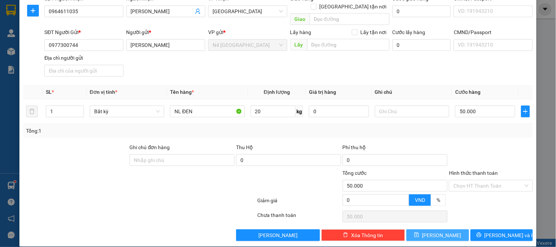
click at [434, 231] on span "Lưu" at bounding box center [441, 235] width 39 height 8
type input "0"
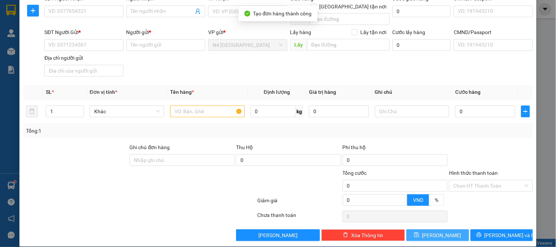
scroll to position [0, 0]
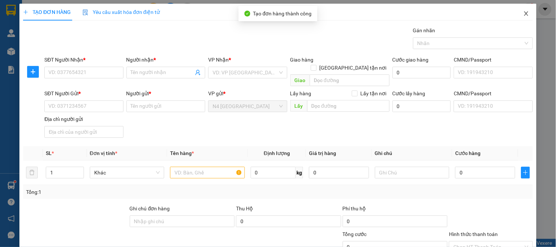
click at [524, 13] on icon "close" at bounding box center [527, 14] width 6 height 6
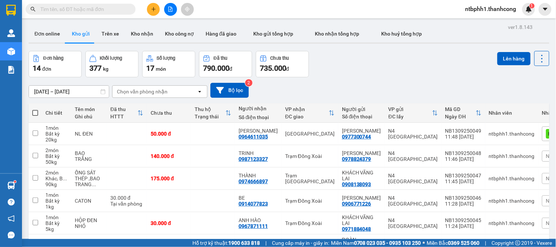
click at [153, 8] on icon "plus" at bounding box center [153, 9] width 0 height 4
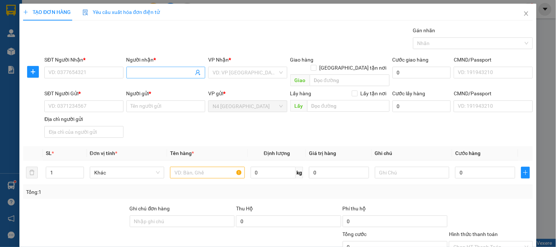
click at [147, 71] on input "Người nhận *" at bounding box center [162, 73] width 63 height 8
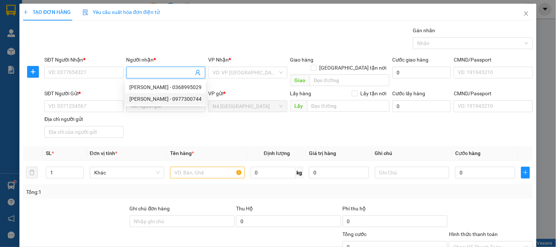
paste input "PHÁT"
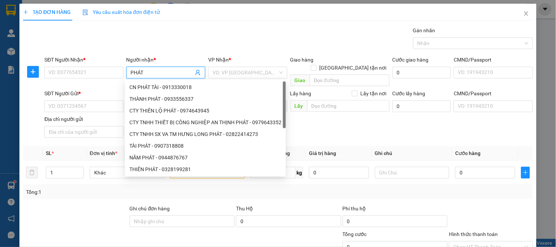
type input "PHÁT"
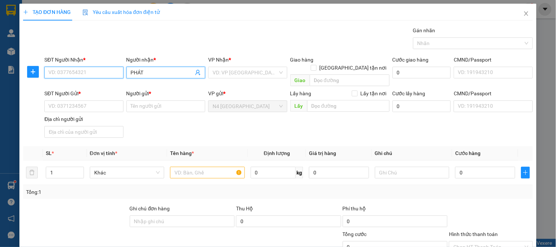
click at [89, 77] on input "SĐT Người Nhận *" at bounding box center [83, 73] width 79 height 12
paste input "0977064419"
type input "0977064419"
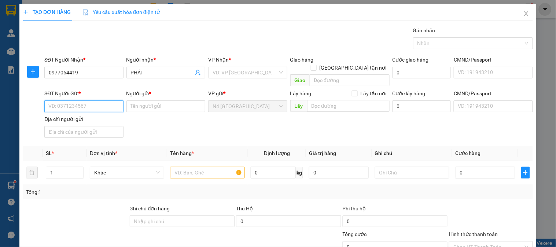
click at [91, 100] on input "SĐT Người Gửi *" at bounding box center [83, 106] width 79 height 12
click at [144, 100] on input "Người gửi *" at bounding box center [165, 106] width 79 height 12
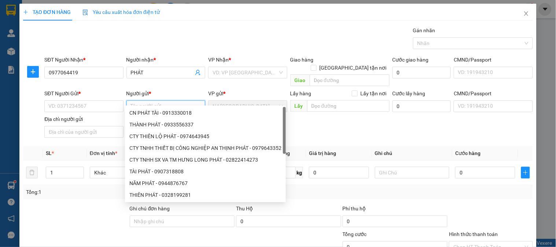
paste input "[PERSON_NAME]"
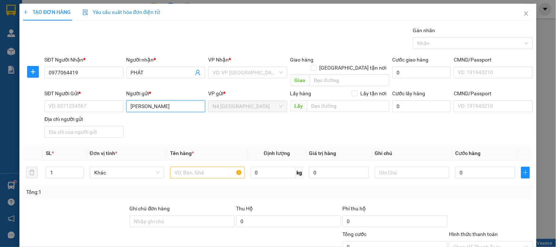
type input "[PERSON_NAME]"
click at [96, 100] on input "SĐT Người Gửi *" at bounding box center [83, 106] width 79 height 12
paste input "0908379652"
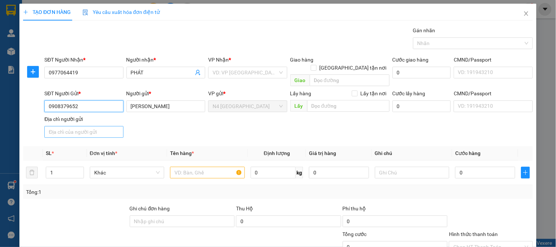
type input "0908379652"
click at [97, 126] on input "Địa chỉ người gửi" at bounding box center [83, 132] width 79 height 12
click at [104, 126] on input "Địa chỉ người gửi" at bounding box center [83, 132] width 79 height 12
paste input "23/1A ĐƯỜNG 22, LINH ĐÔNG, THỦ DỨC"
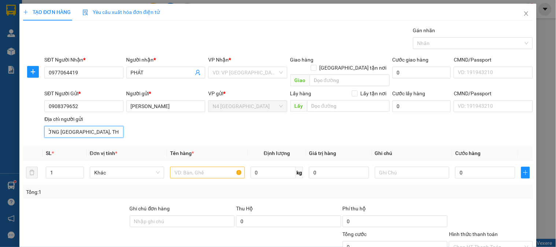
type input "23/1A ĐƯỜNG 22, LINH ĐÔNG, THỦ DỨC"
click at [276, 74] on div "VD: VP [GEOGRAPHIC_DATA]" at bounding box center [247, 73] width 79 height 12
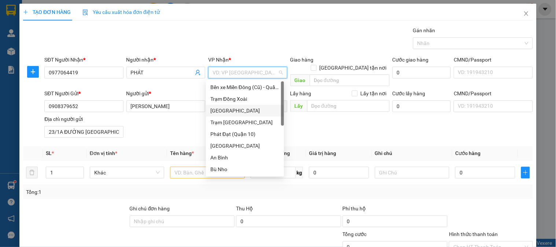
click at [246, 111] on div "[GEOGRAPHIC_DATA]" at bounding box center [244, 111] width 69 height 8
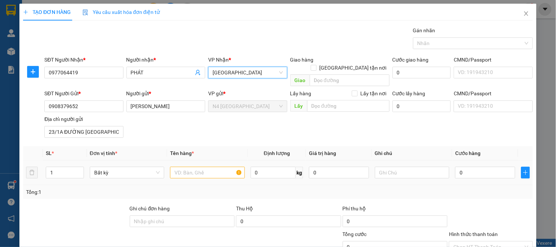
scroll to position [61, 0]
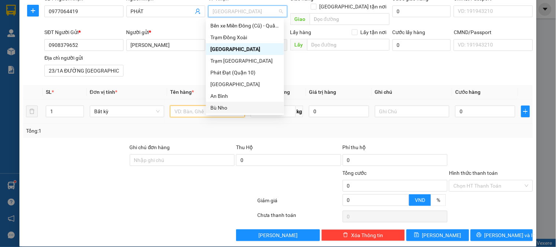
click at [193, 106] on input "text" at bounding box center [207, 112] width 74 height 12
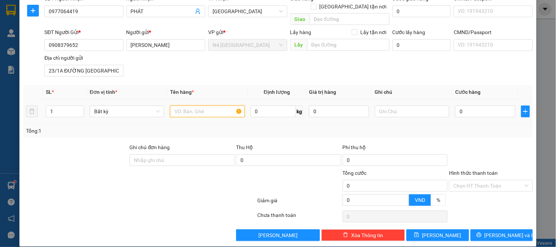
paste input "XE MÁY CÓ GIẤY TỜ CHÌA KHOÁ,CÓ BAO BỌC, NHẸ TAY MIỄN TRỪ TRÁCH NHIỆM TRẦY XƯỚC …"
type input "XE MÁY CÓ GIẤY TỜ CHÌA KHOÁ,CÓ BAO BỌC, NHẸ TAY MIỄN TRỪ TRÁCH NHIỆM TRẦY XƯỚC …"
click at [263, 106] on input "0" at bounding box center [273, 112] width 45 height 12
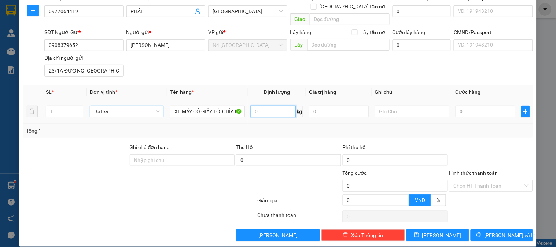
click at [157, 106] on span "Bất kỳ" at bounding box center [127, 111] width 66 height 11
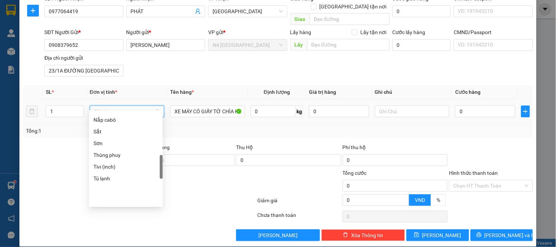
scroll to position [285, 0]
type input "X"
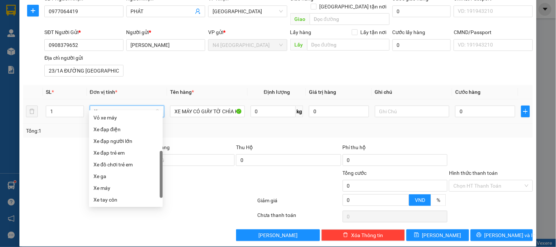
scroll to position [59, 0]
click at [119, 199] on div "Xe máy" at bounding box center [125, 200] width 65 height 8
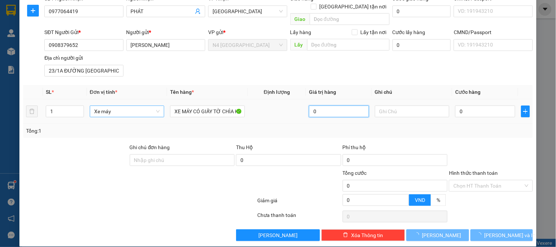
click at [335, 106] on input "0" at bounding box center [339, 112] width 60 height 12
type input "300.000"
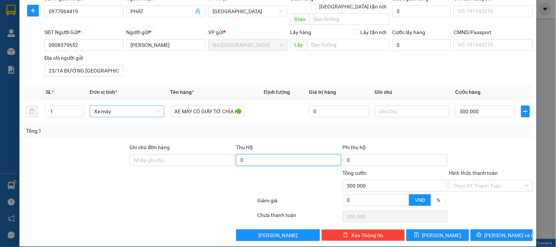
click at [279, 154] on input "0" at bounding box center [288, 160] width 105 height 12
type input "13.800.000"
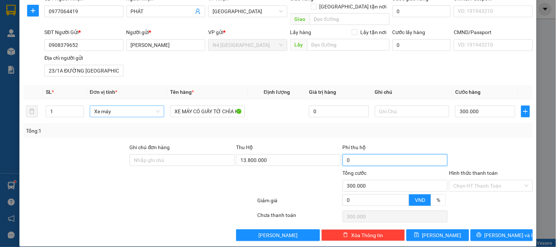
type input "140.000"
type input "440.000"
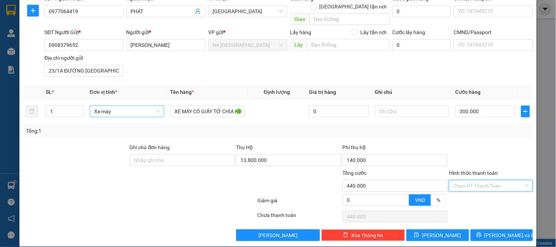
click at [486, 180] on input "Hình thức thanh toán" at bounding box center [489, 185] width 70 height 11
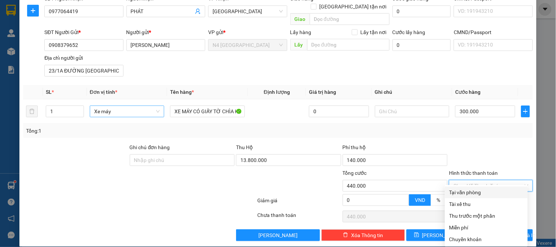
click at [474, 193] on div "Tại văn phòng" at bounding box center [486, 192] width 74 height 8
type input "0"
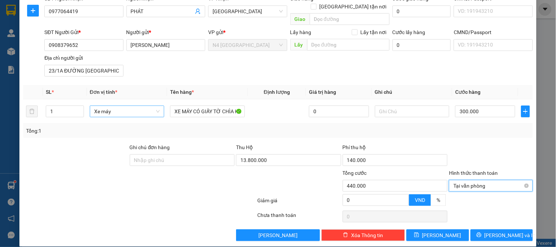
click at [496, 181] on span "Tại văn phòng" at bounding box center [491, 185] width 75 height 11
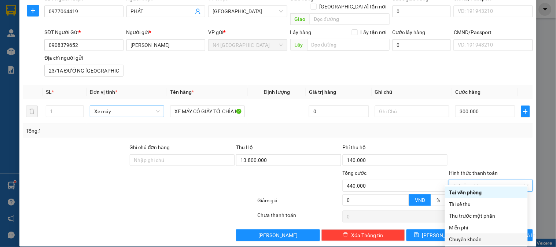
click at [489, 237] on div "Chuyển khoản" at bounding box center [486, 239] width 74 height 8
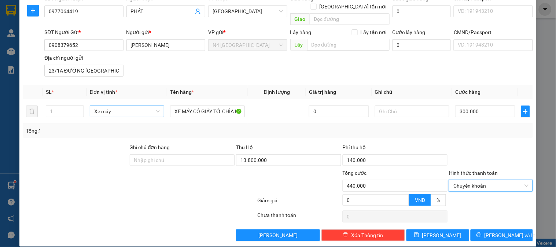
scroll to position [0, 0]
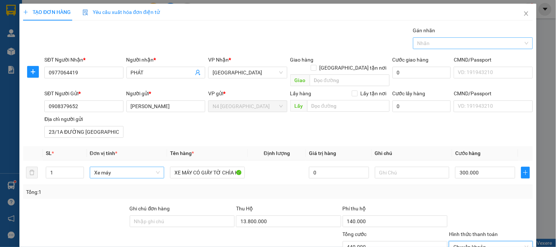
drag, startPoint x: 467, startPoint y: 41, endPoint x: 464, endPoint y: 49, distance: 8.0
click at [467, 44] on div at bounding box center [469, 43] width 109 height 9
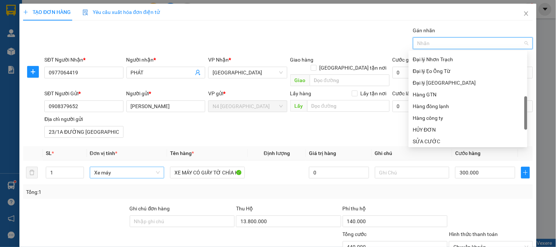
scroll to position [235, 0]
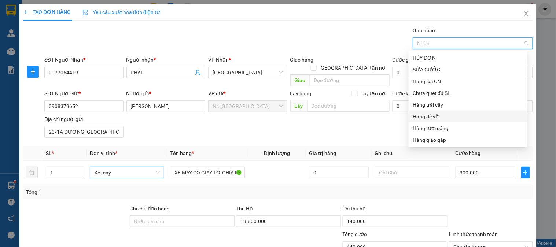
click at [446, 116] on div "Hàng dễ vỡ" at bounding box center [468, 117] width 110 height 8
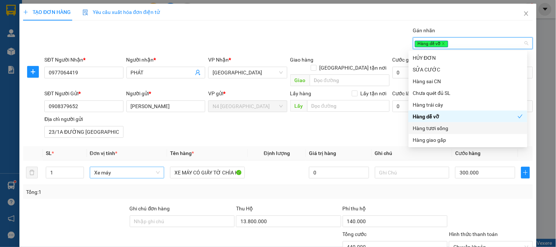
scroll to position [61, 0]
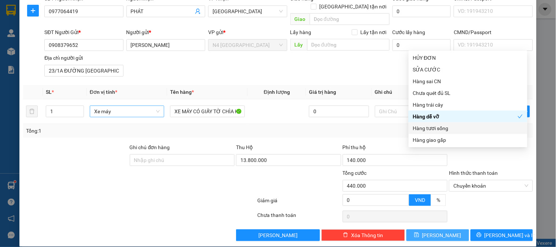
click at [444, 230] on button "Lưu" at bounding box center [438, 236] width 62 height 12
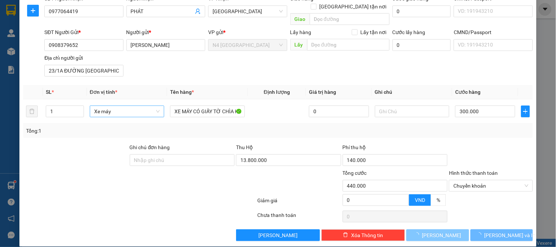
type input "0"
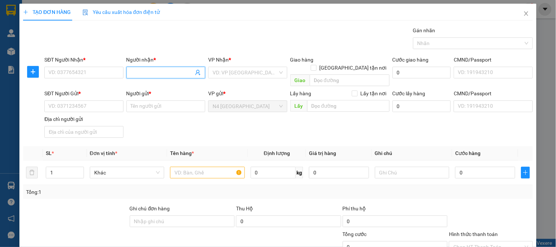
click at [132, 76] on input "Người nhận *" at bounding box center [162, 73] width 63 height 8
paste input "TIẾN"
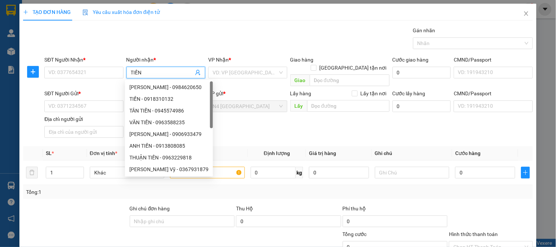
type input "TIẾN"
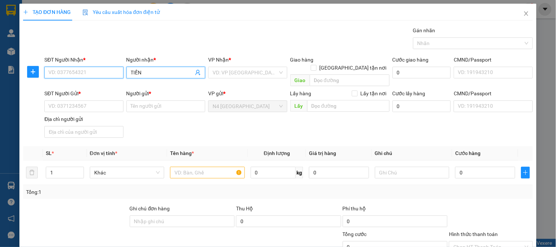
click at [78, 74] on input "SĐT Người Nhận *" at bounding box center [83, 73] width 79 height 12
paste input "0916333686"
type input "0916333686"
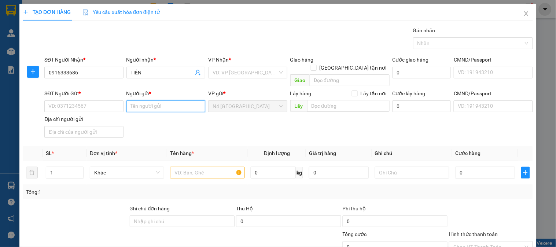
click at [132, 100] on input "Người gửi *" at bounding box center [165, 106] width 79 height 12
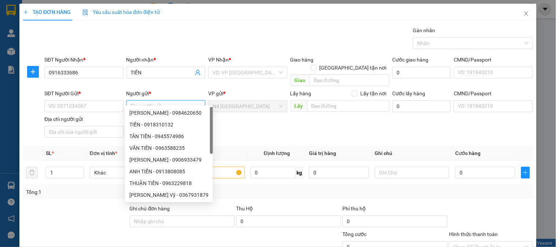
paste input "[PERSON_NAME]"
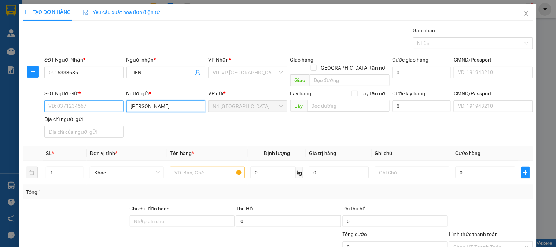
type input "[PERSON_NAME]"
click at [70, 100] on input "SĐT Người Gửi *" at bounding box center [83, 106] width 79 height 12
click at [108, 100] on input "SĐT Người Gửi *" at bounding box center [83, 106] width 79 height 12
paste input "0354266267"
type input "0354266267"
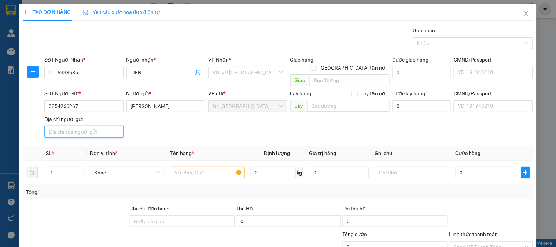
click at [91, 126] on input "Địa chỉ người gửi" at bounding box center [83, 132] width 79 height 12
paste input "NGA THUY ,NGA SON ,THANH HOÁ"
click at [278, 71] on div "VD: VP [GEOGRAPHIC_DATA]" at bounding box center [247, 73] width 79 height 12
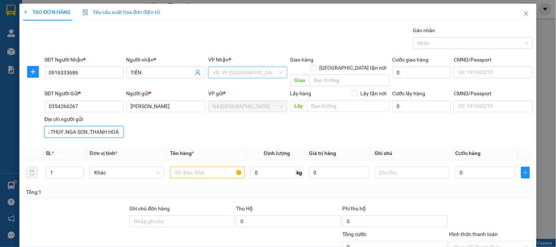
type input "NGA THUY ,NGA SON ,THANH HOÁ"
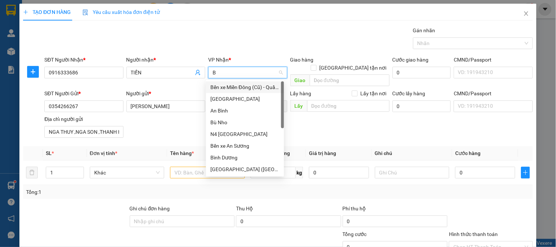
type input "BU"
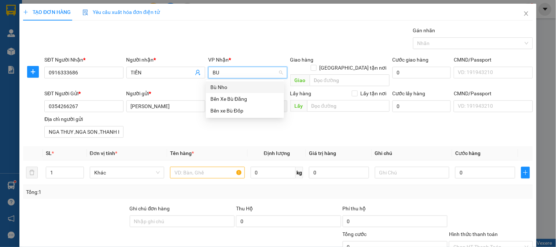
click at [243, 85] on div "Bù Nho" at bounding box center [244, 87] width 69 height 8
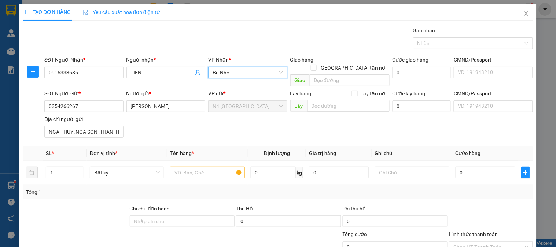
click at [242, 71] on span "Bù Nho" at bounding box center [248, 72] width 70 height 11
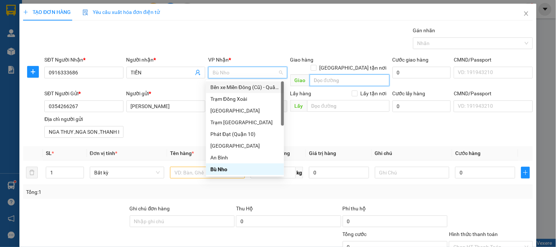
click at [338, 74] on input "search" at bounding box center [350, 80] width 80 height 12
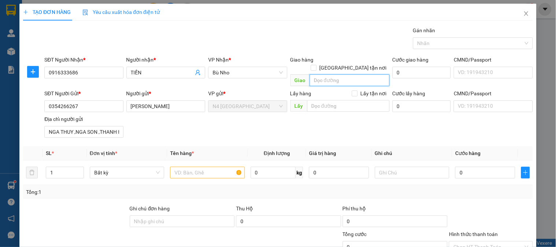
paste input "NGÃ 3 LONG HƯNG CR"
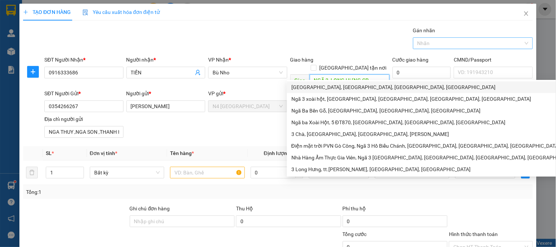
click at [520, 45] on div "Nhãn" at bounding box center [473, 43] width 120 height 12
type input "NGÃ 3 LONG HƯNG CR"
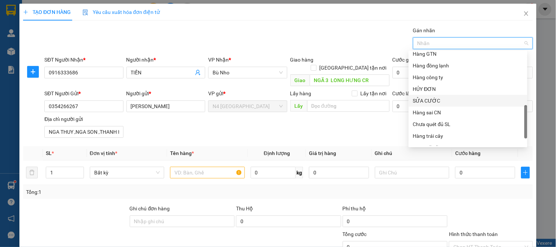
scroll to position [235, 0]
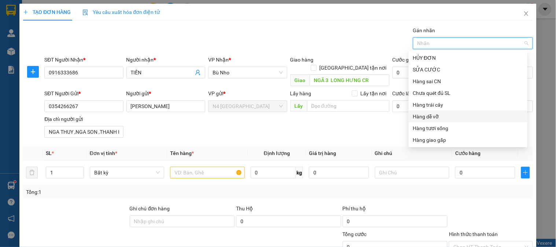
click at [444, 116] on div "Hàng dễ vỡ" at bounding box center [468, 117] width 110 height 8
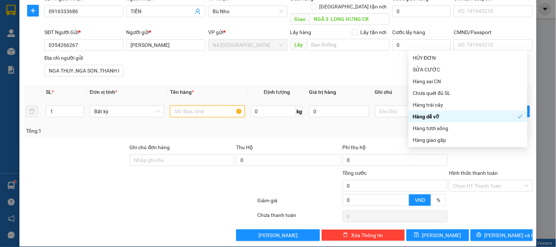
click at [202, 106] on input "text" at bounding box center [207, 112] width 74 height 12
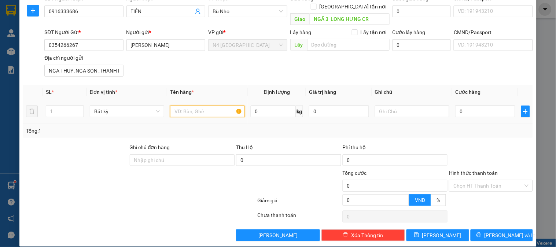
paste input "XỐP VÀNG RƯỢU, NHẸ TAY MIỄN TRỪ TRÁCH NHIỆM HƯ HỎNG"
type input "XỐP VÀNG RƯỢU, NHẸ TAY MIỄN TRỪ TRÁCH NHIỆM HƯ HỎNG"
click at [285, 106] on input "0" at bounding box center [273, 112] width 45 height 12
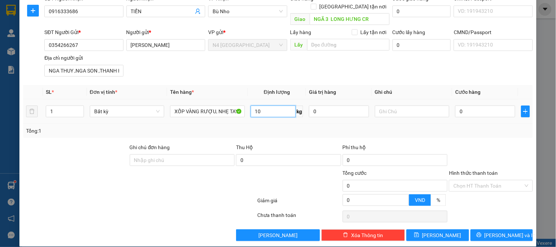
type input "10"
type input "40.000"
click at [488, 230] on button "[PERSON_NAME] và In" at bounding box center [502, 236] width 62 height 12
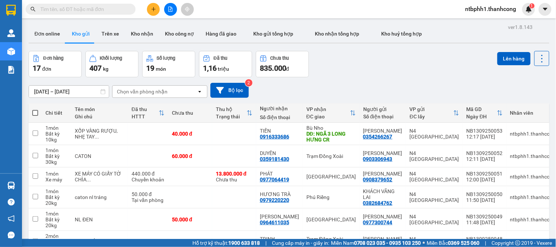
click at [154, 10] on icon "plus" at bounding box center [153, 9] width 5 height 5
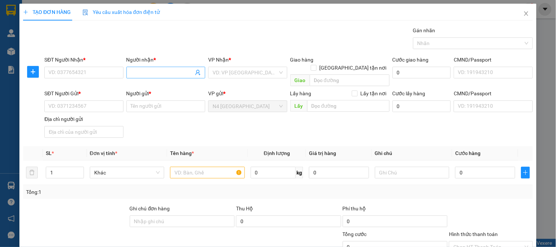
click at [151, 71] on input "Người nhận *" at bounding box center [162, 73] width 63 height 8
paste input "TIẾN"
click at [103, 70] on input "SĐT Người Nhận *" at bounding box center [83, 73] width 79 height 12
click at [174, 74] on input "TIẾN" at bounding box center [162, 73] width 63 height 8
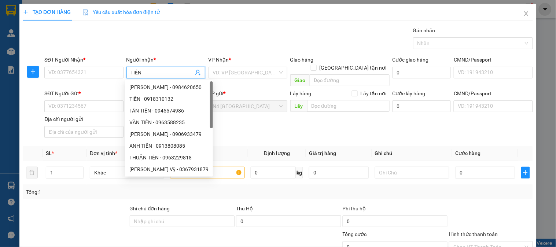
paste input "0916333686"
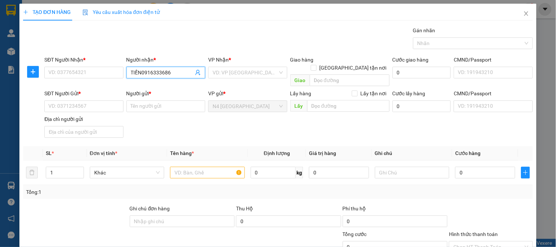
click at [139, 73] on input "TIẾN0916333686" at bounding box center [162, 73] width 63 height 8
type input "0916333686"
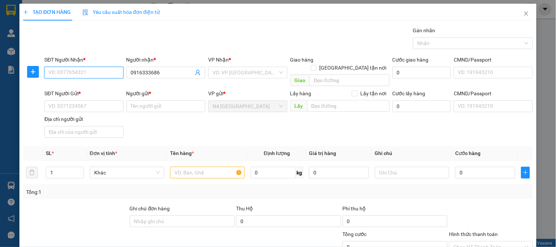
click at [87, 73] on input "SĐT Người Nhận *" at bounding box center [83, 73] width 79 height 12
drag, startPoint x: 166, startPoint y: 73, endPoint x: 123, endPoint y: 77, distance: 42.7
click at [125, 77] on div "Người nhận * 0916333686 0916333686" at bounding box center [166, 73] width 82 height 34
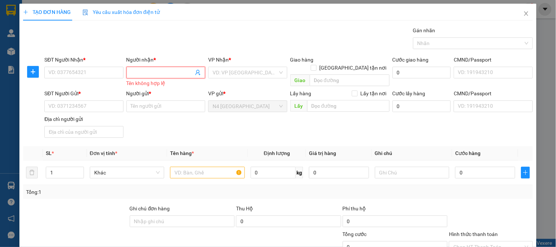
click at [99, 66] on div "SĐT Người Nhận *" at bounding box center [83, 61] width 79 height 11
click at [98, 71] on input "SĐT Người Nhận *" at bounding box center [83, 73] width 79 height 12
paste input "0916333686"
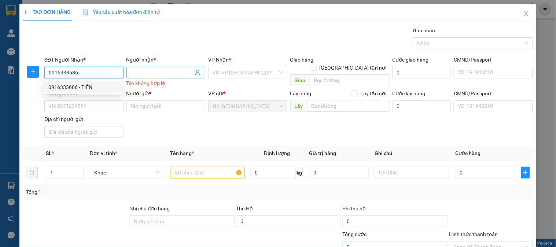
type input "0916333686"
click at [171, 71] on input "Người nhận *" at bounding box center [162, 73] width 63 height 8
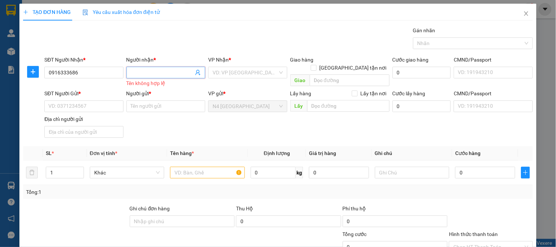
click at [164, 73] on input "Người nhận *" at bounding box center [162, 73] width 63 height 8
paste input "TIẾN"
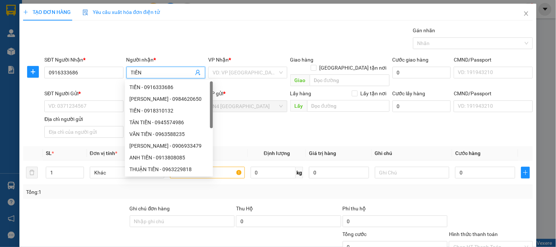
type input "TIẾN"
click at [93, 89] on div "SĐT Người Gửi *" at bounding box center [83, 94] width 79 height 11
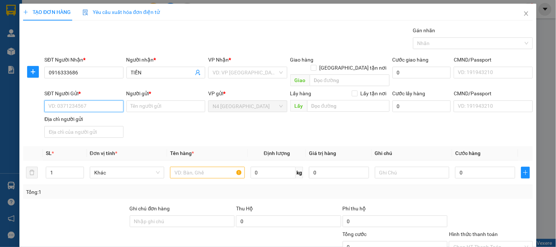
click at [100, 100] on input "SĐT Người Gửi *" at bounding box center [83, 106] width 79 height 12
paste input "0354266267"
type input "0354266267"
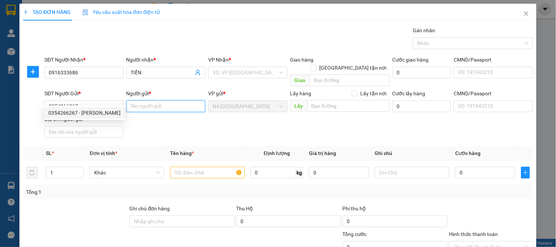
click at [141, 100] on input "Người gửi *" at bounding box center [165, 106] width 79 height 12
paste input "[PERSON_NAME]"
type input "[PERSON_NAME]"
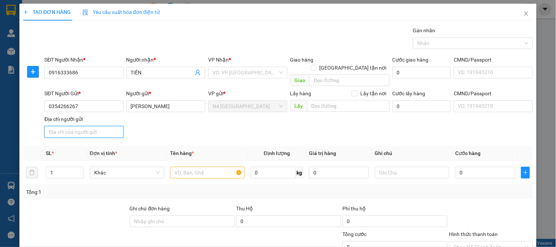
drag, startPoint x: 92, startPoint y: 123, endPoint x: 99, endPoint y: 120, distance: 7.6
click at [92, 126] on input "Địa chỉ người gửi" at bounding box center [83, 132] width 79 height 12
paste input "NGA THUY ,NGA SON ,THANH HOÁ"
type input "NGA THUY ,NGA SON ,THANH HOÁ"
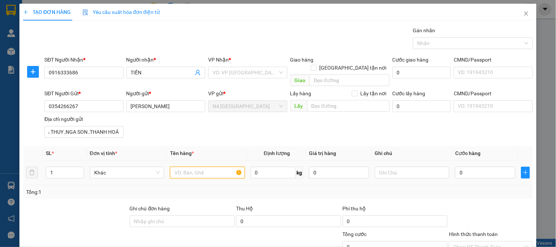
click at [191, 167] on input "text" at bounding box center [207, 173] width 74 height 12
click at [208, 167] on input "text" at bounding box center [207, 173] width 74 height 12
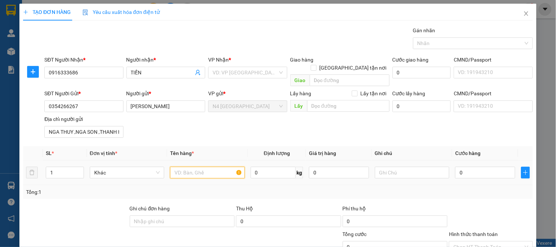
paste input "XỐP VÀNG RƯỢU, NHẸ TAY MIỄN TRỪ TRÁCH NHIỆM HƯ HỎNG"
type input "XỐP VÀNG RƯỢU, NHẸ TAY MIỄN TRỪ TRÁCH NHIỆM HƯ HỎNG"
click at [269, 167] on input "0" at bounding box center [273, 173] width 45 height 12
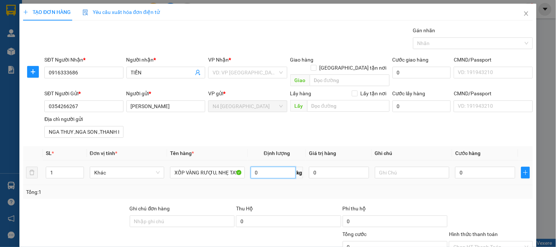
click at [269, 167] on input "0" at bounding box center [273, 173] width 45 height 12
type input "10"
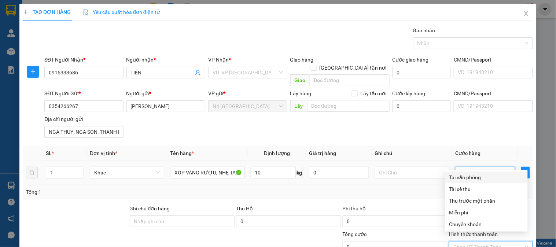
click at [471, 167] on input "0" at bounding box center [485, 173] width 60 height 12
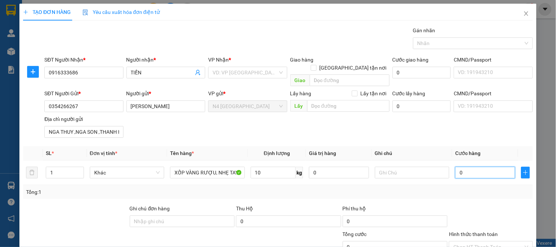
type input "4"
type input "40"
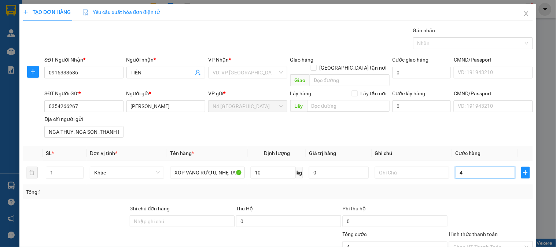
type input "40"
type input "400"
type input "4.000"
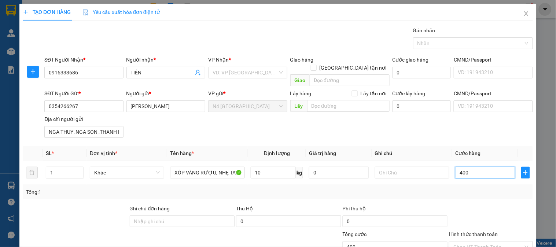
type input "4.000"
type input "40.000"
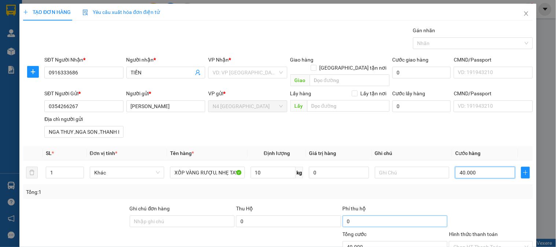
scroll to position [41, 0]
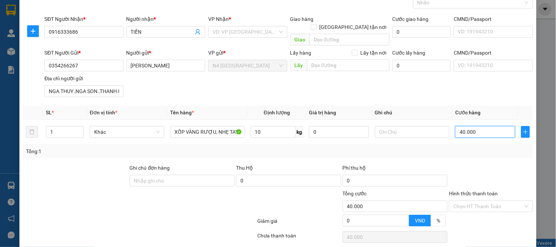
type input "40.000"
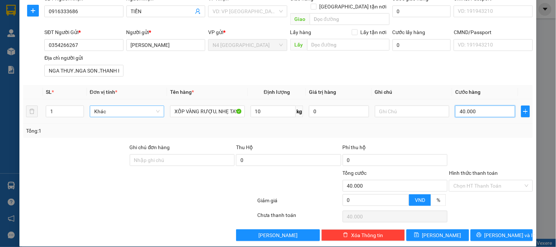
click at [158, 106] on span "Khác" at bounding box center [127, 111] width 66 height 11
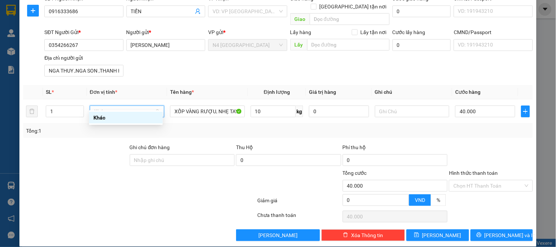
click at [96, 143] on div at bounding box center [75, 156] width 107 height 26
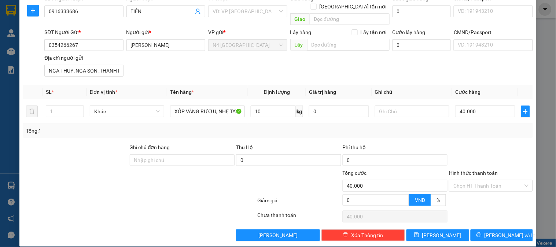
scroll to position [0, 0]
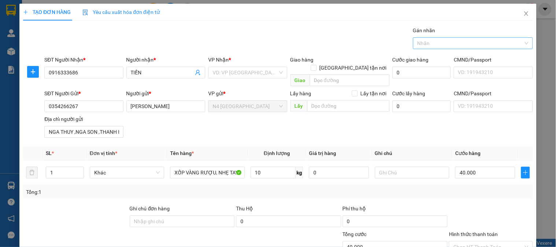
click at [508, 43] on div at bounding box center [469, 43] width 109 height 9
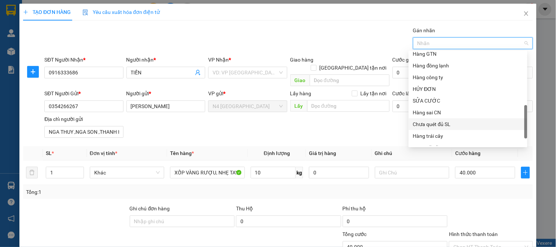
scroll to position [235, 0]
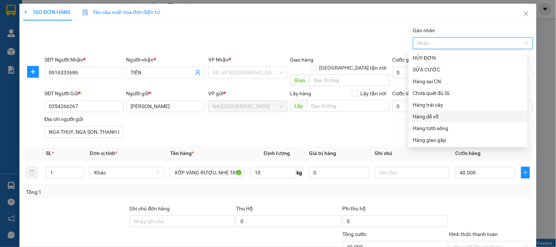
click at [459, 115] on div "Hàng dễ vỡ" at bounding box center [468, 117] width 110 height 8
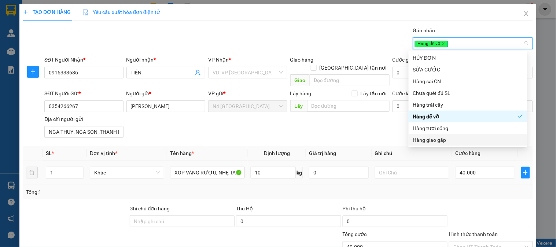
scroll to position [61, 0]
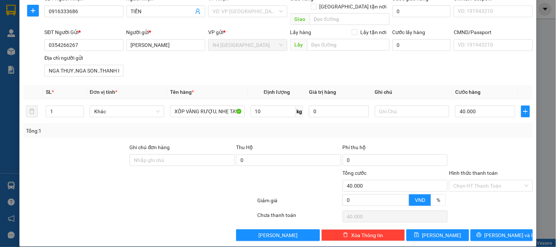
click at [106, 174] on div at bounding box center [96, 182] width 149 height 26
click at [498, 180] on input "Hình thức thanh toán" at bounding box center [489, 185] width 70 height 11
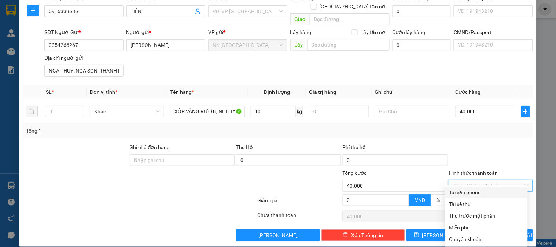
click at [493, 192] on div "Tại văn phòng" at bounding box center [486, 192] width 74 height 8
type input "0"
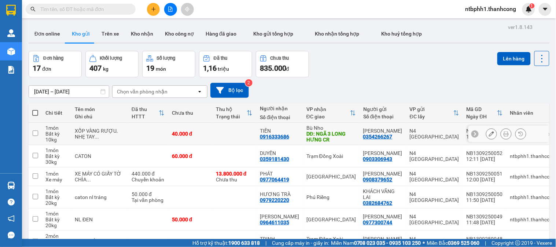
click at [489, 133] on icon at bounding box center [491, 133] width 5 height 5
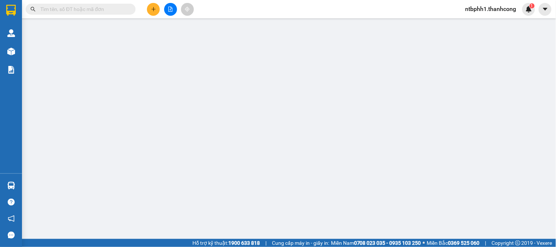
type input "0916333686"
type input "TIẾN"
type input "NGÃ 3 LONG HƯNG CR"
type input "0354266267"
type input "[PERSON_NAME]"
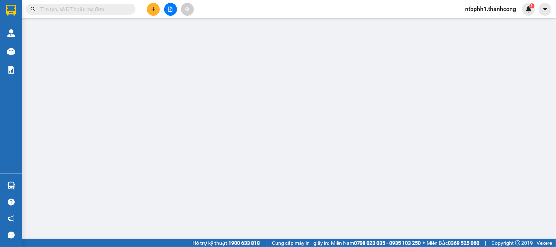
type input "NGA THUY ,NGA SON ,THANH HOÁ"
type input "40.000"
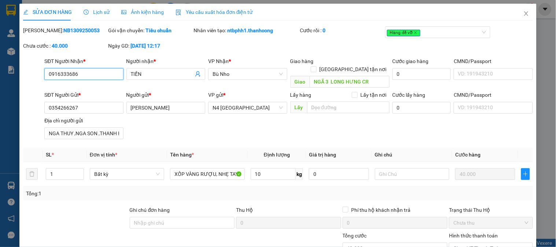
scroll to position [63, 0]
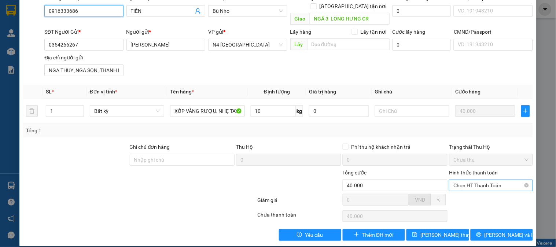
click at [476, 180] on span "Chọn HT Thanh Toán" at bounding box center [491, 185] width 75 height 11
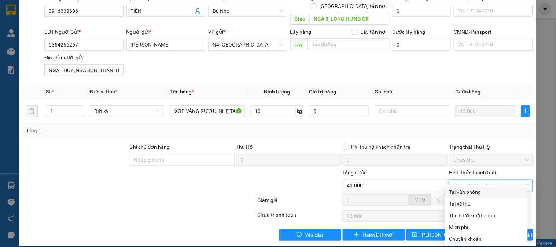
click at [472, 194] on div "Tại văn phòng" at bounding box center [486, 192] width 74 height 8
type input "0"
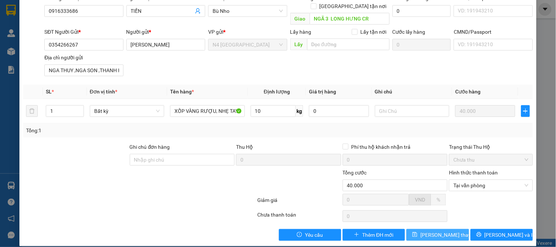
click at [444, 231] on span "[PERSON_NAME] thay đổi" at bounding box center [450, 235] width 59 height 8
